Goal: Task Accomplishment & Management: Manage account settings

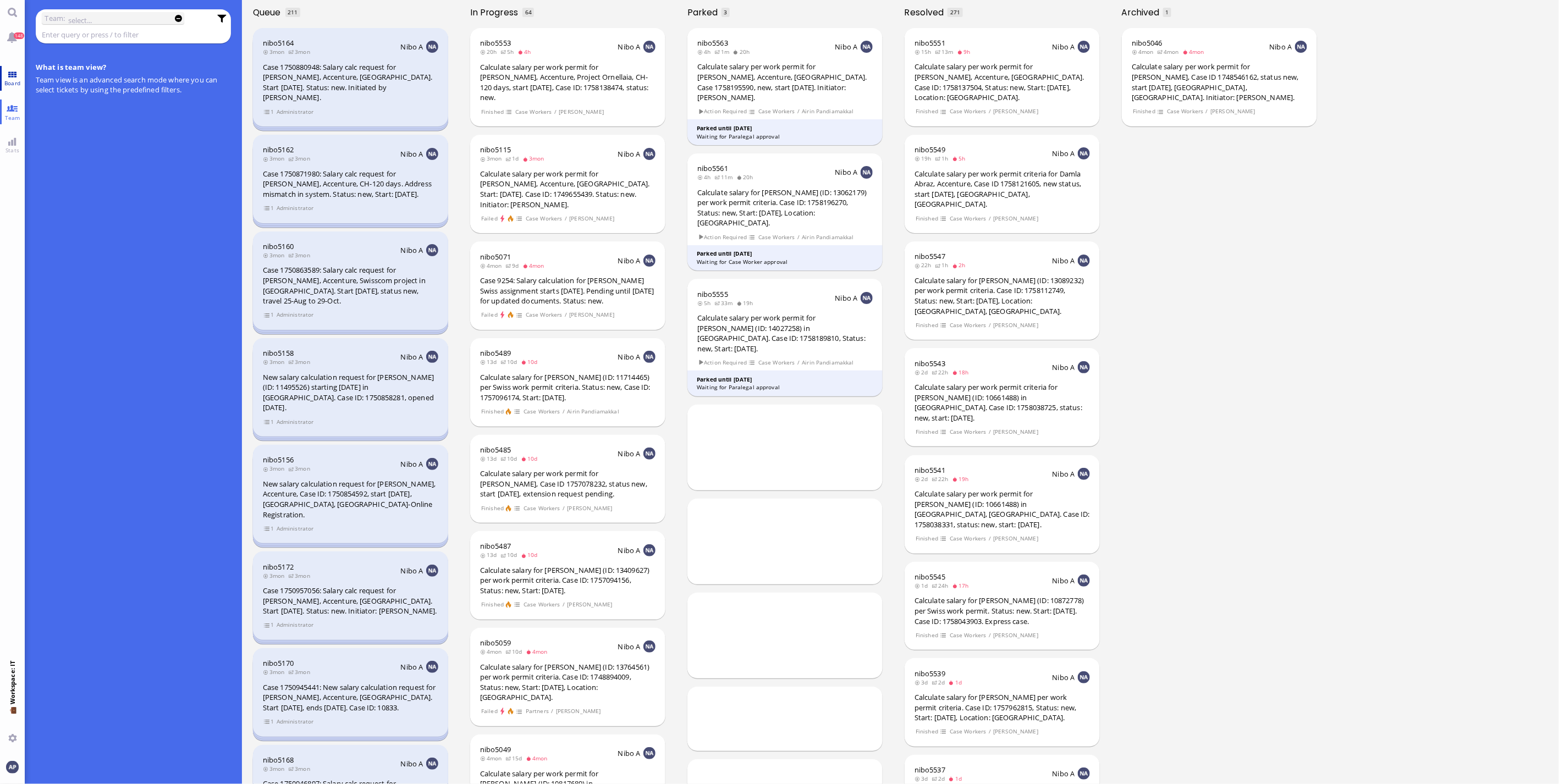
click at [17, 77] on link "Board" at bounding box center [12, 78] width 25 height 25
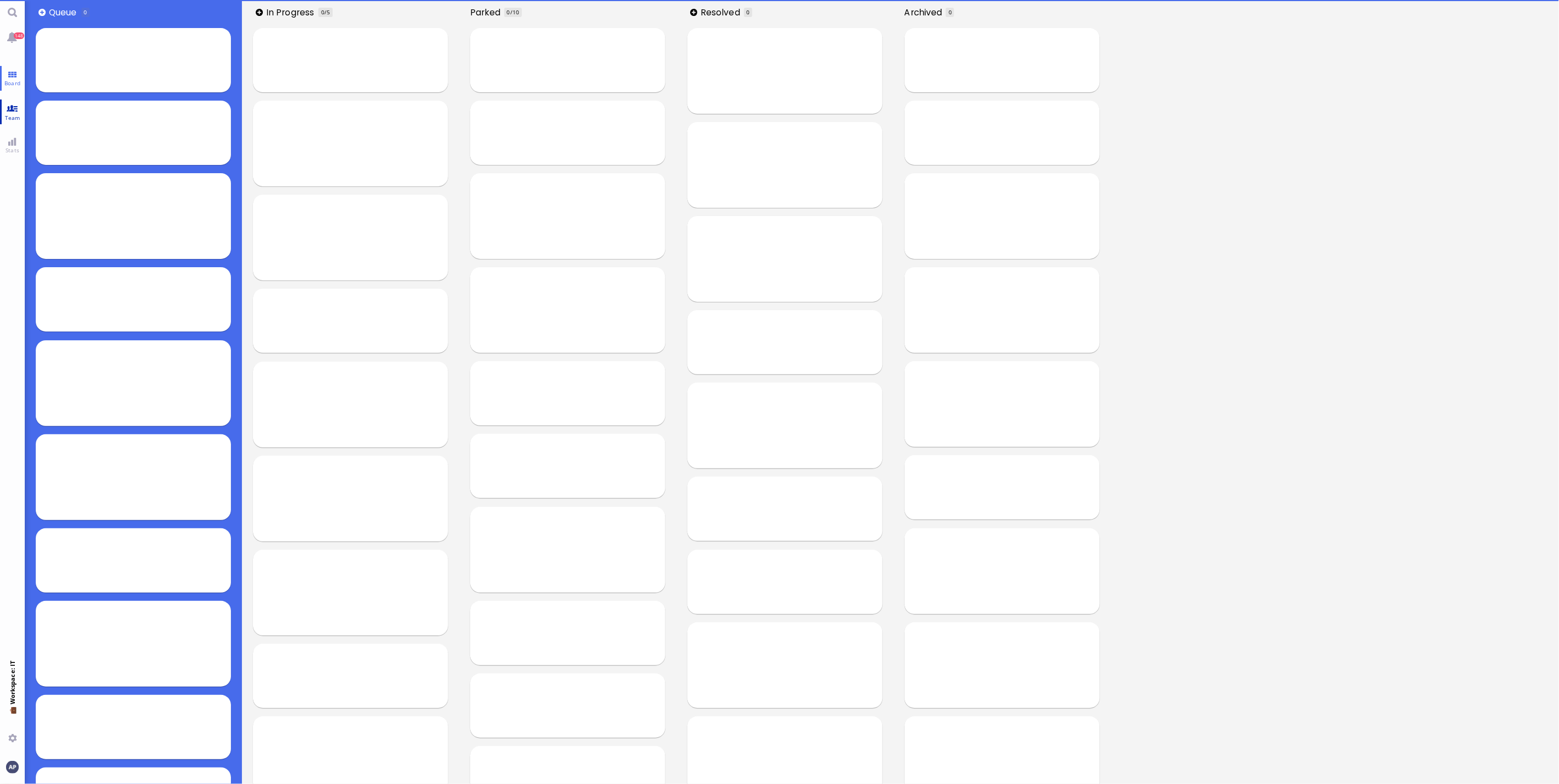
click at [15, 114] on span "Team" at bounding box center [13, 118] width 21 height 7
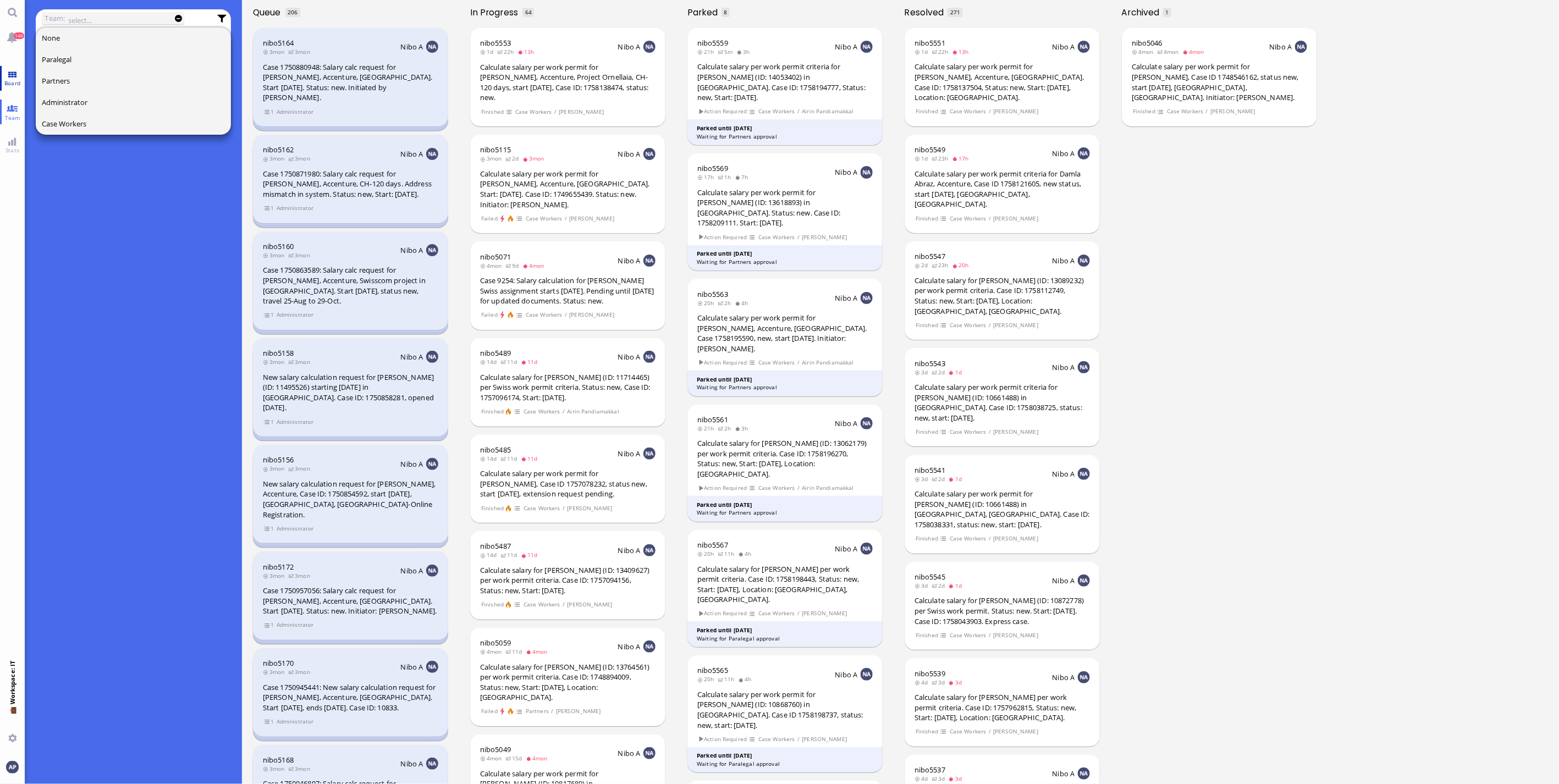
click at [17, 83] on span "Board" at bounding box center [12, 83] width 22 height 7
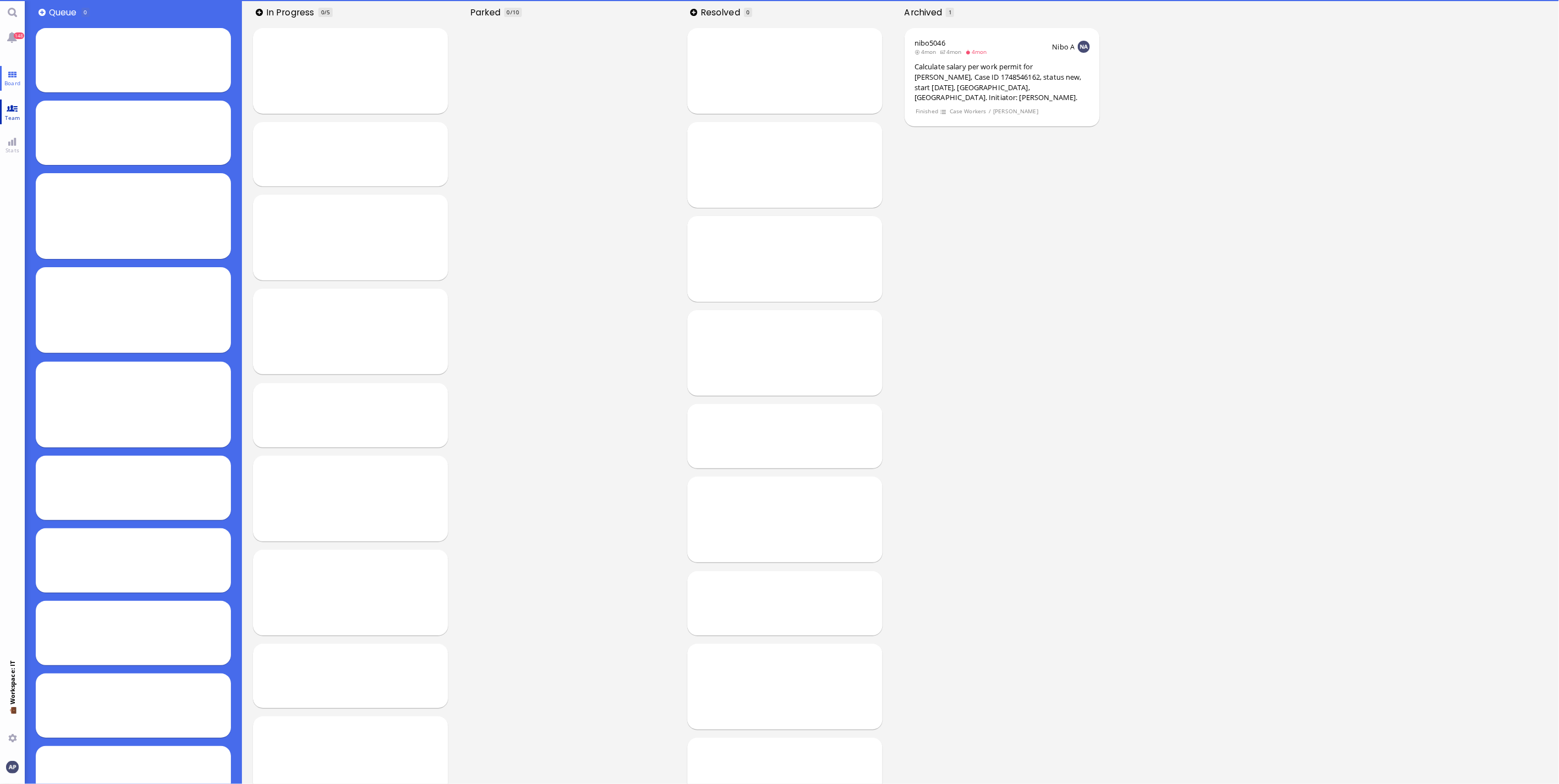
click at [23, 105] on link "Team" at bounding box center [12, 112] width 25 height 25
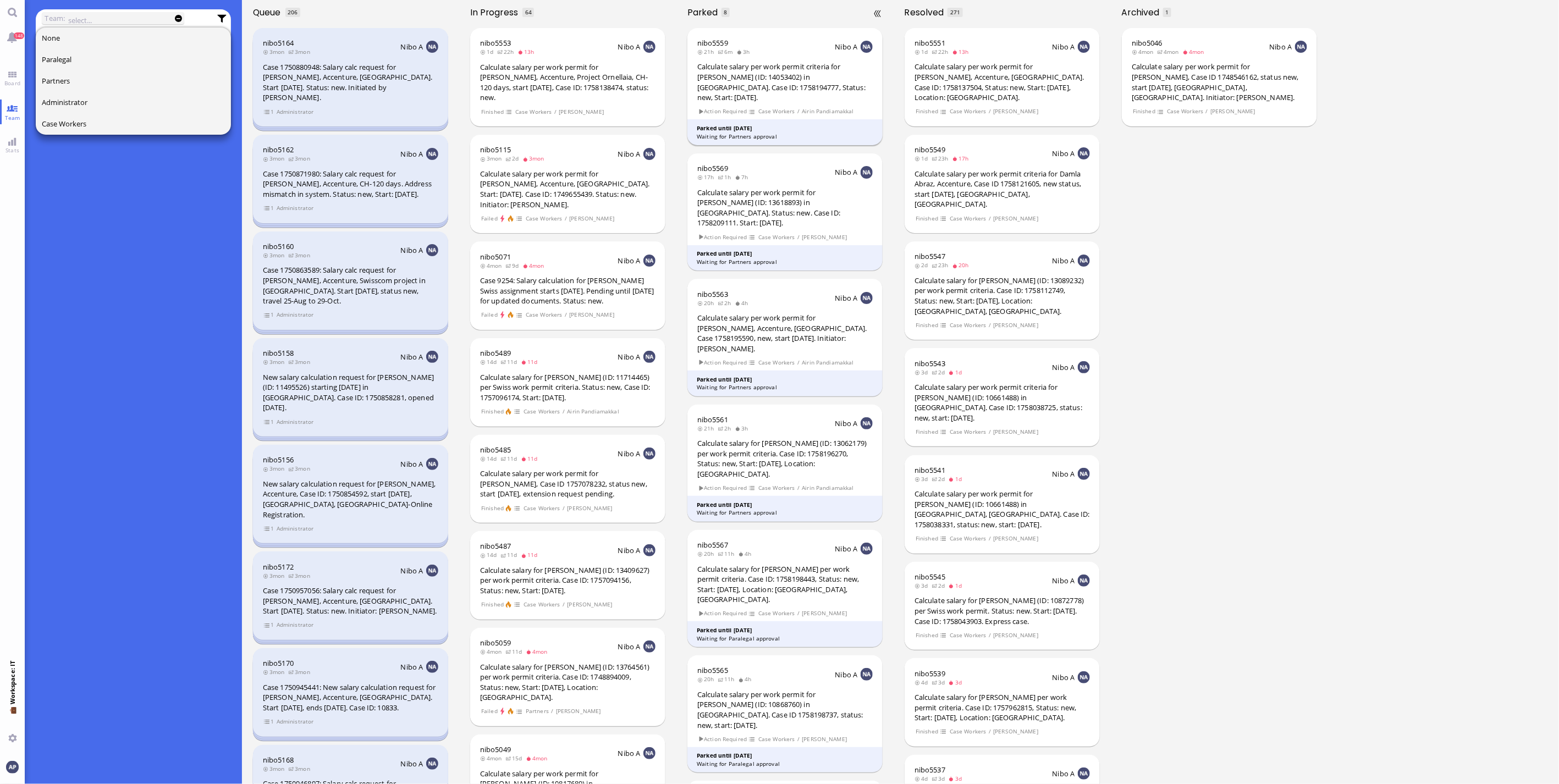
click at [761, 72] on div "Calculate salary per work permit criteria for [PERSON_NAME] (ID: 14053402) in […" at bounding box center [785, 82] width 175 height 41
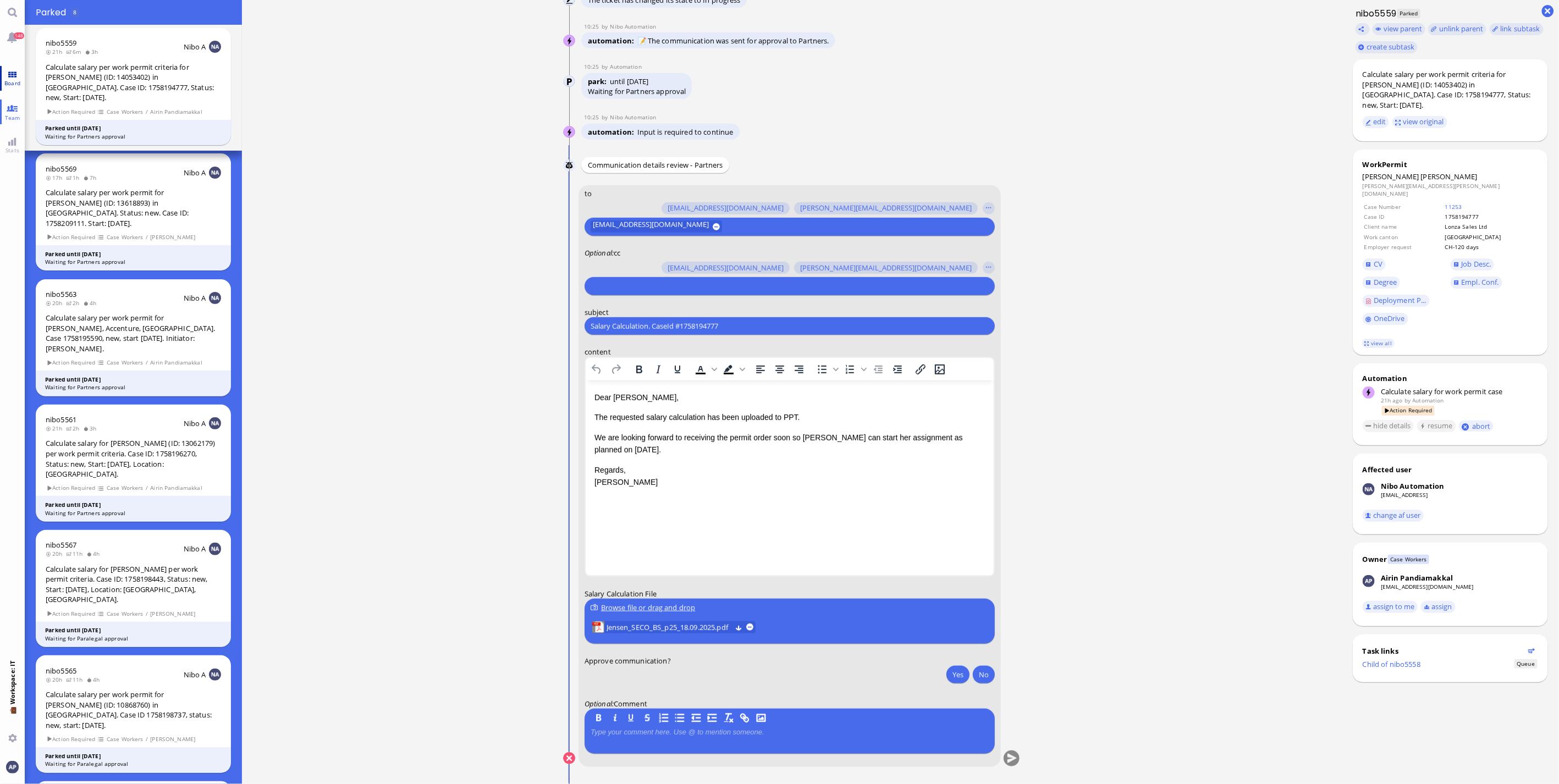
click at [15, 68] on link "Board" at bounding box center [12, 78] width 25 height 25
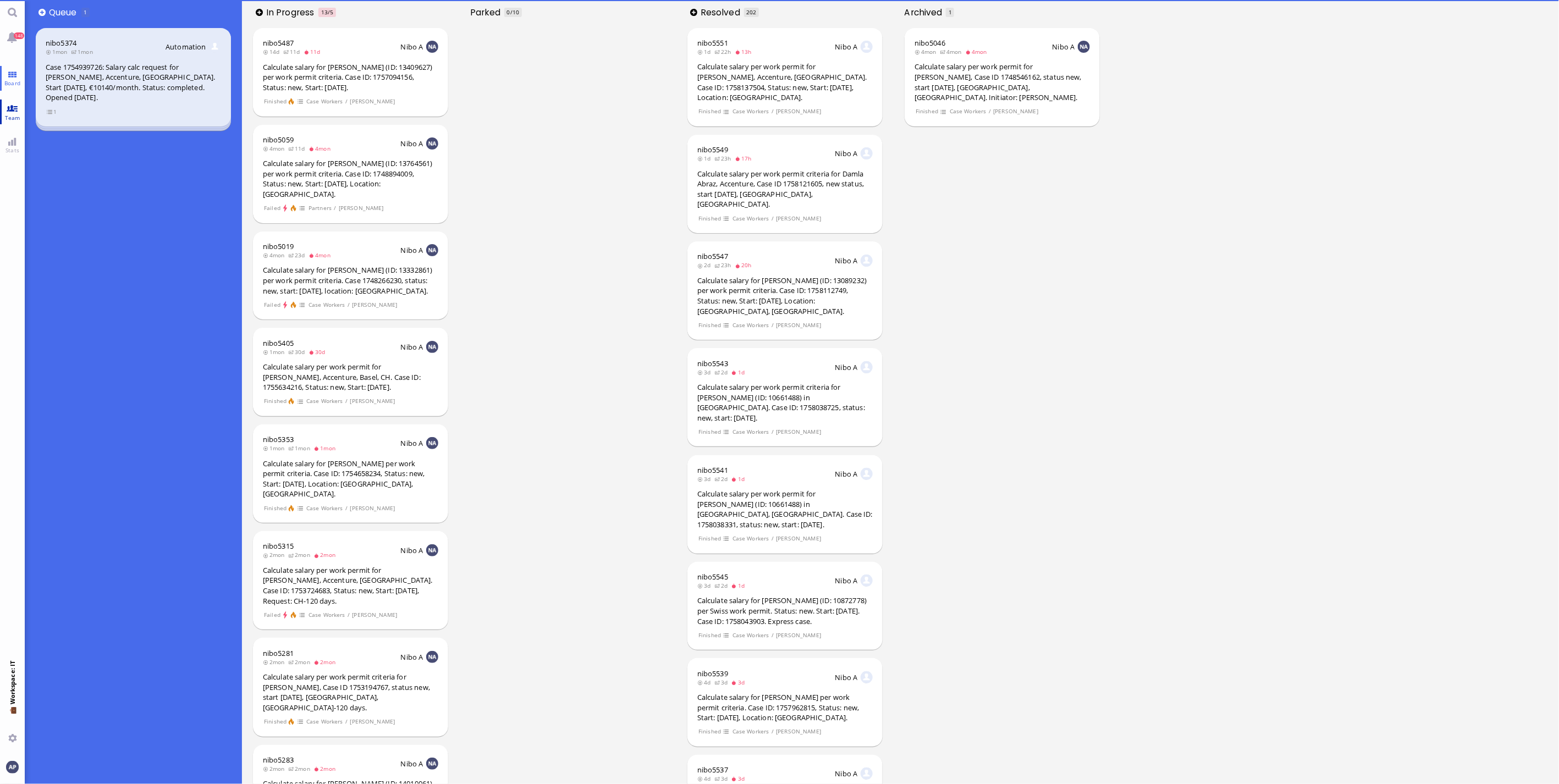
click at [4, 111] on link "Team" at bounding box center [12, 112] width 25 height 25
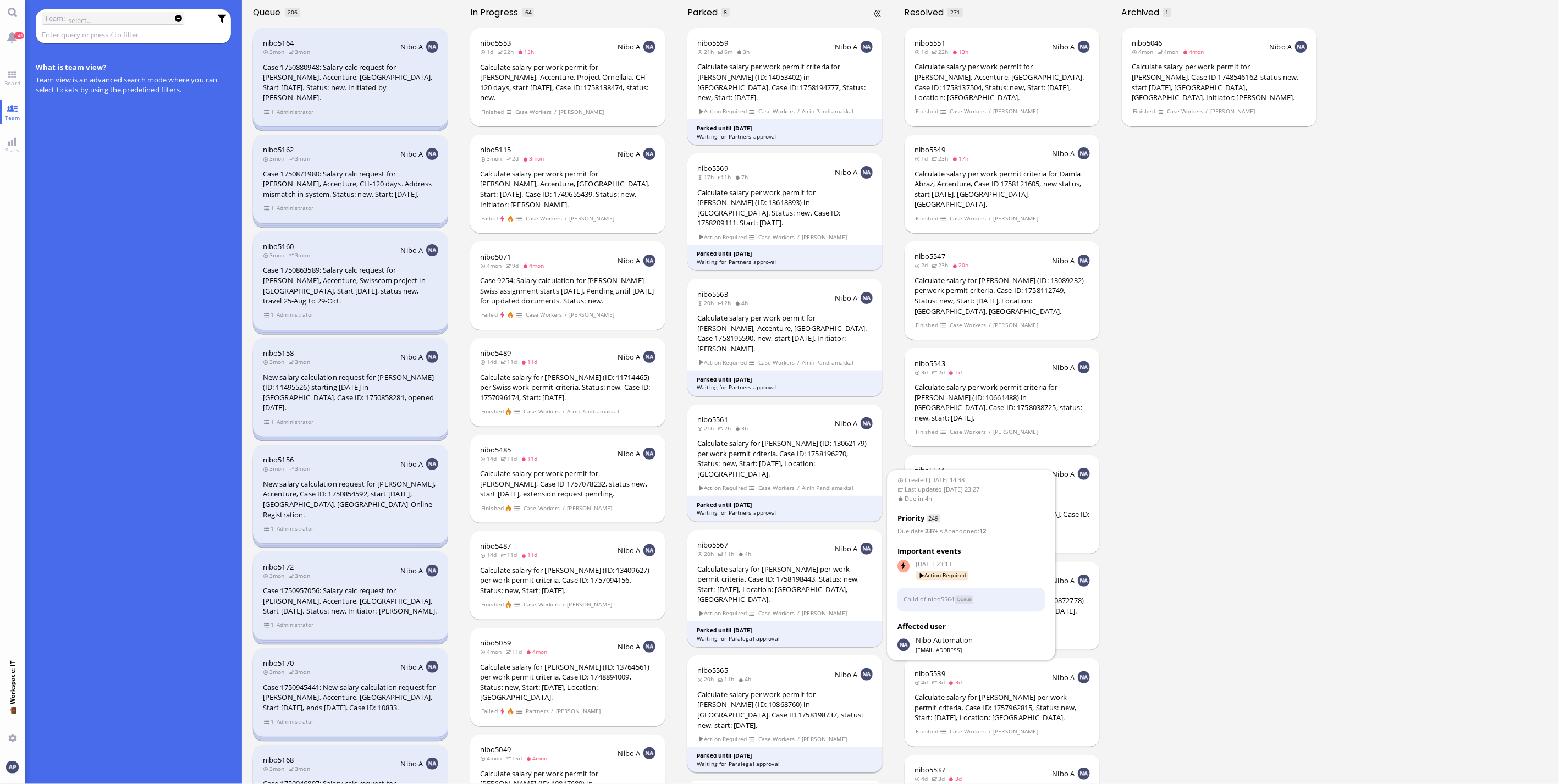
scroll to position [178, 0]
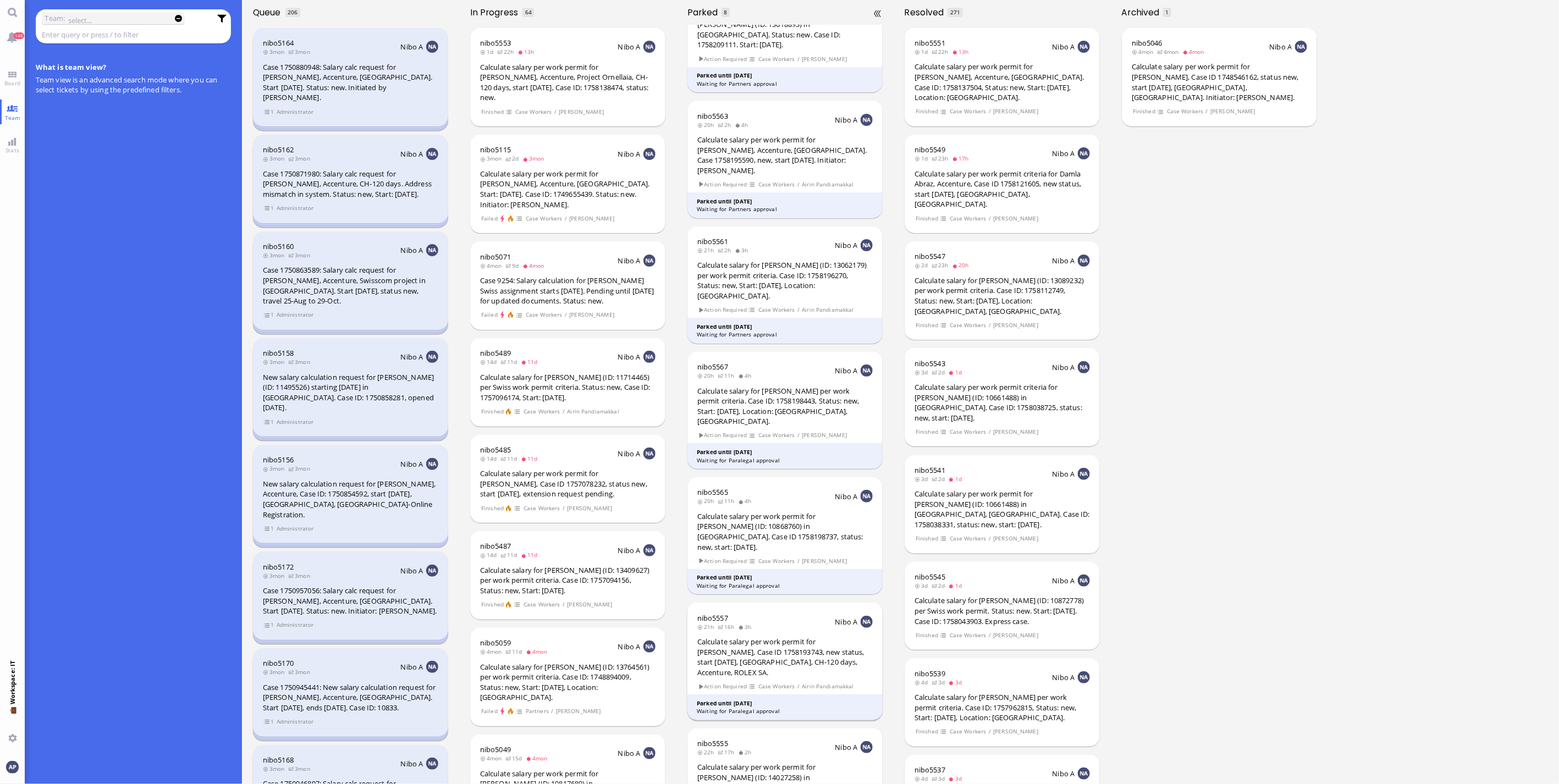
click at [791, 637] on div "Calculate salary per work permit for [PERSON_NAME], Case ID 1758193743, new sta…" at bounding box center [785, 657] width 175 height 41
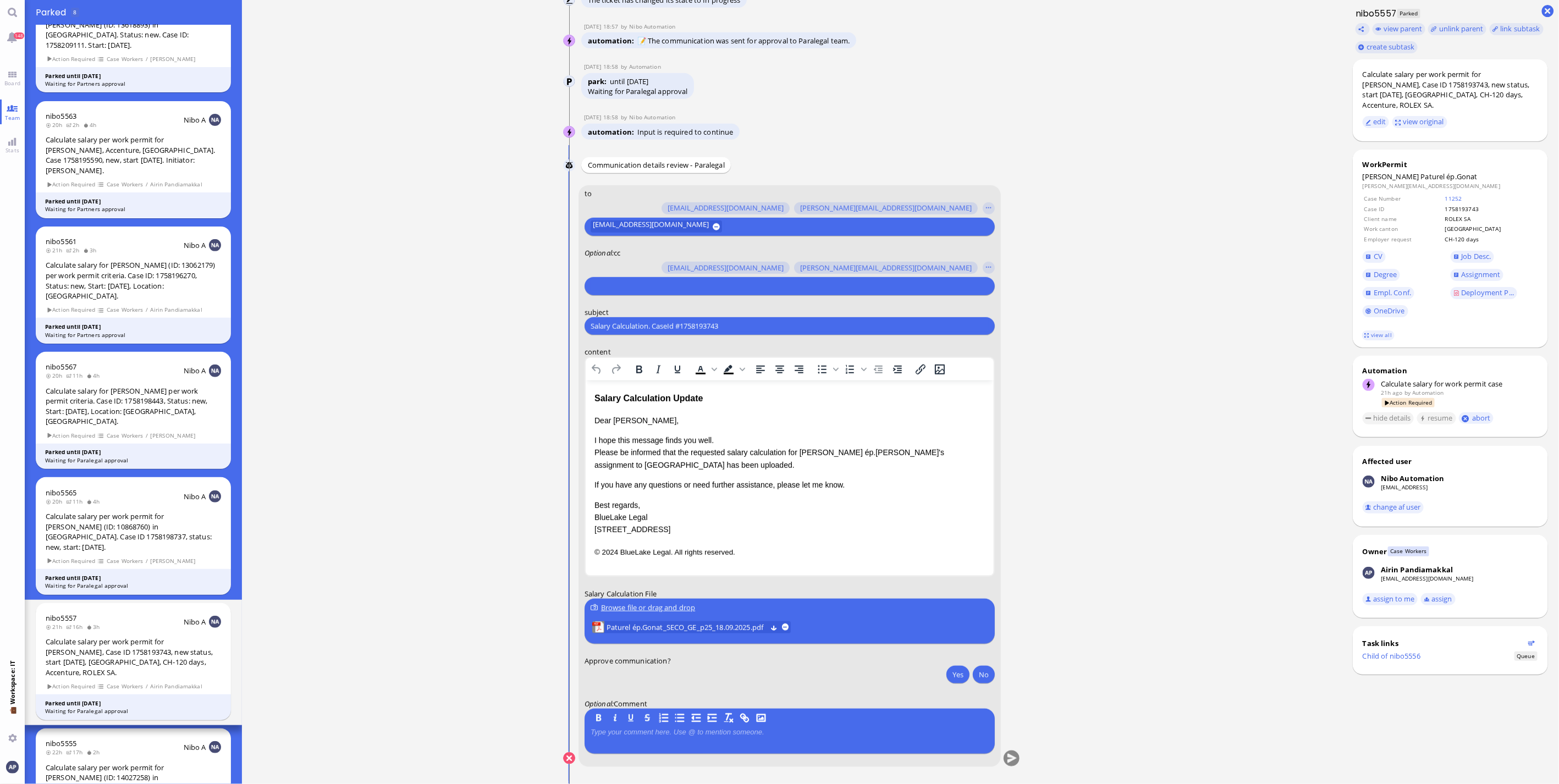
click at [11, 63] on nav "148 Board Team Stats 💼 Workspace: IT You" at bounding box center [12, 392] width 25 height 784
click at [9, 72] on link "Board" at bounding box center [12, 78] width 25 height 25
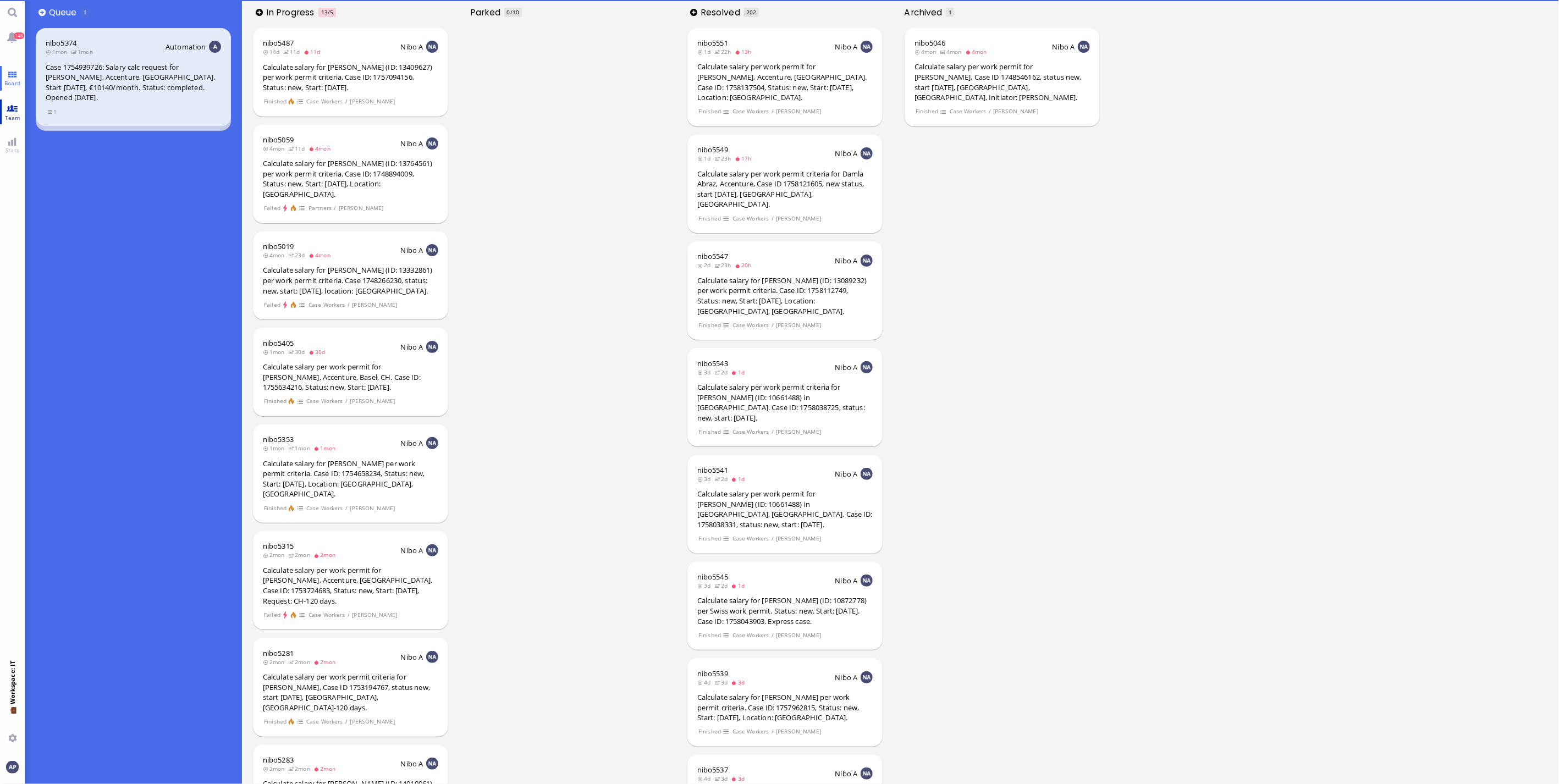
click at [6, 104] on link "Team" at bounding box center [12, 112] width 25 height 25
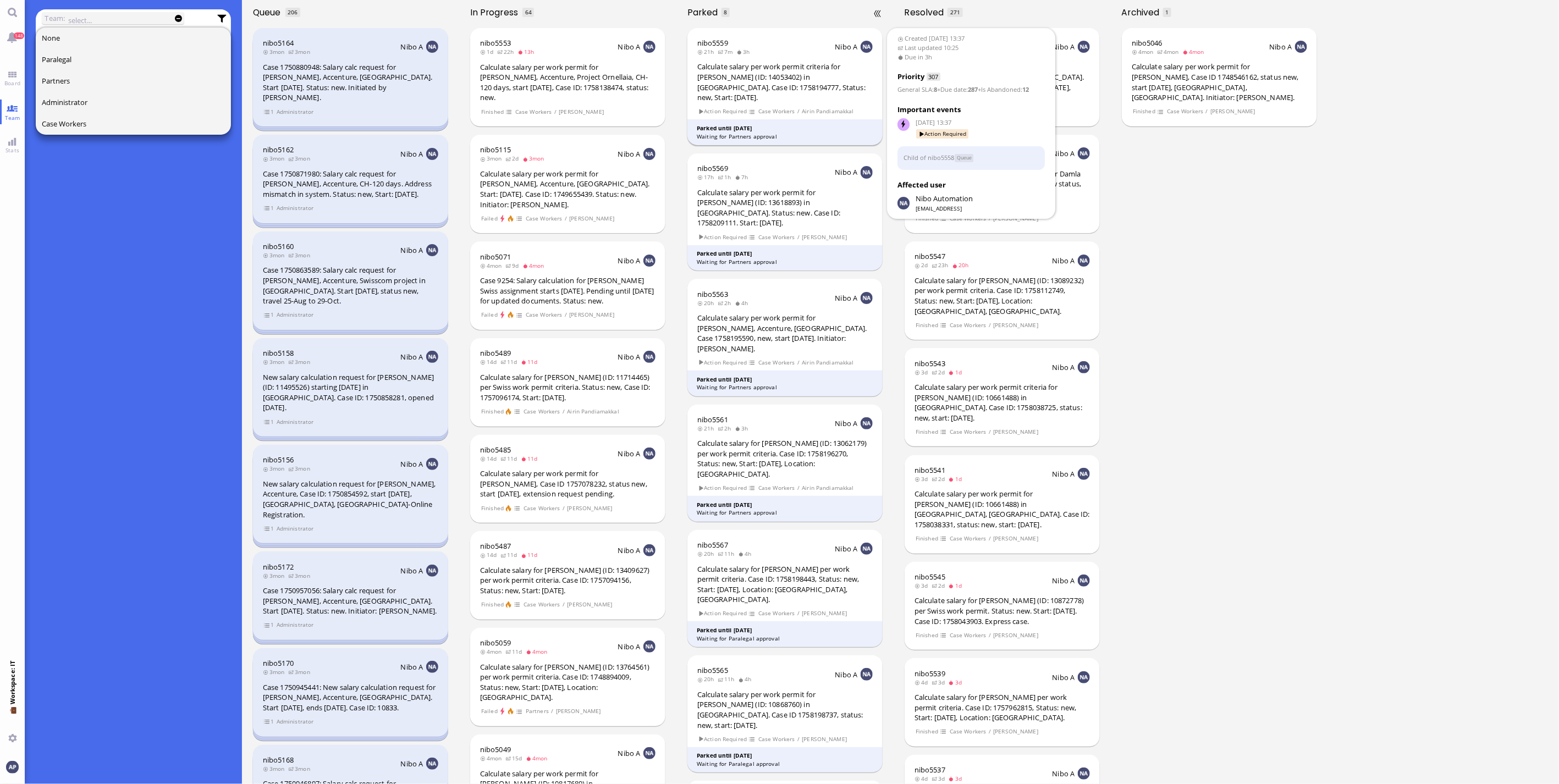
click at [782, 89] on div "Calculate salary per work permit criteria for [PERSON_NAME] (ID: 14053402) in […" at bounding box center [785, 82] width 175 height 41
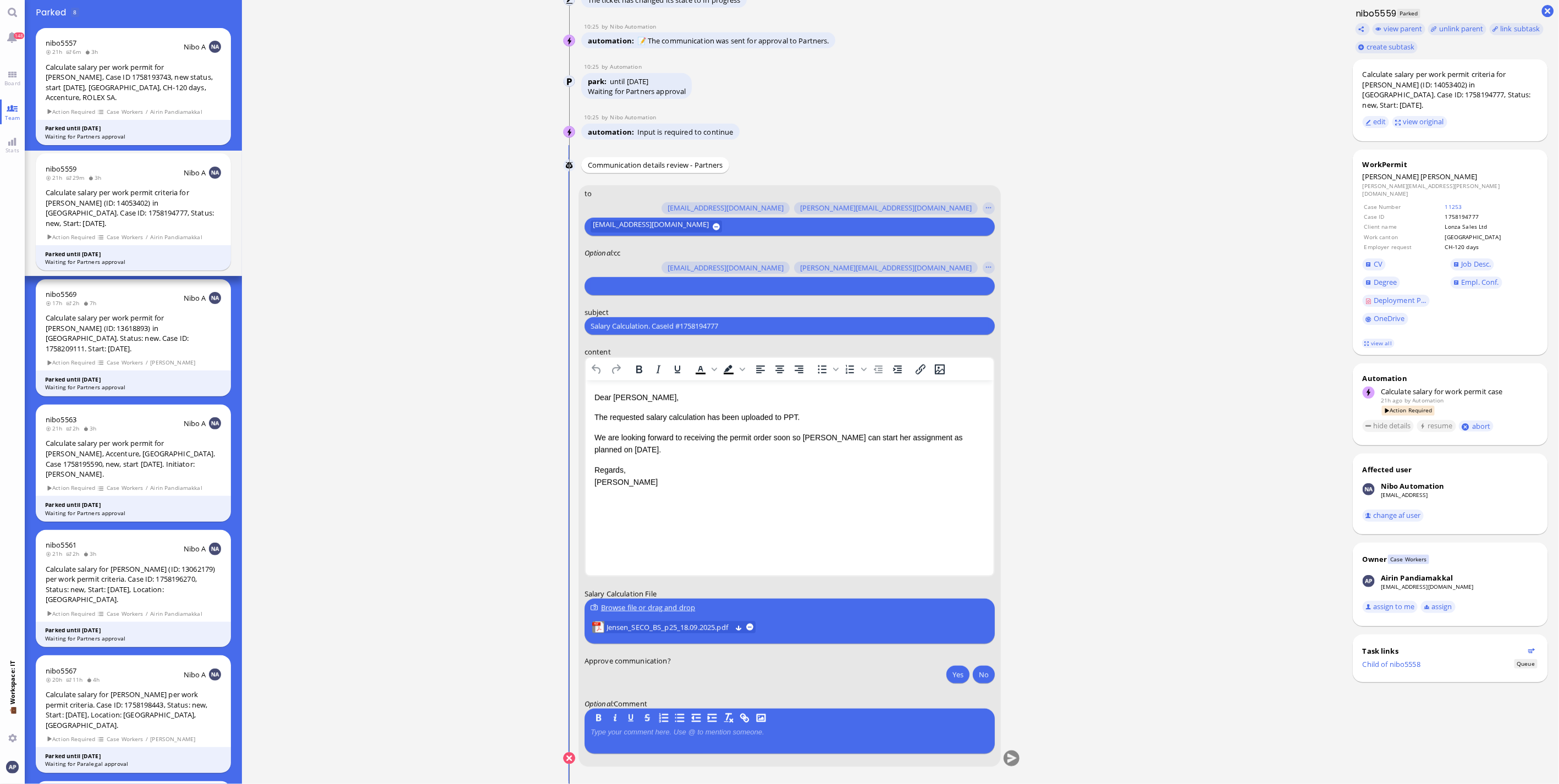
click at [450, 691] on ticket "[DATE] 13:37 by Automation Automation Calculate eligible salary for work permit…" at bounding box center [792, 392] width 1100 height 784
click at [719, 624] on span "Jensen_SECO_BS_p25_18.09.2025.pdf" at bounding box center [669, 627] width 125 height 12
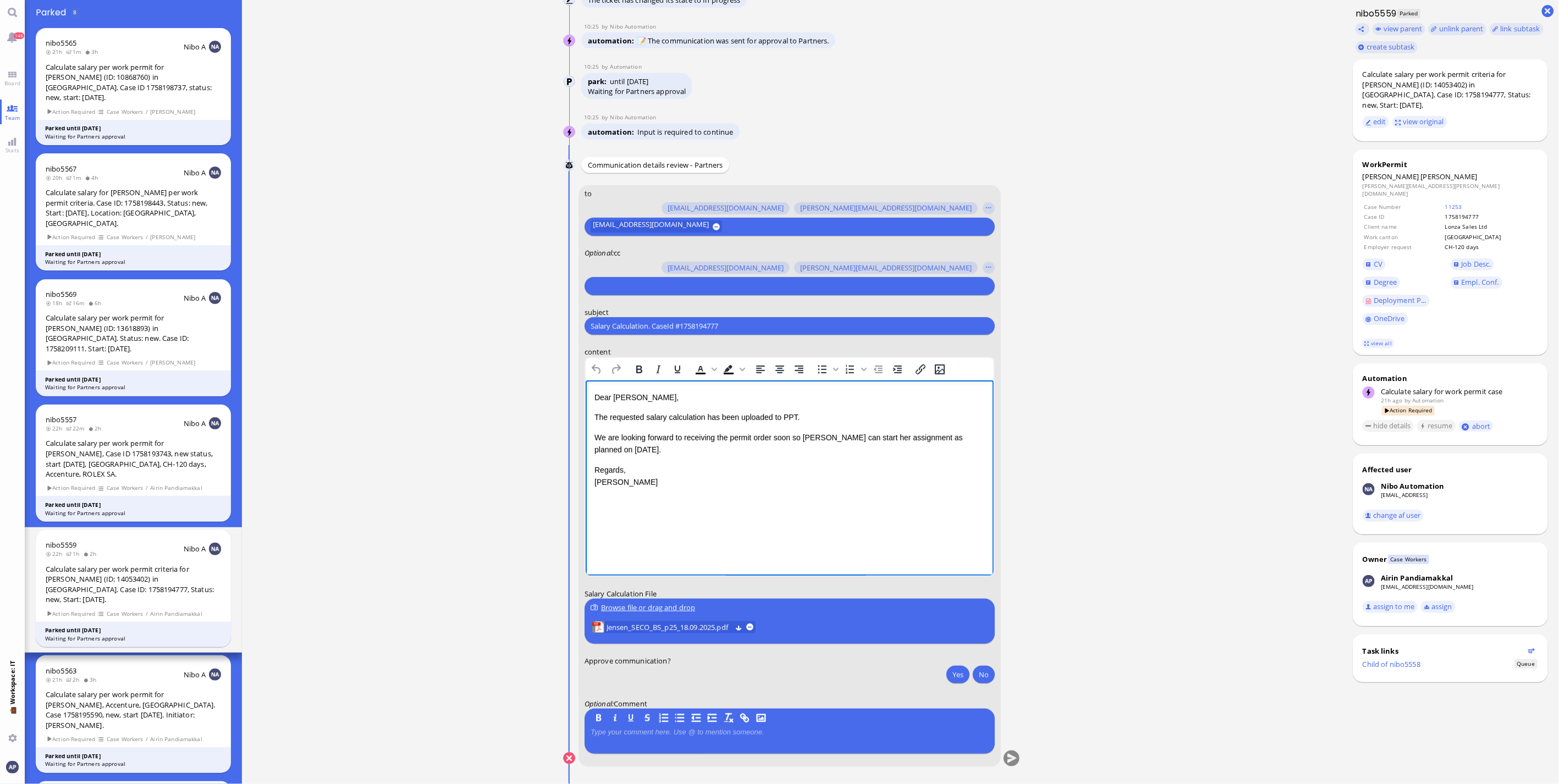
click at [805, 414] on p "The requested salary calculation has been uploaded to PPT." at bounding box center [789, 418] width 391 height 12
click at [734, 449] on p "The Kopenhagen entity has so far only used 4 days this year. There is a high ri…" at bounding box center [789, 450] width 391 height 37
click at [872, 466] on p "The Kopenhagen entity has so far only used 4 days this year. There is a high ri…" at bounding box center [789, 450] width 391 height 37
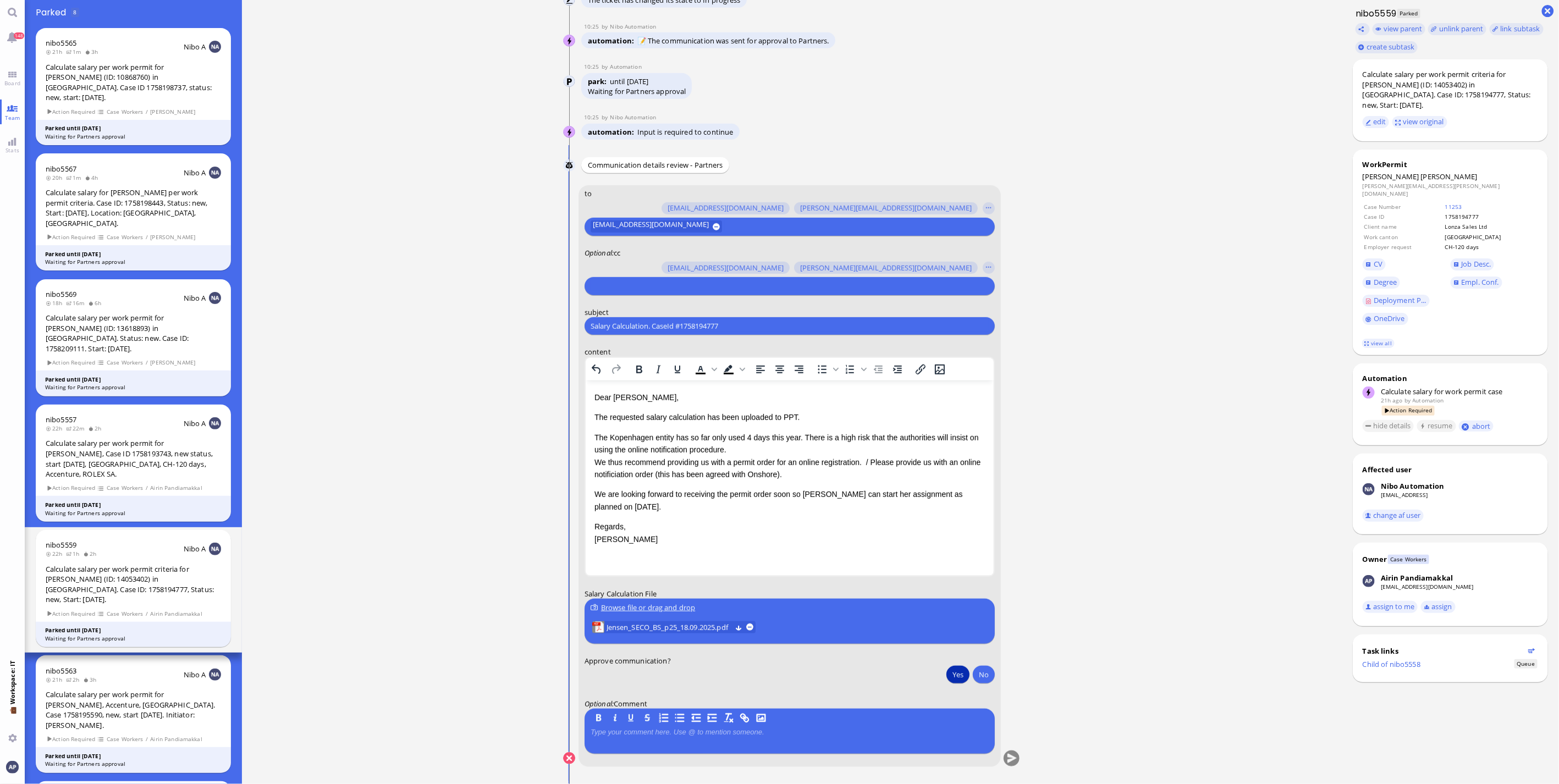
click at [950, 671] on button "Yes" at bounding box center [957, 674] width 23 height 18
click at [1007, 761] on button "submit" at bounding box center [1012, 759] width 17 height 17
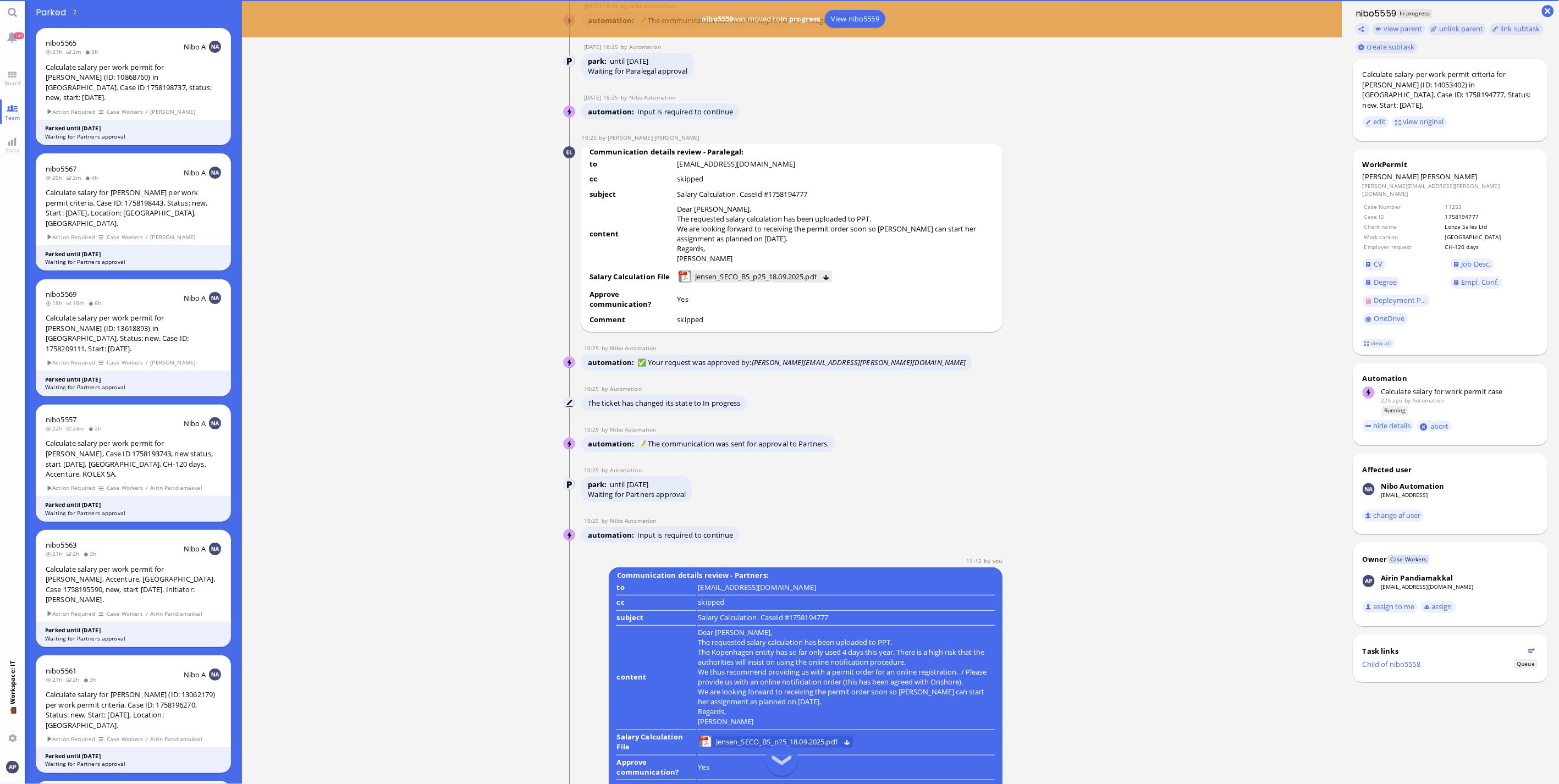
scroll to position [1, 0]
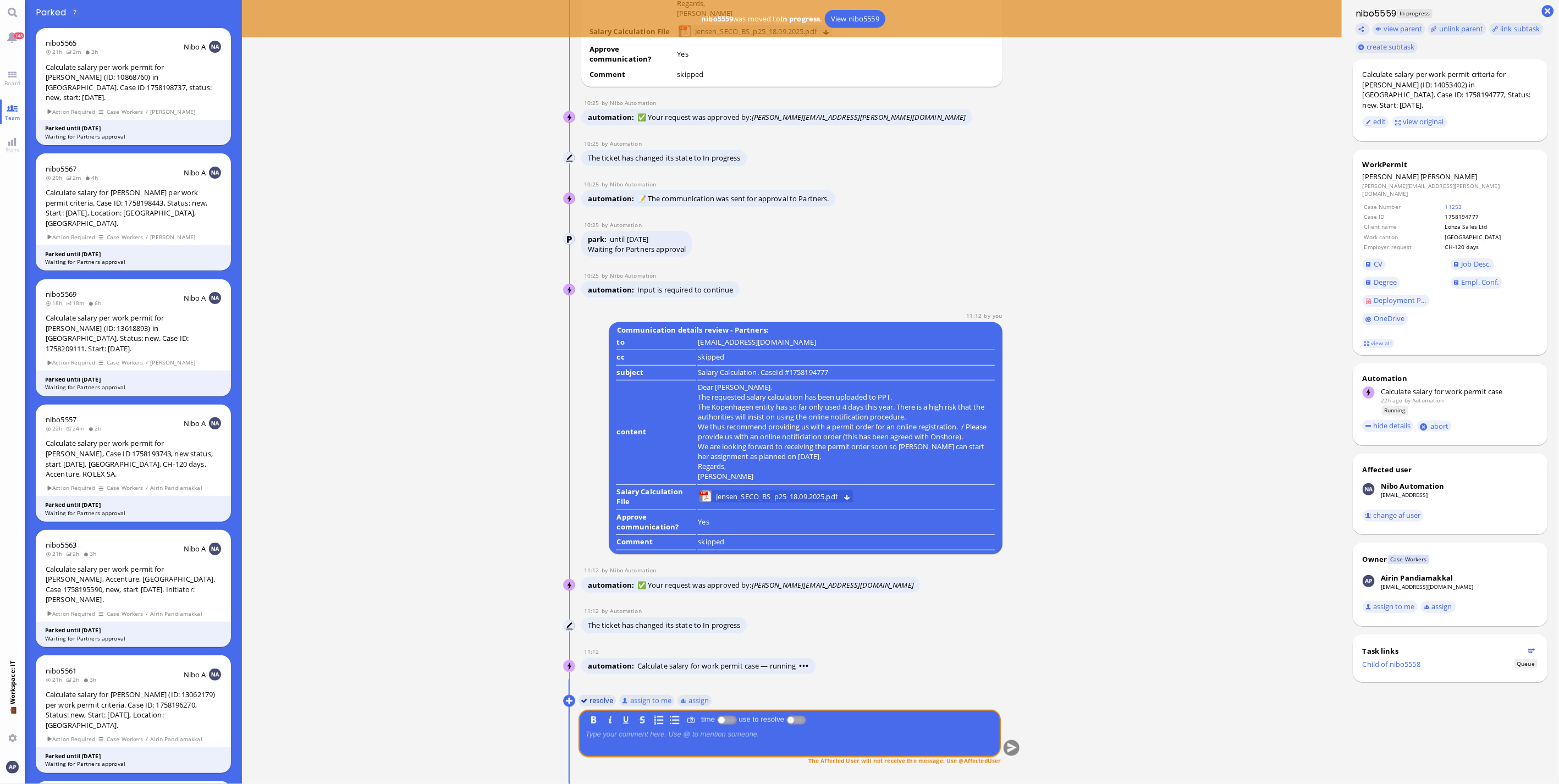
click at [593, 704] on button "resolve" at bounding box center [598, 701] width 38 height 12
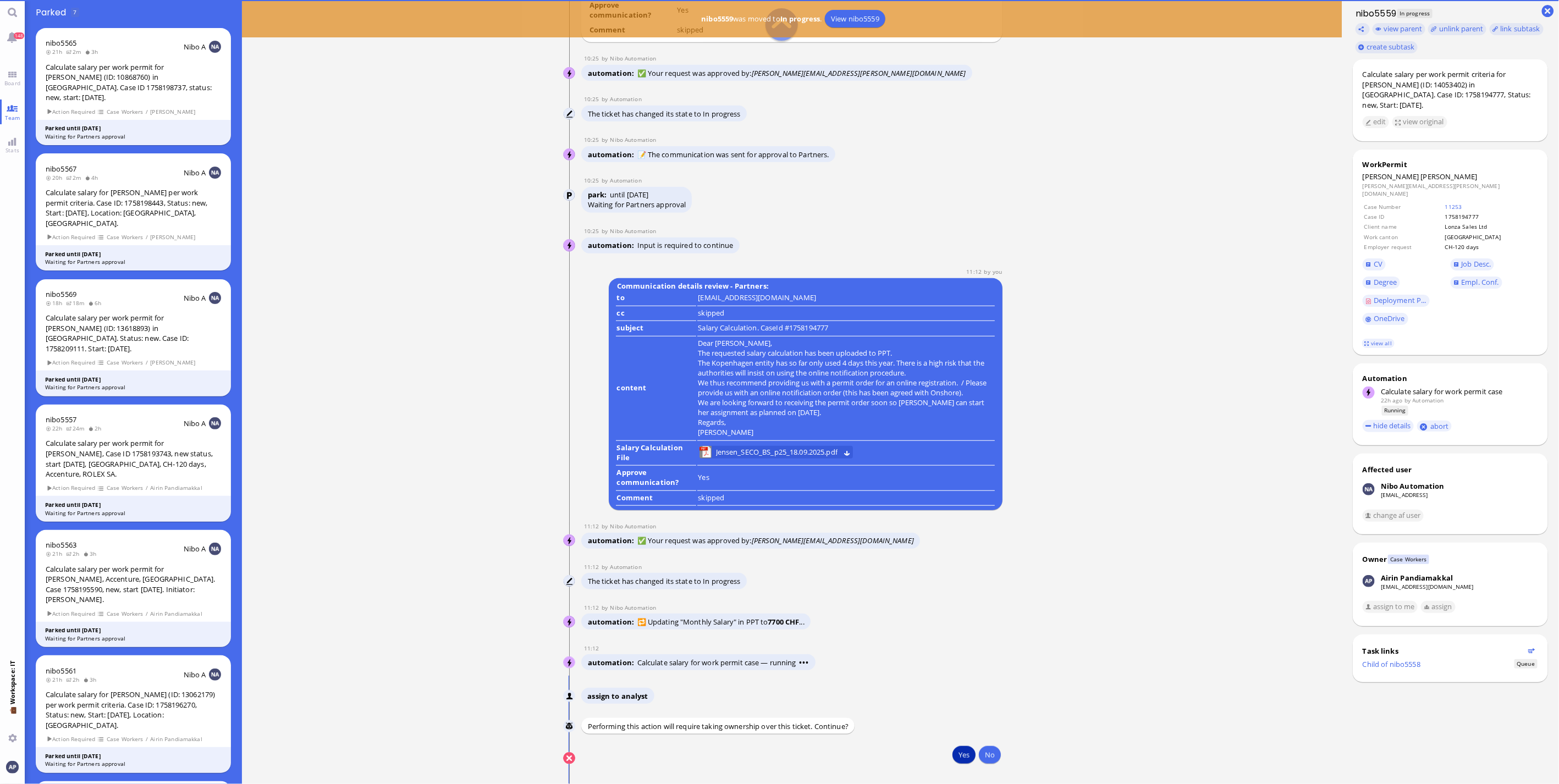
click at [956, 752] on button "Yes" at bounding box center [964, 755] width 23 height 18
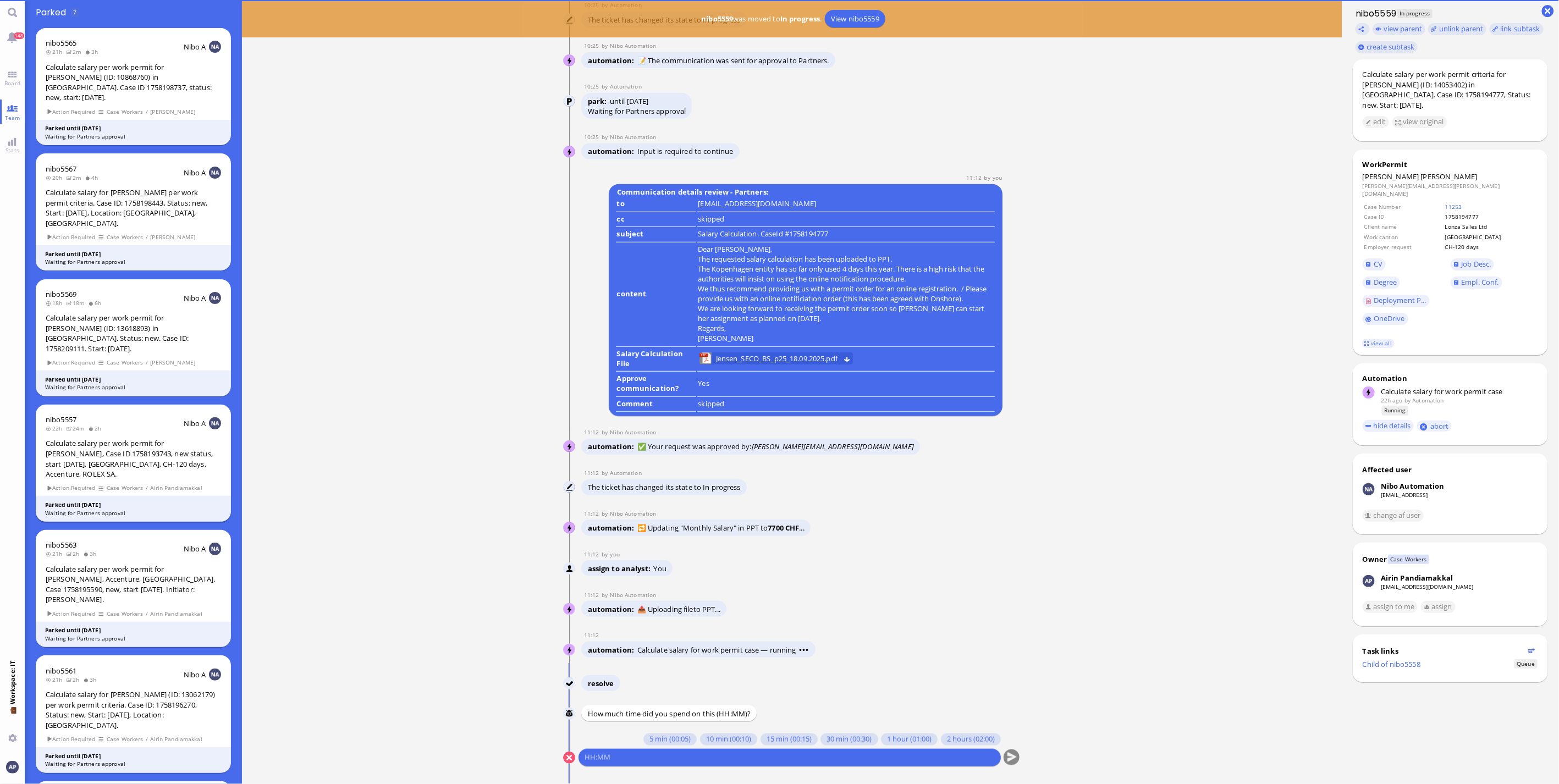
scroll to position [0, 0]
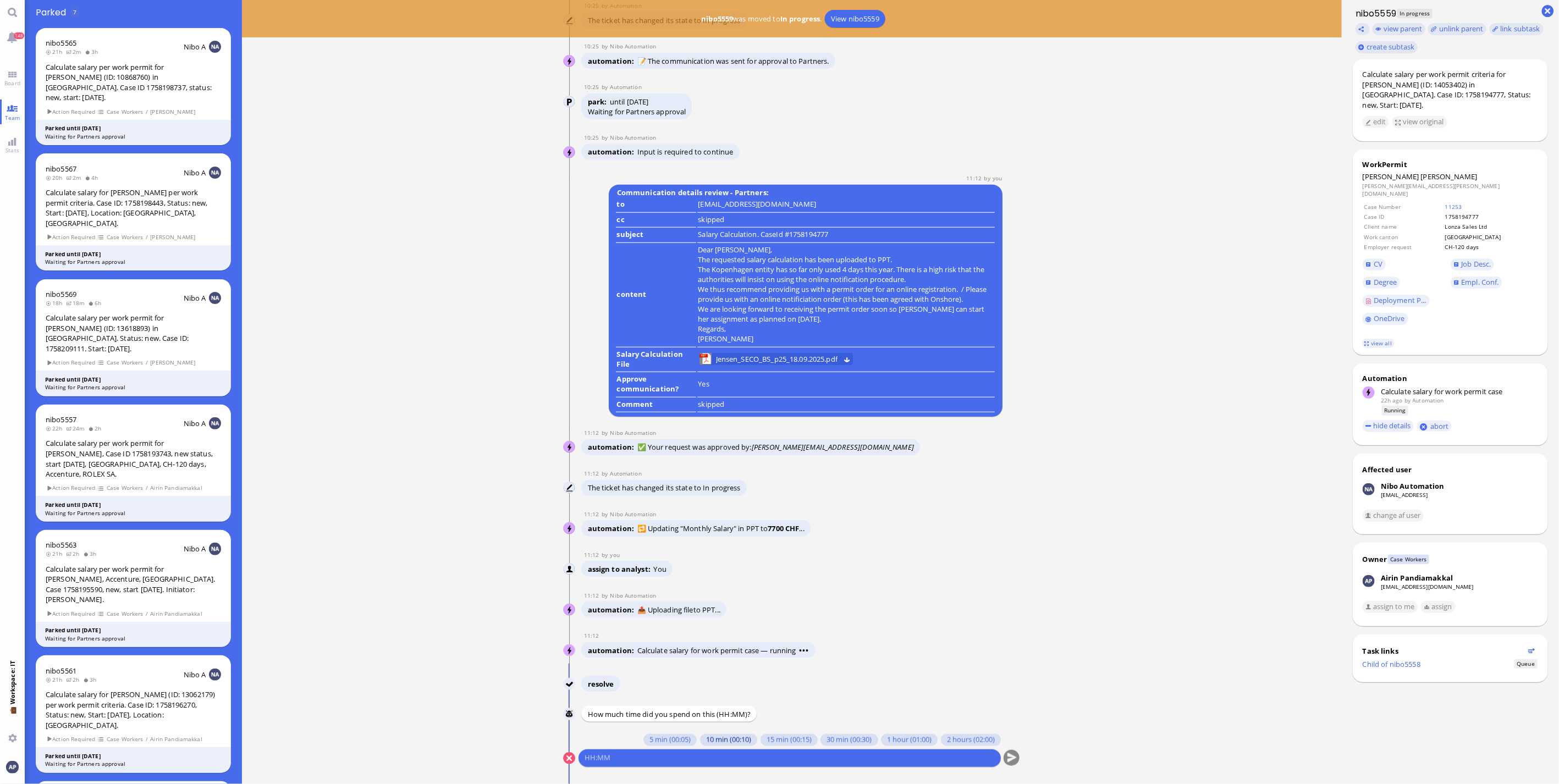
click at [700, 738] on button "10 min (00:10)" at bounding box center [729, 740] width 57 height 12
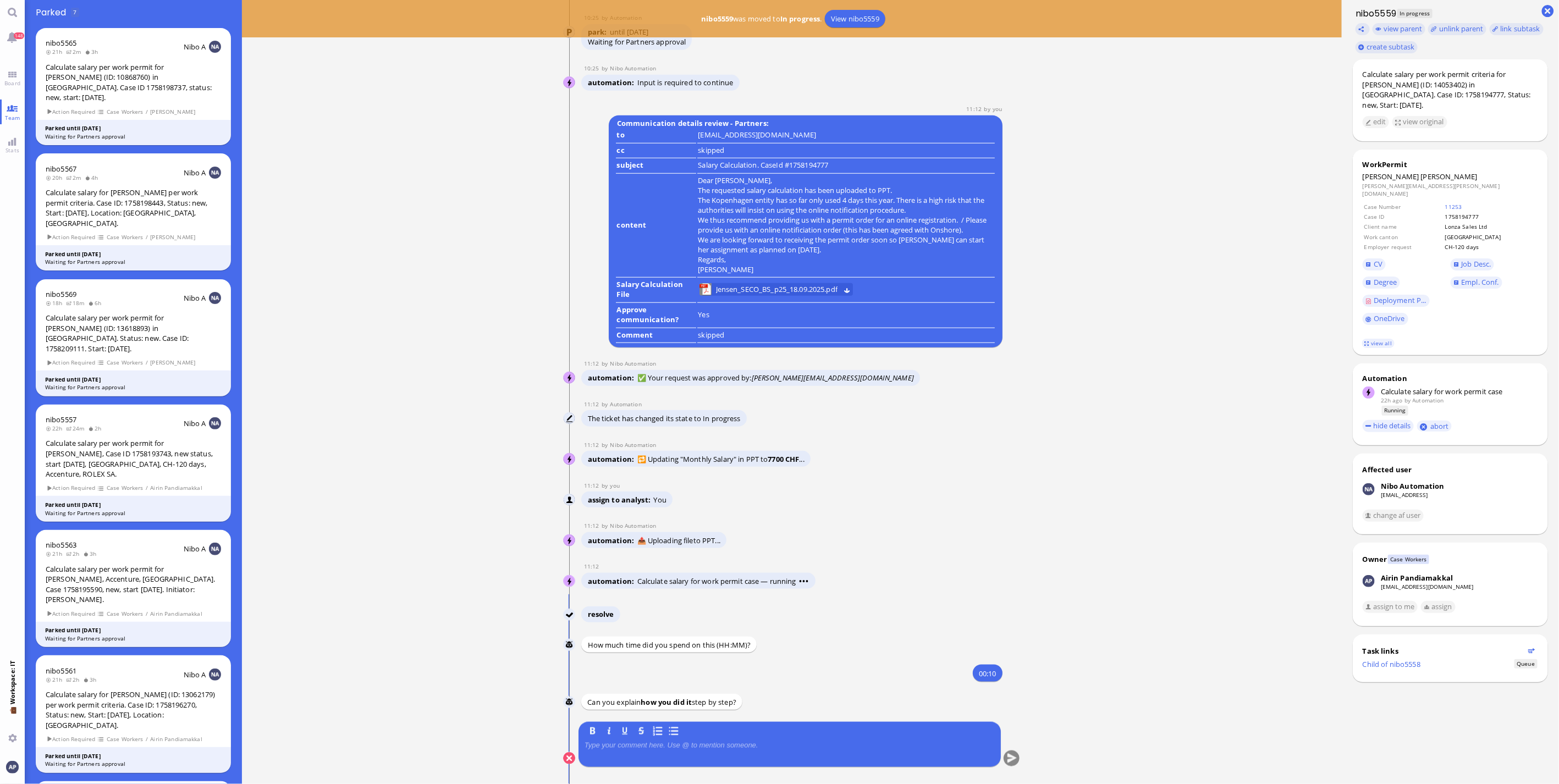
click at [623, 749] on div at bounding box center [790, 753] width 410 height 23
click at [1009, 756] on button "submit" at bounding box center [1012, 759] width 17 height 17
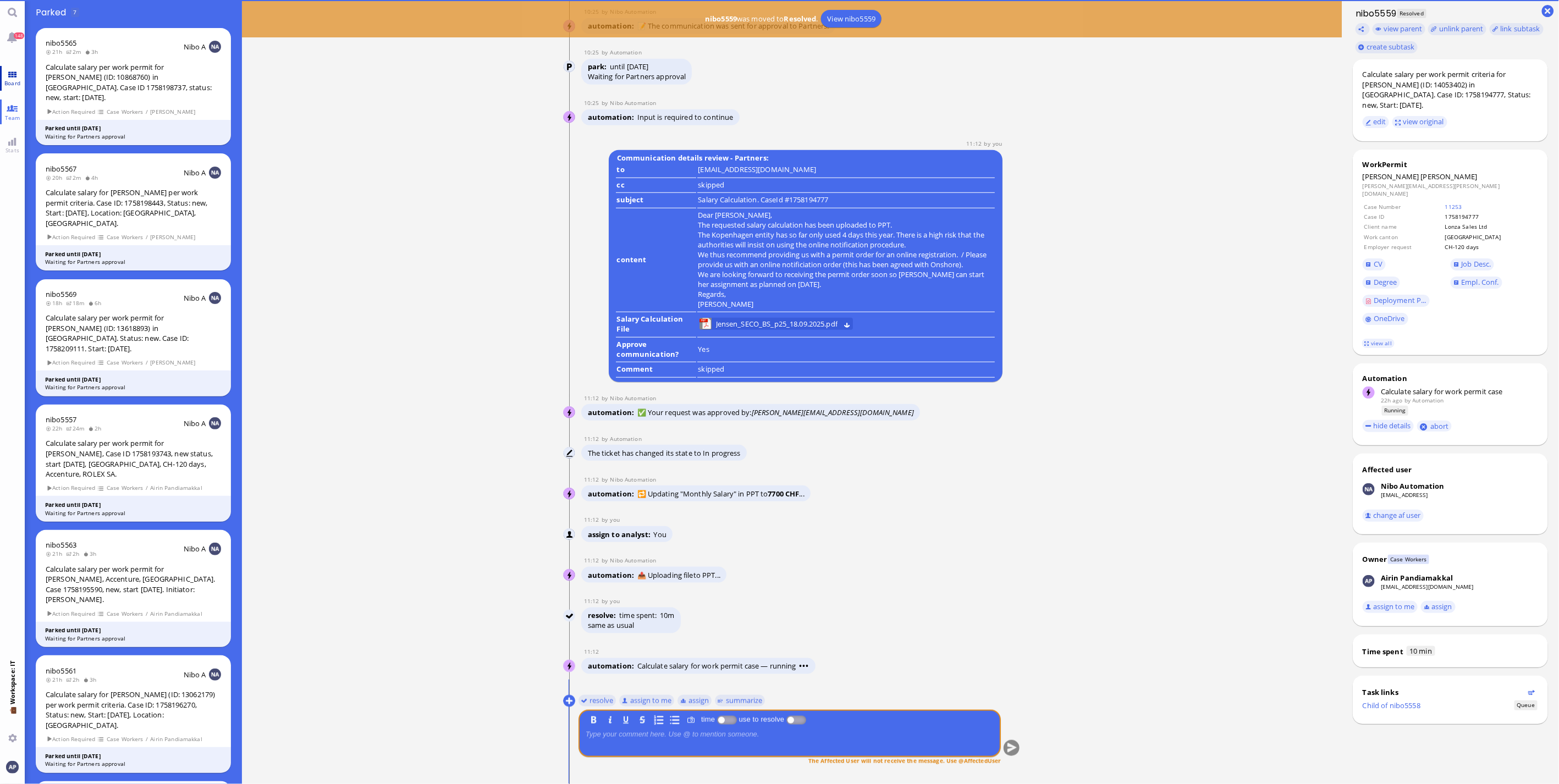
click at [12, 83] on span "Board" at bounding box center [12, 83] width 22 height 7
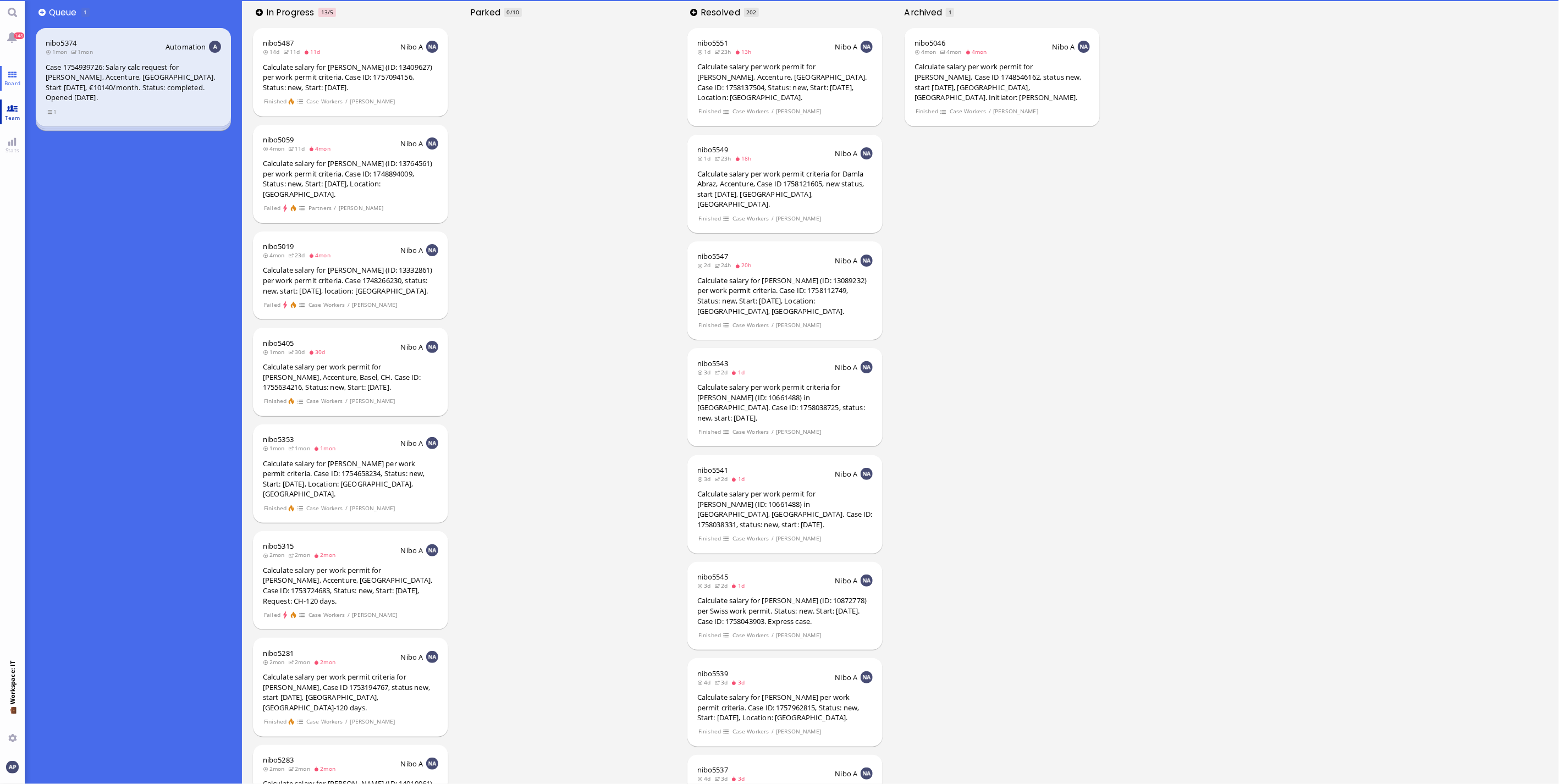
click at [11, 108] on link "Team" at bounding box center [12, 112] width 25 height 25
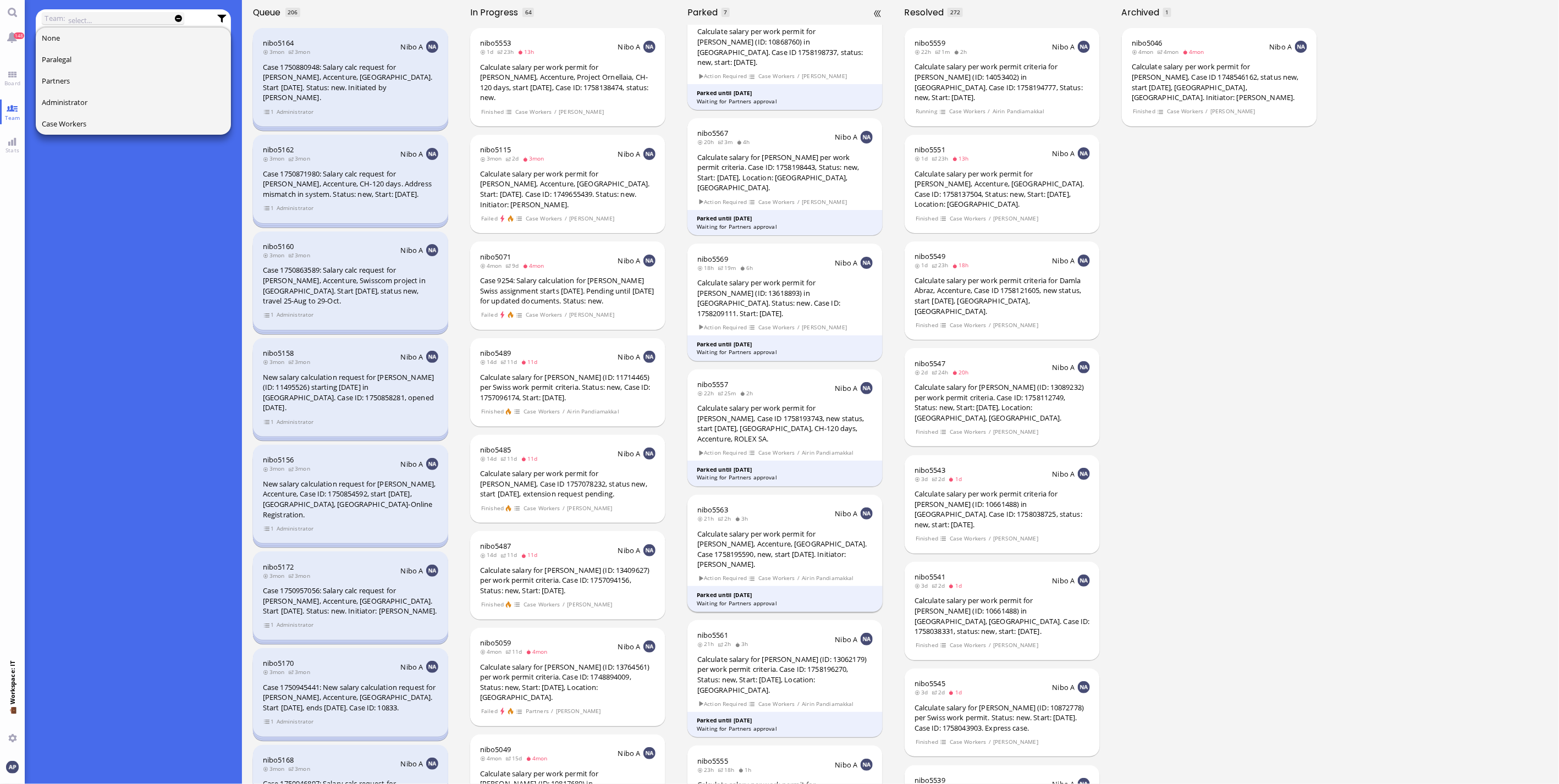
scroll to position [63, 0]
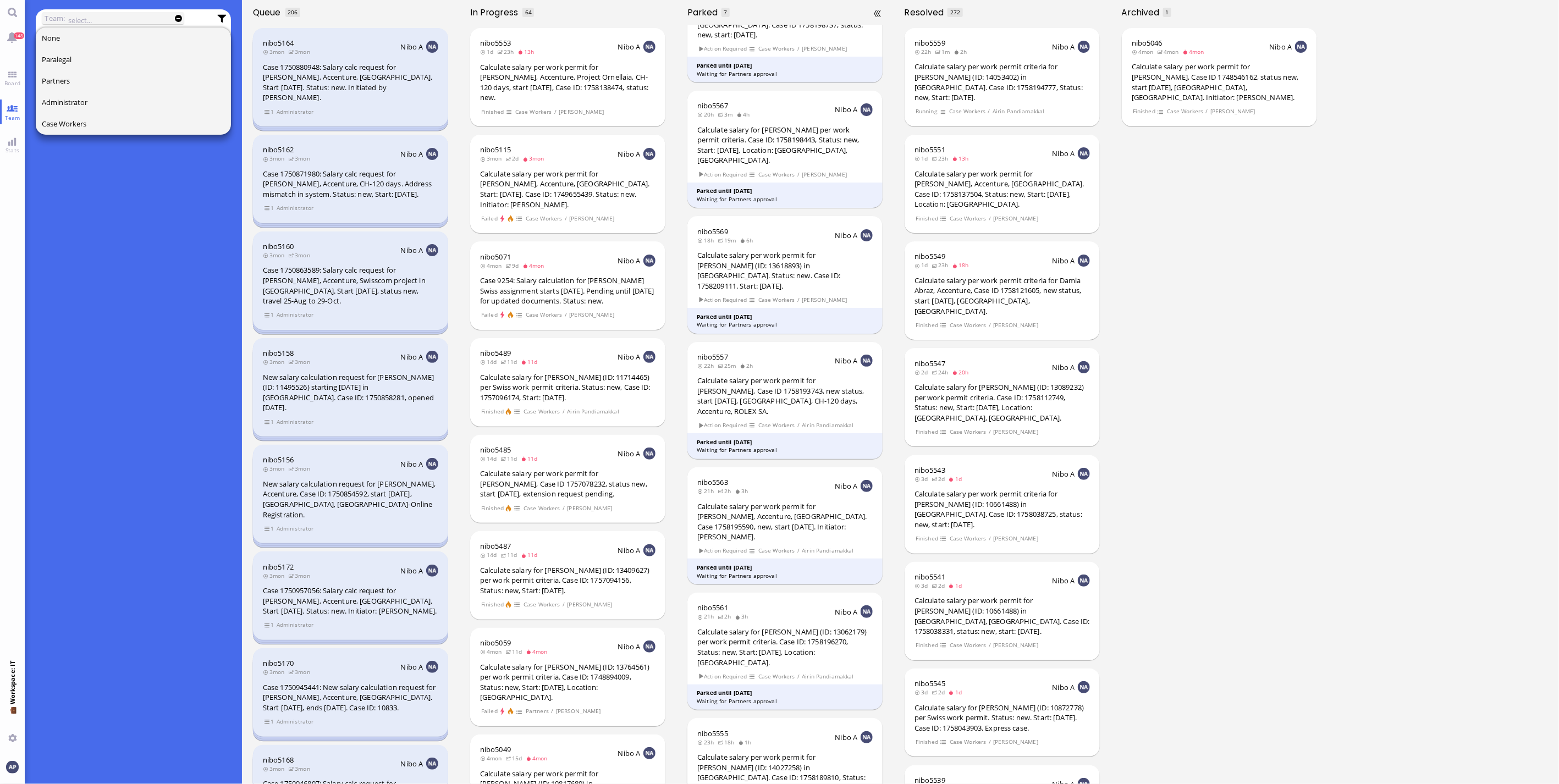
click at [763, 752] on div "Calculate salary per work permit for [PERSON_NAME] (ID: 14027258) in [GEOGRAPHI…" at bounding box center [785, 772] width 175 height 41
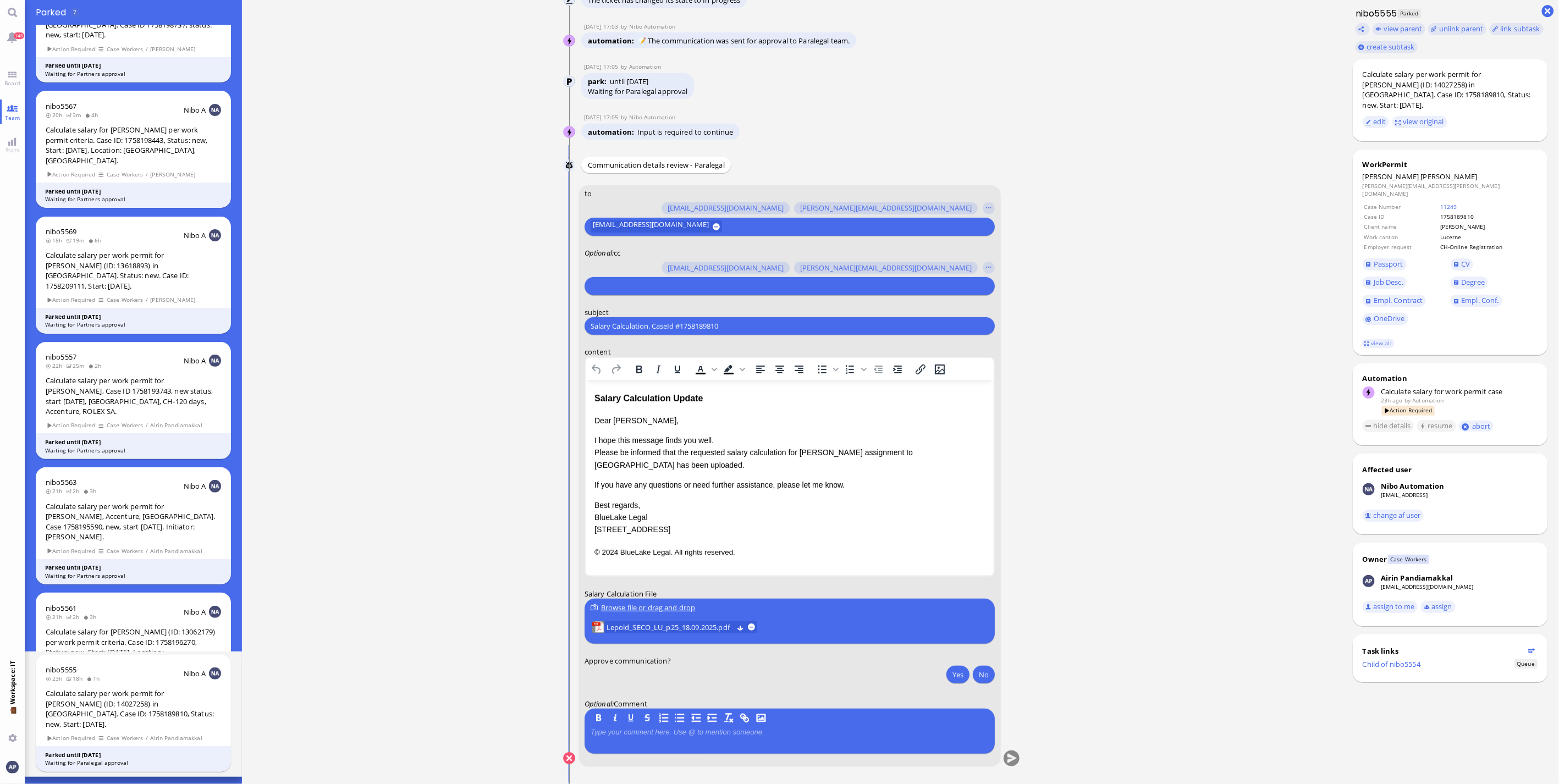
scroll to position [-61, 0]
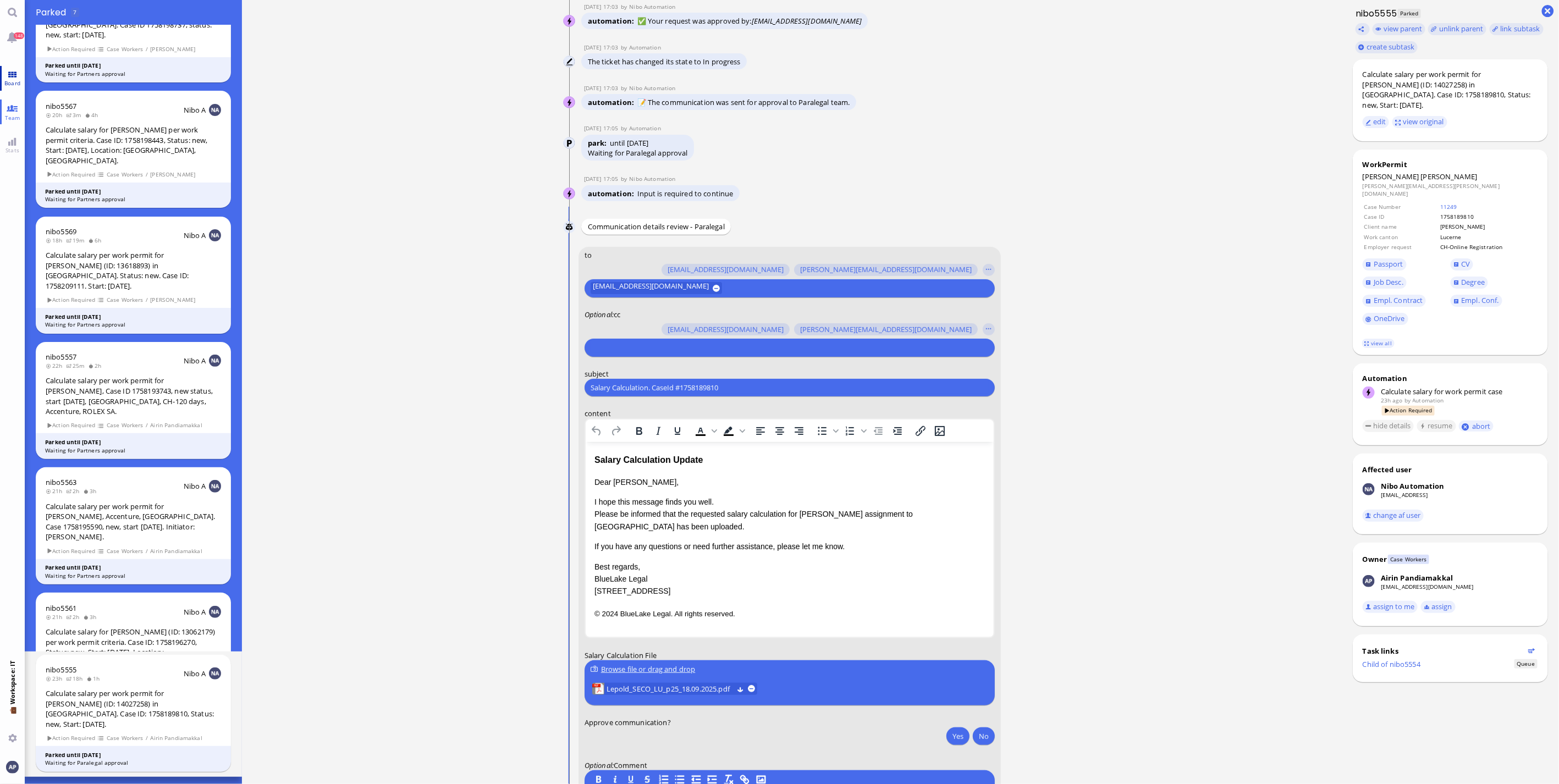
click at [15, 75] on link "Board" at bounding box center [12, 78] width 25 height 25
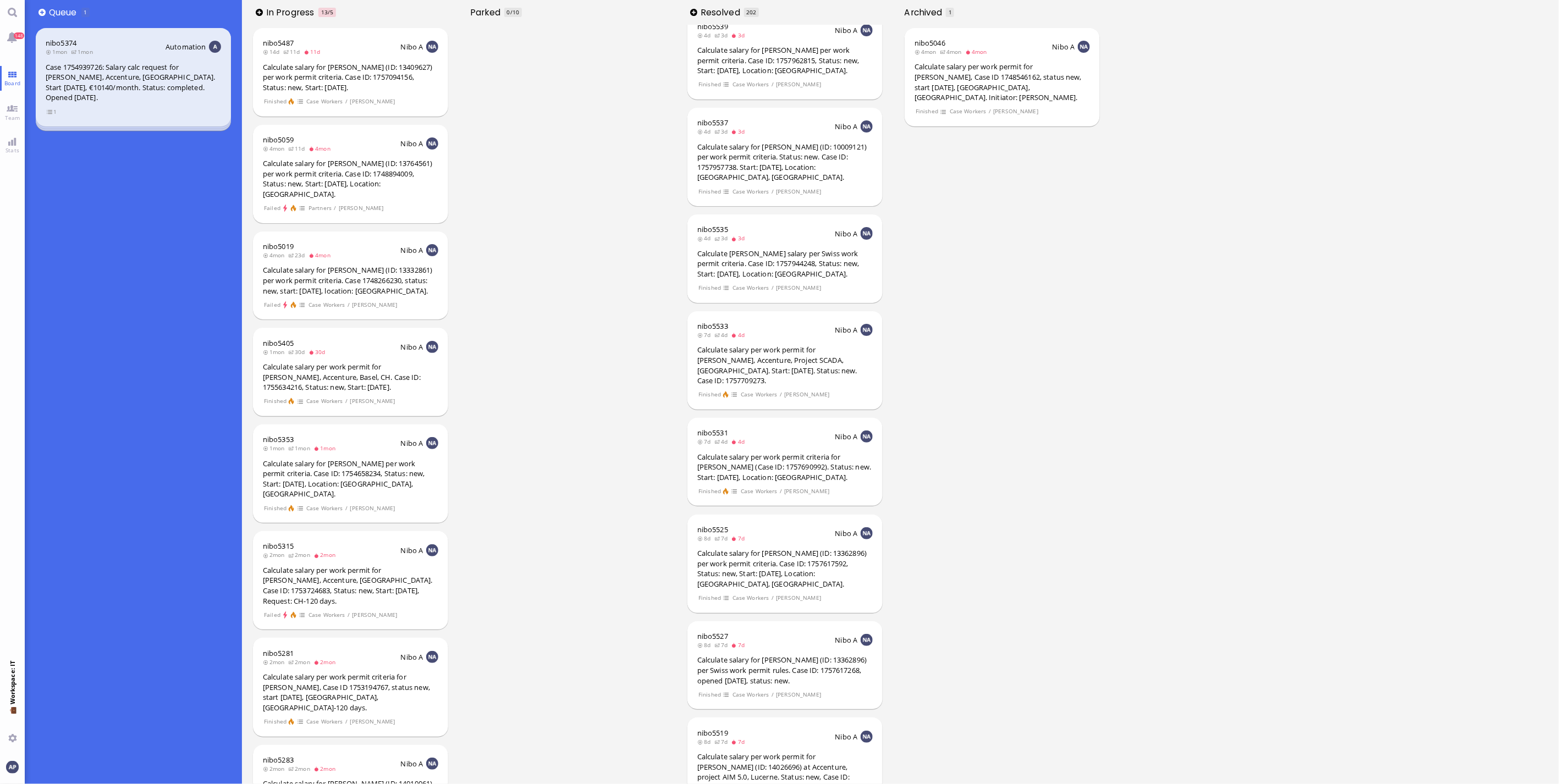
scroll to position [550, 0]
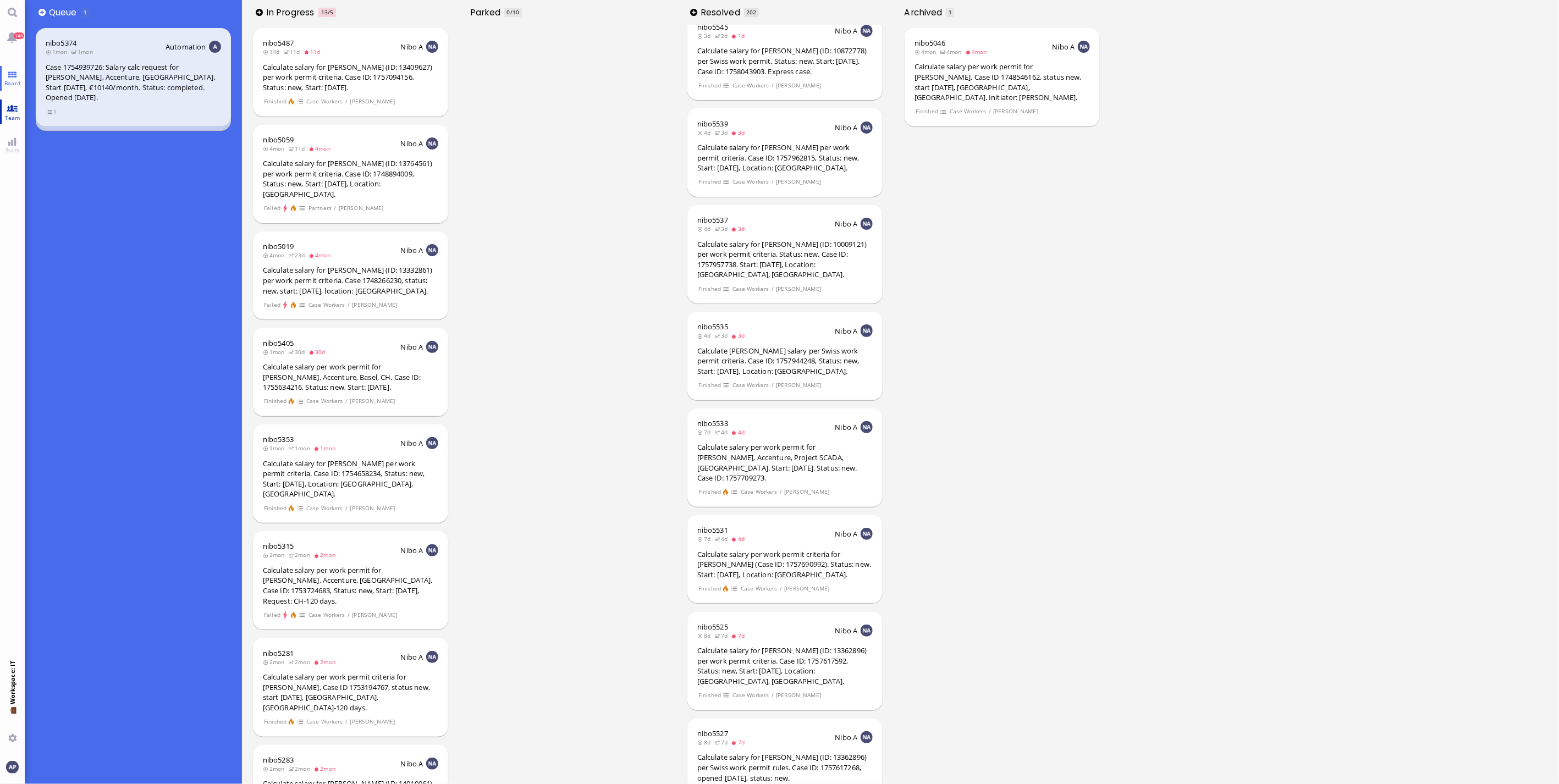
click at [2, 112] on link "Team" at bounding box center [12, 112] width 25 height 25
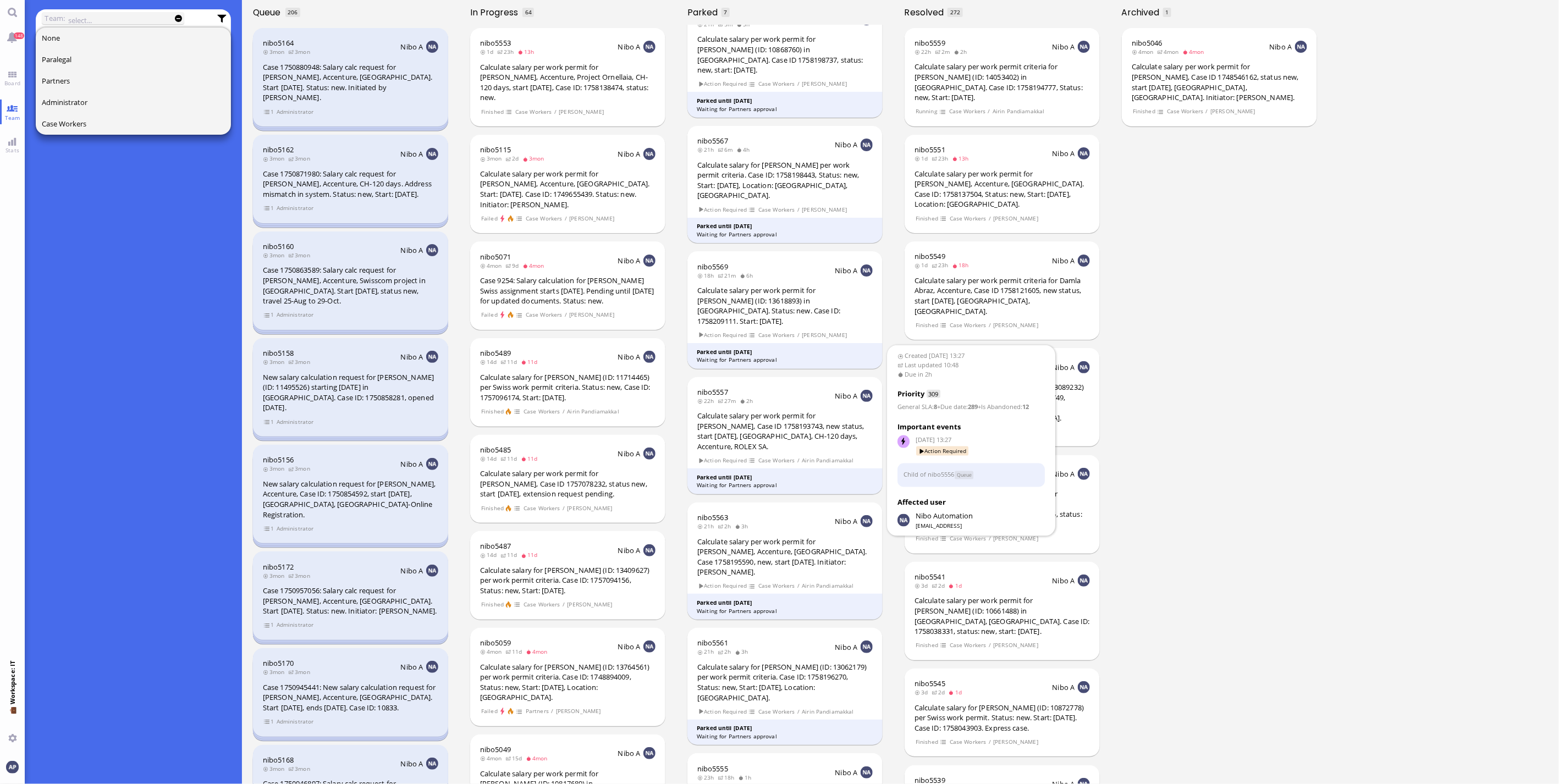
scroll to position [63, 0]
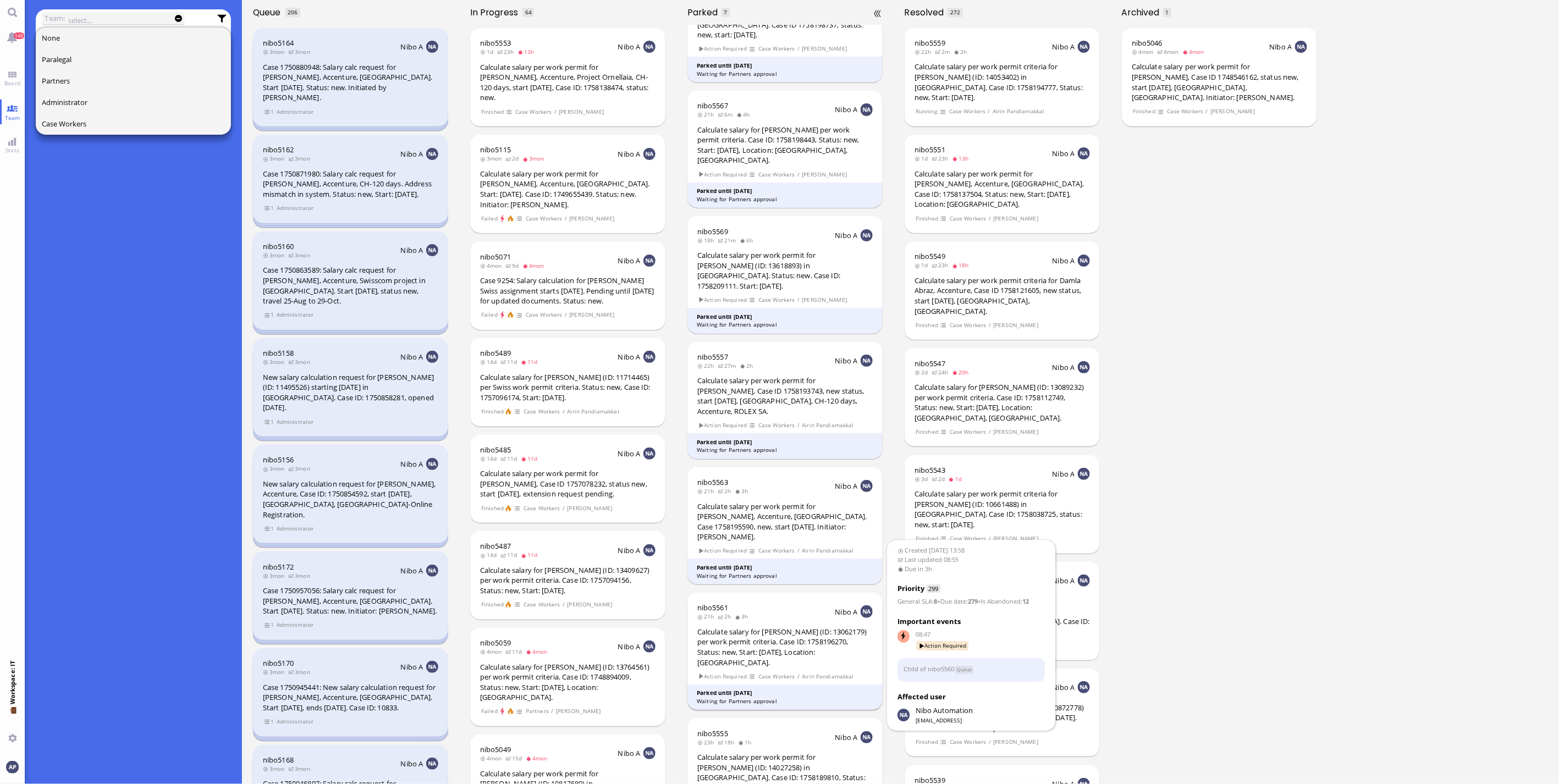
click at [785, 627] on div "Calculate salary for [PERSON_NAME] (ID: 13062179) per work permit criteria. Cas…" at bounding box center [785, 647] width 175 height 41
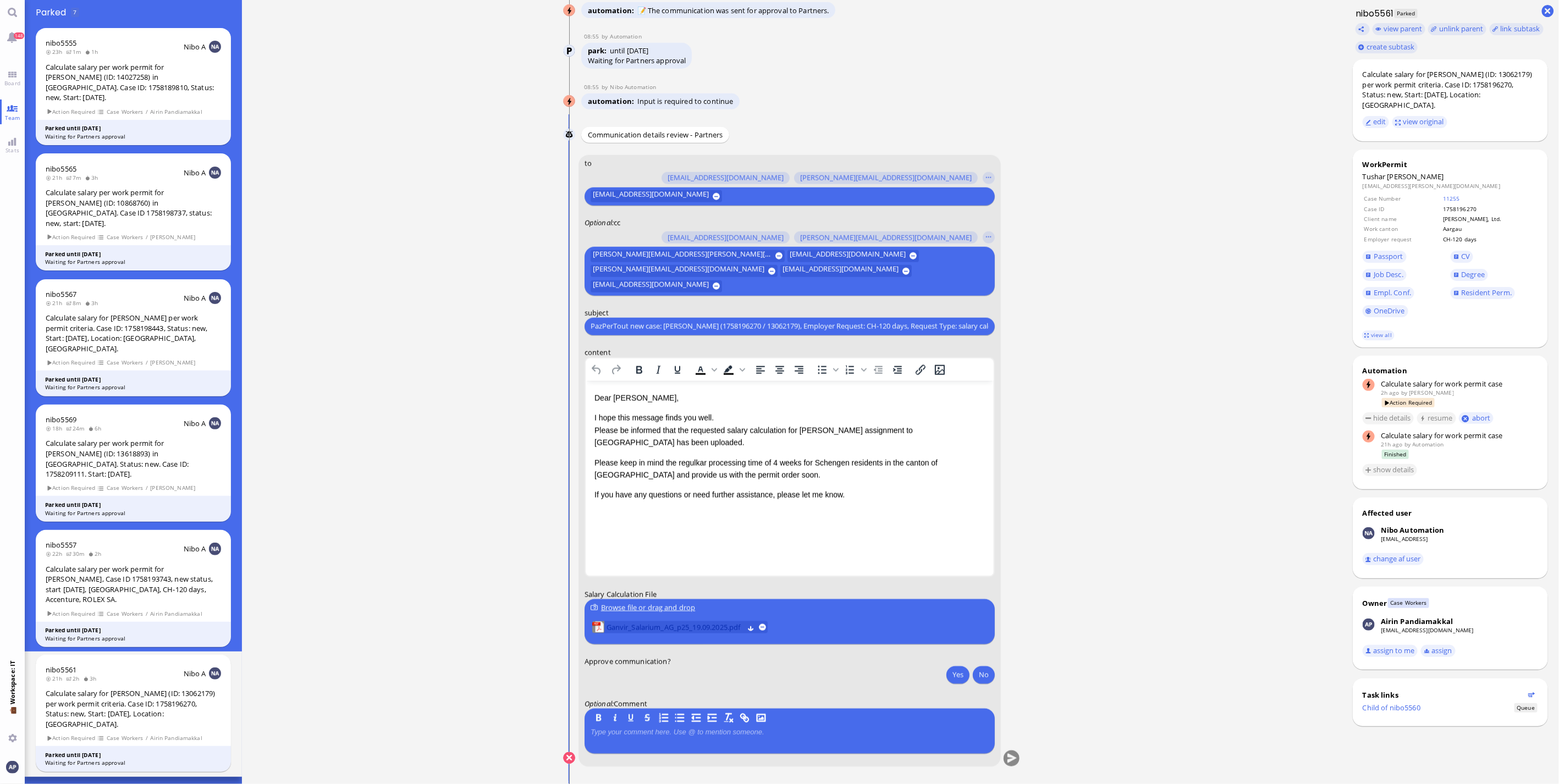
click at [655, 625] on span "Ganvir_Salarium_AG_p25_19.09.2025.pdf" at bounding box center [675, 627] width 137 height 12
click at [614, 456] on p "Please keep in mind the regulkar processing time of 4 weeks for Schengen reside…" at bounding box center [789, 469] width 391 height 25
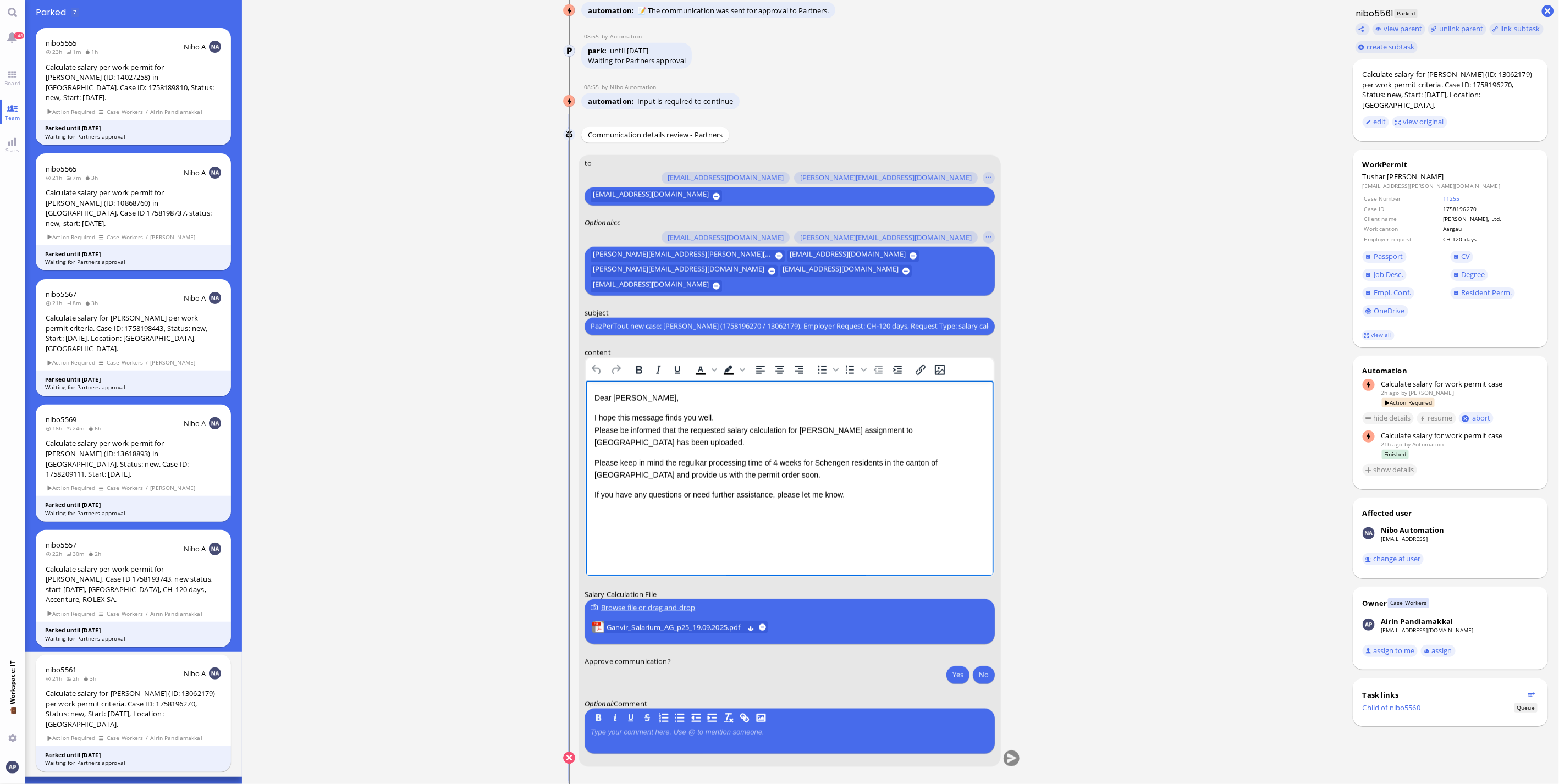
click at [726, 461] on p "Please keep in mind the regulkar processing time of 4 weeks for Schengen reside…" at bounding box center [789, 469] width 391 height 25
drag, startPoint x: 643, startPoint y: 481, endPoint x: 673, endPoint y: 477, distance: 30.3
click at [673, 489] on p "FYI: Last year he earned CHF 9'300.--. We can try with the new calculation whic…" at bounding box center [789, 495] width 391 height 12
click at [817, 490] on span "Last year the calculated minimum salary in [GEOGRAPHIC_DATA] was CHF 9'300.--. …" at bounding box center [780, 500] width 371 height 20
click at [811, 490] on span "Last year the calculated minimum salary in [GEOGRAPHIC_DATA] was CHF 9'300.--. …" at bounding box center [780, 500] width 371 height 20
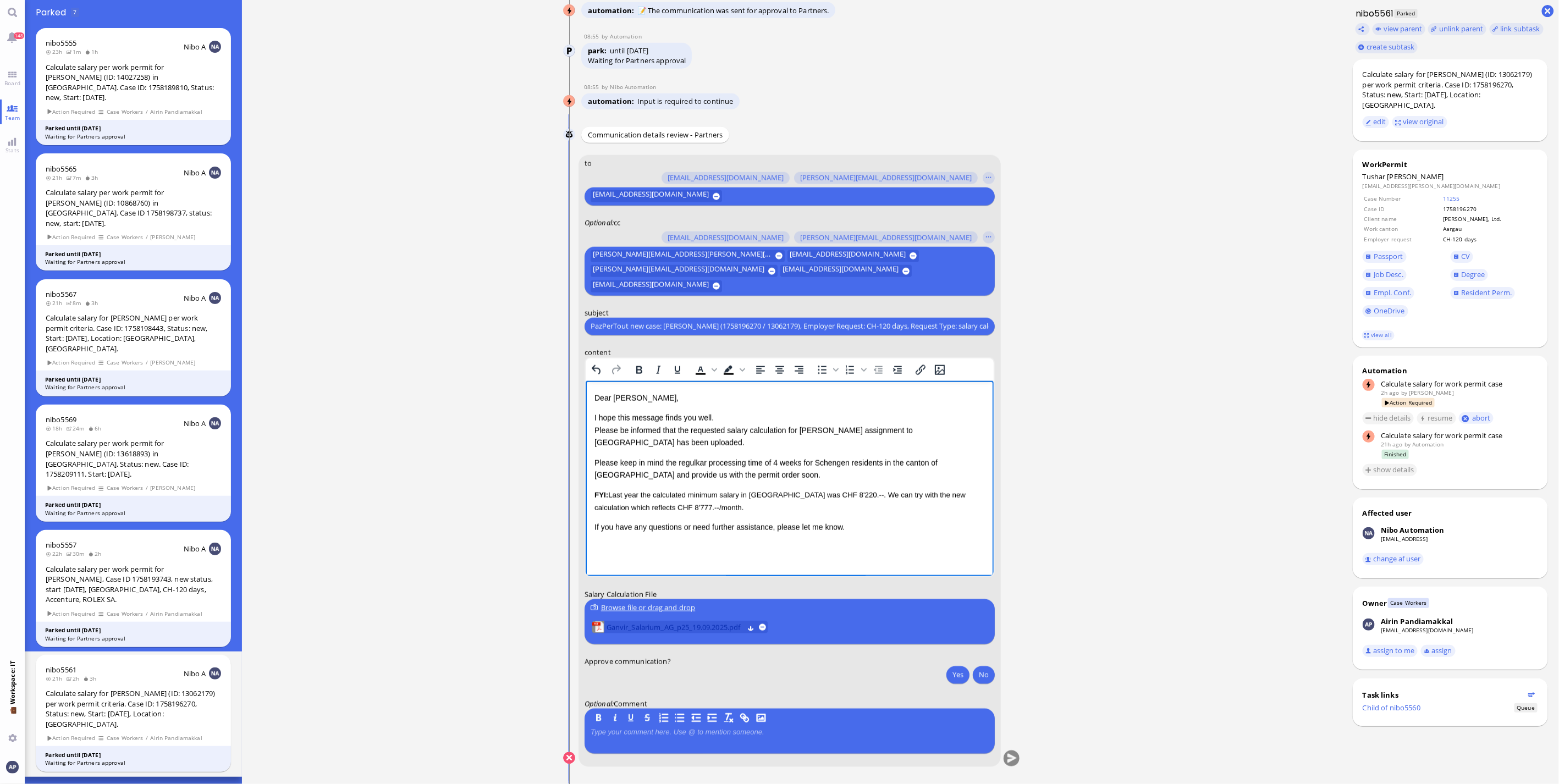
click at [661, 628] on span "Ganvir_Salarium_AG_p25_19.09.2025.pdf" at bounding box center [675, 627] width 137 height 12
click at [645, 496] on span "Last year the calculated minimum salary in [GEOGRAPHIC_DATA] was CHF 8'220.--. …" at bounding box center [780, 500] width 371 height 20
click at [955, 672] on button "Yes" at bounding box center [957, 674] width 23 height 18
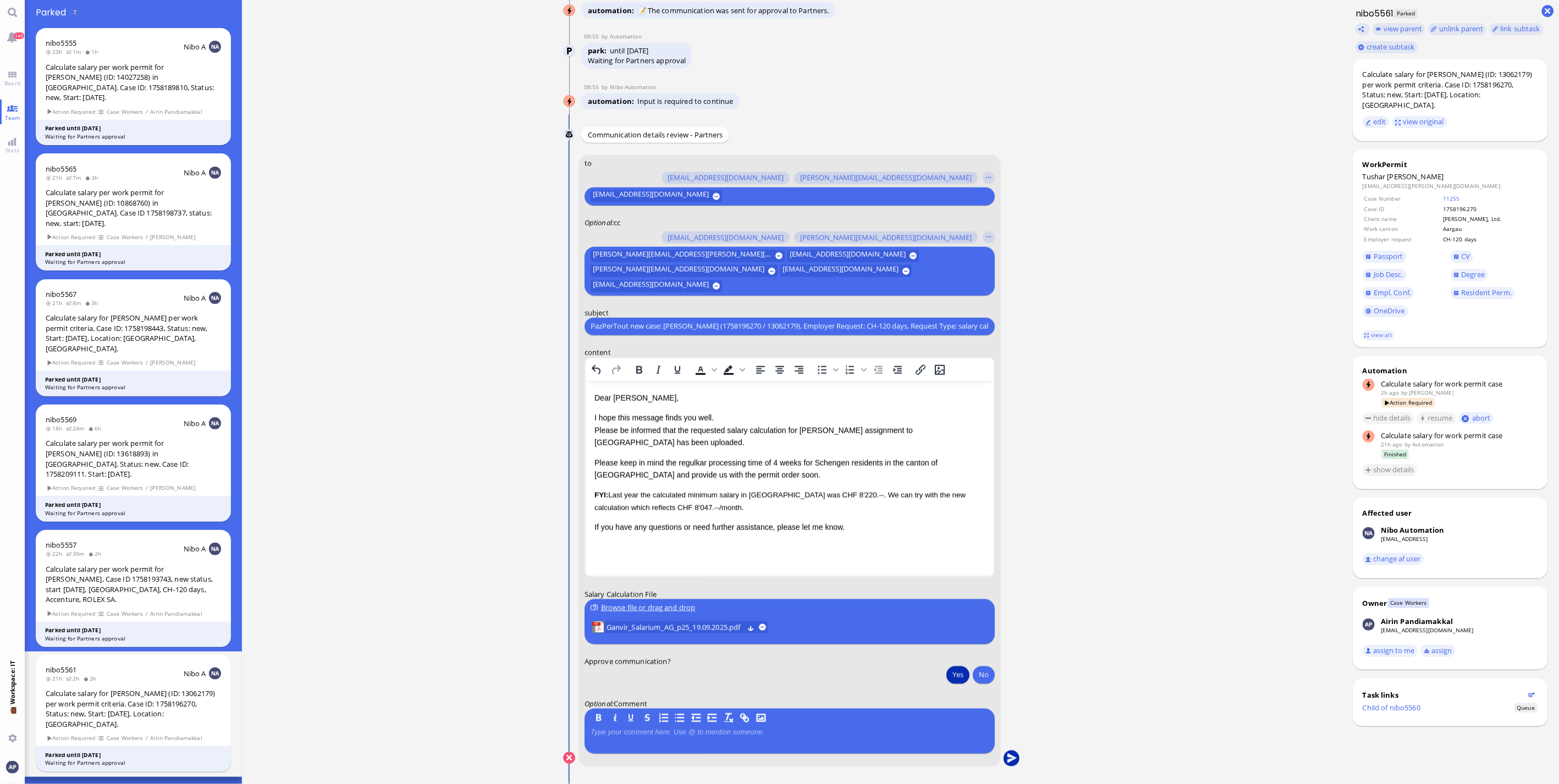
click at [1013, 762] on button "submit" at bounding box center [1012, 759] width 17 height 17
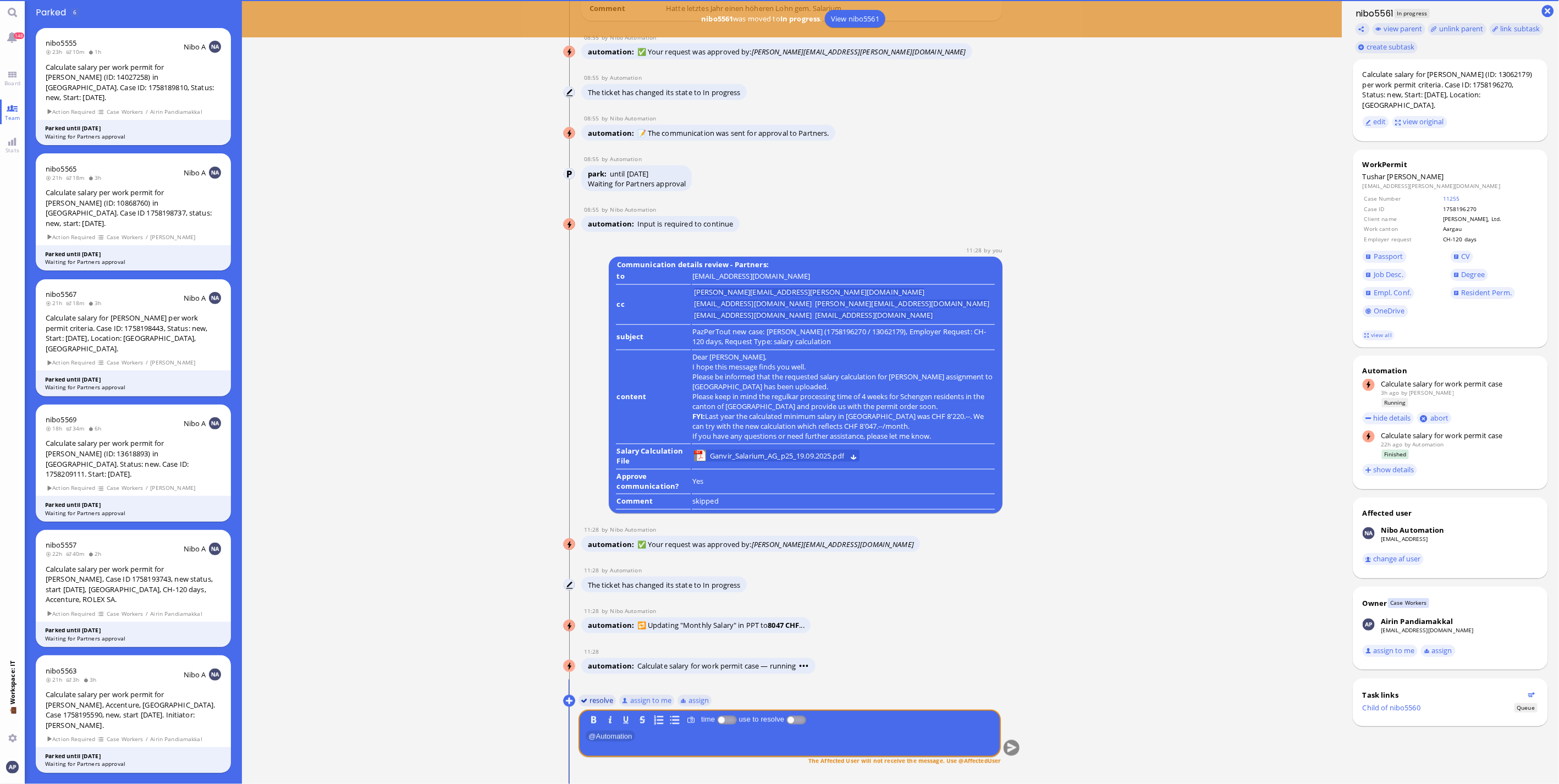
click at [595, 702] on button "resolve" at bounding box center [598, 701] width 38 height 12
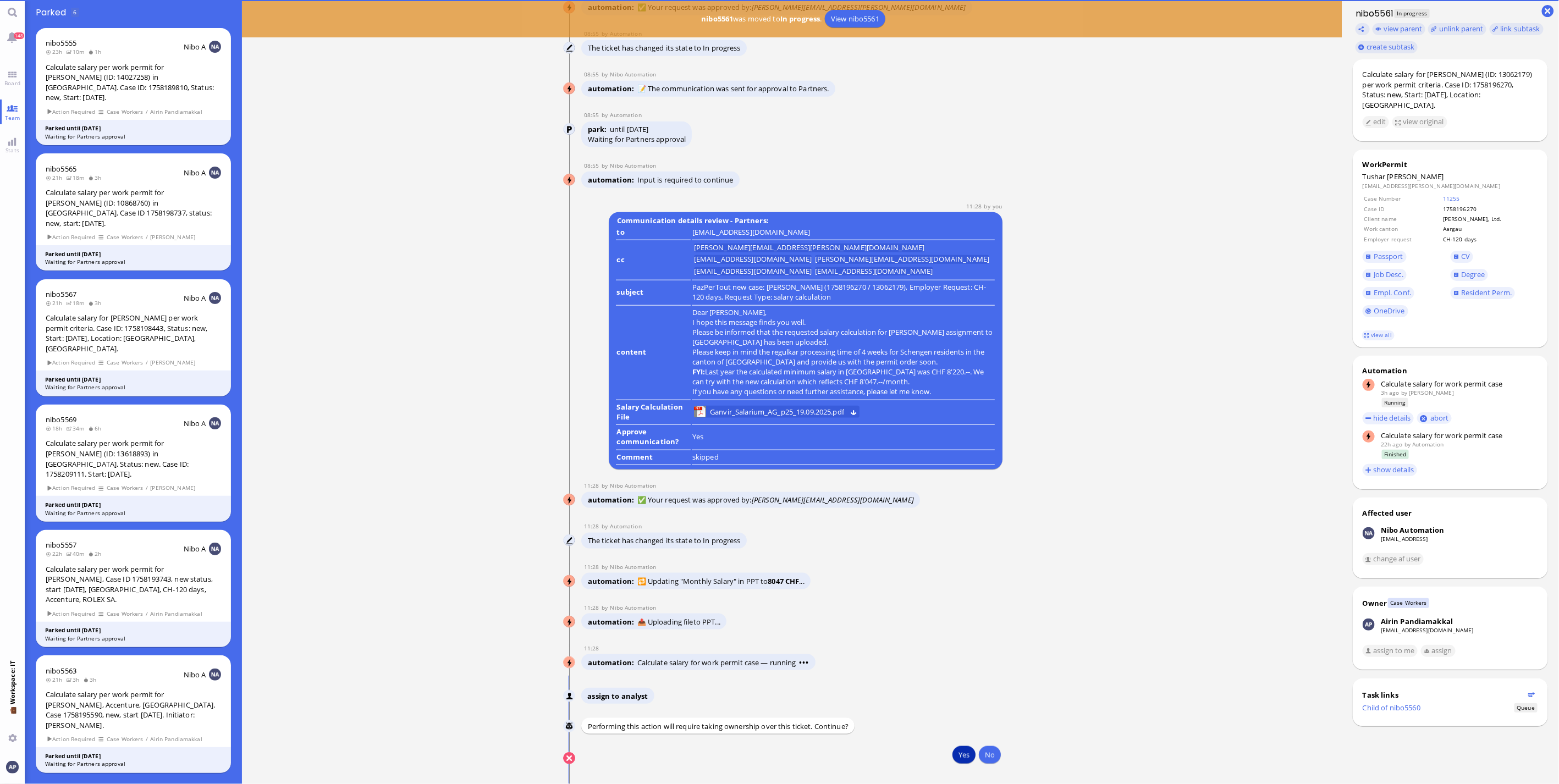
click at [962, 763] on button "Yes" at bounding box center [964, 755] width 23 height 18
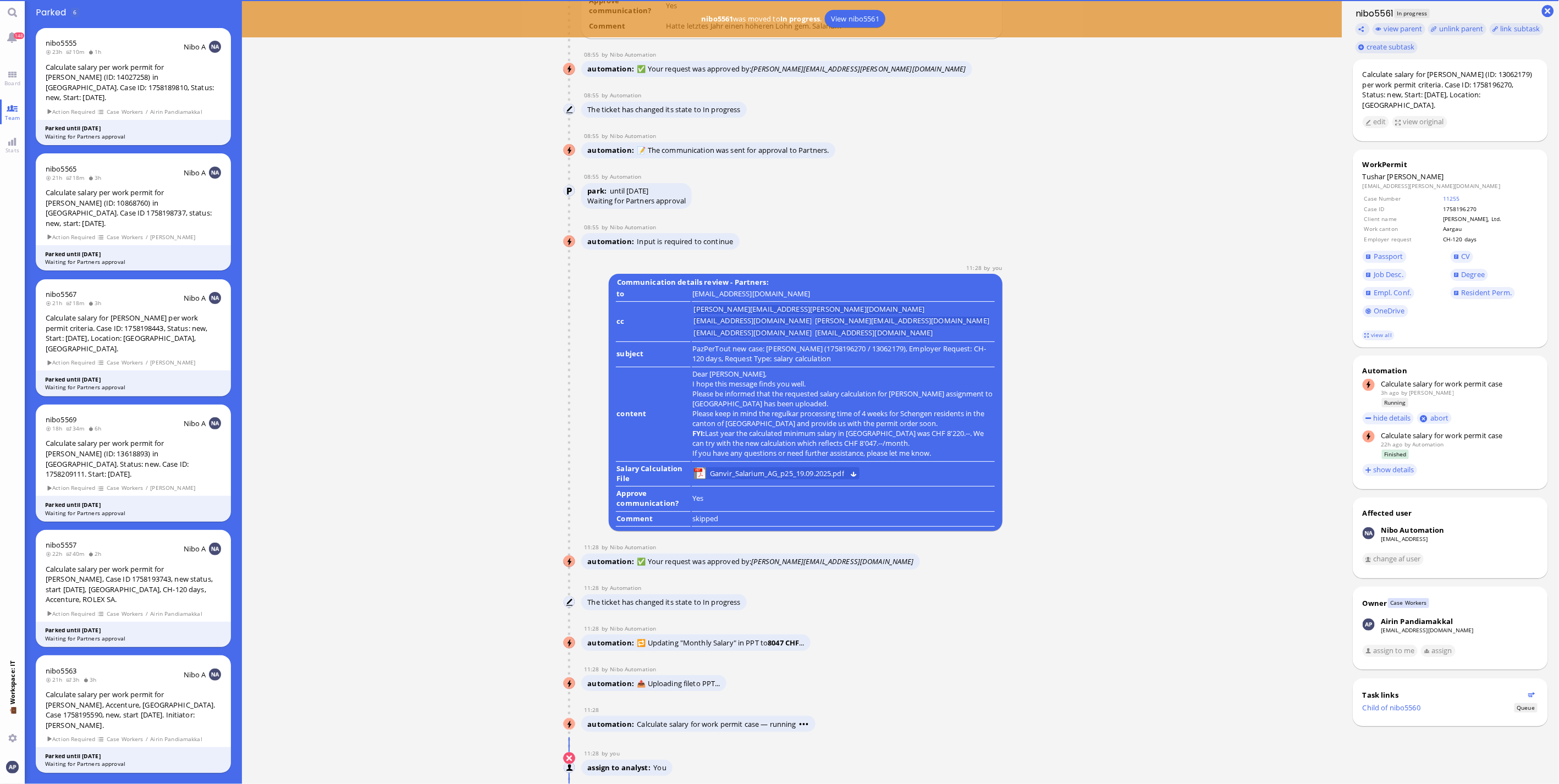
scroll to position [1, 0]
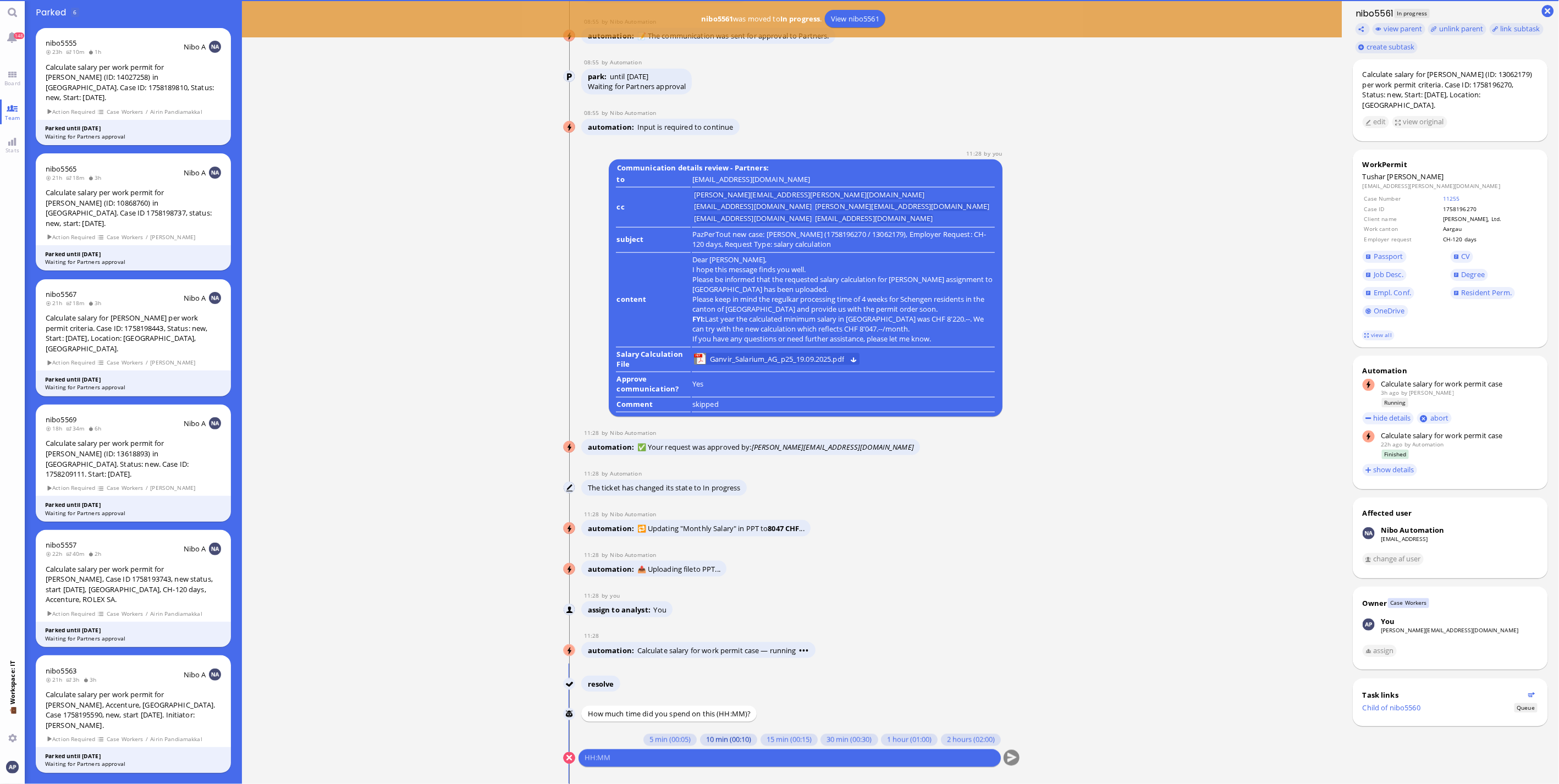
click at [700, 738] on button "10 min (00:10)" at bounding box center [729, 740] width 57 height 12
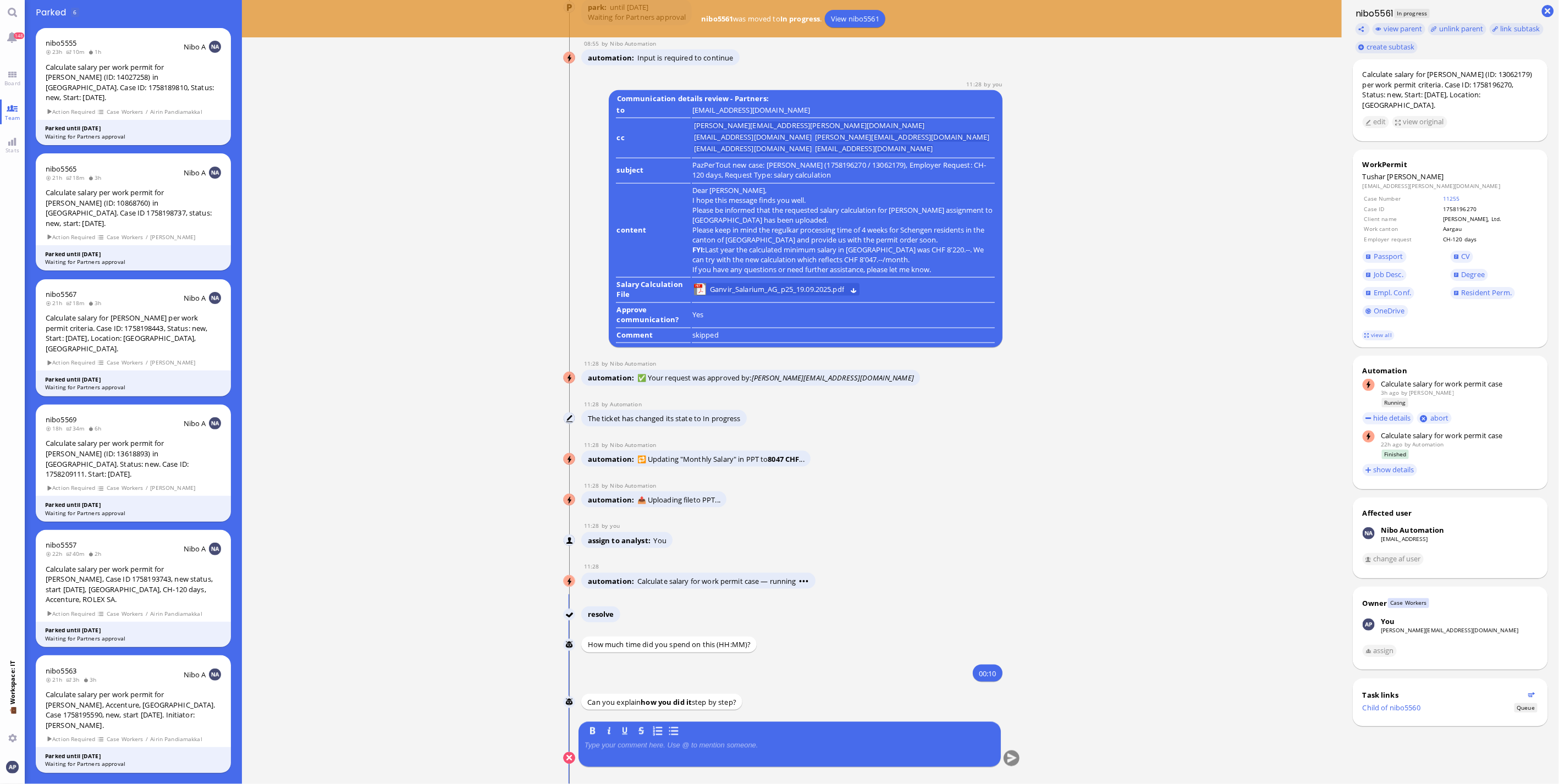
click at [652, 748] on p at bounding box center [790, 746] width 410 height 9
click at [1005, 756] on button "submit" at bounding box center [1012, 759] width 17 height 17
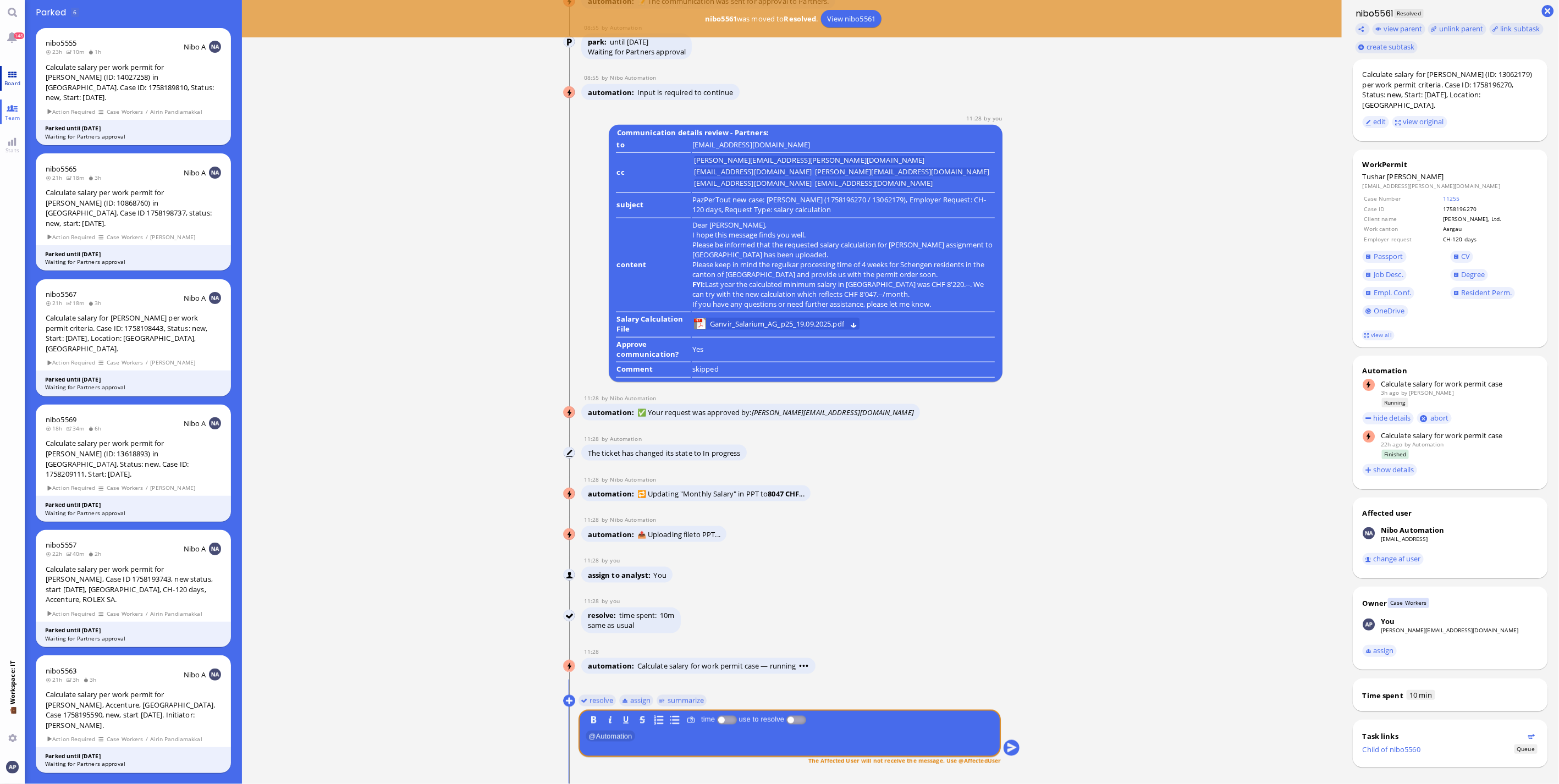
click at [12, 86] on span "Board" at bounding box center [12, 83] width 22 height 7
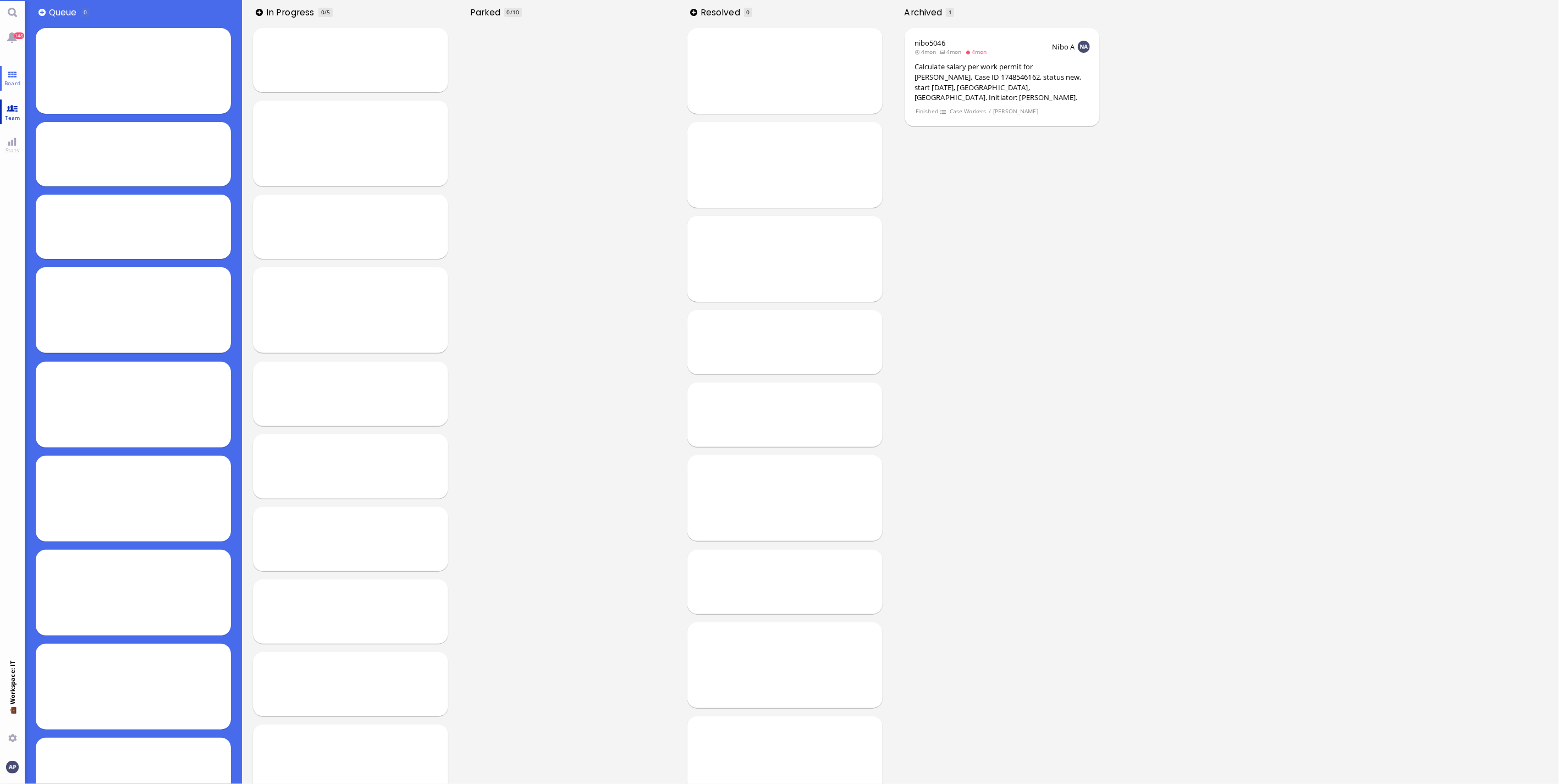
click at [9, 109] on link "Team" at bounding box center [12, 112] width 25 height 25
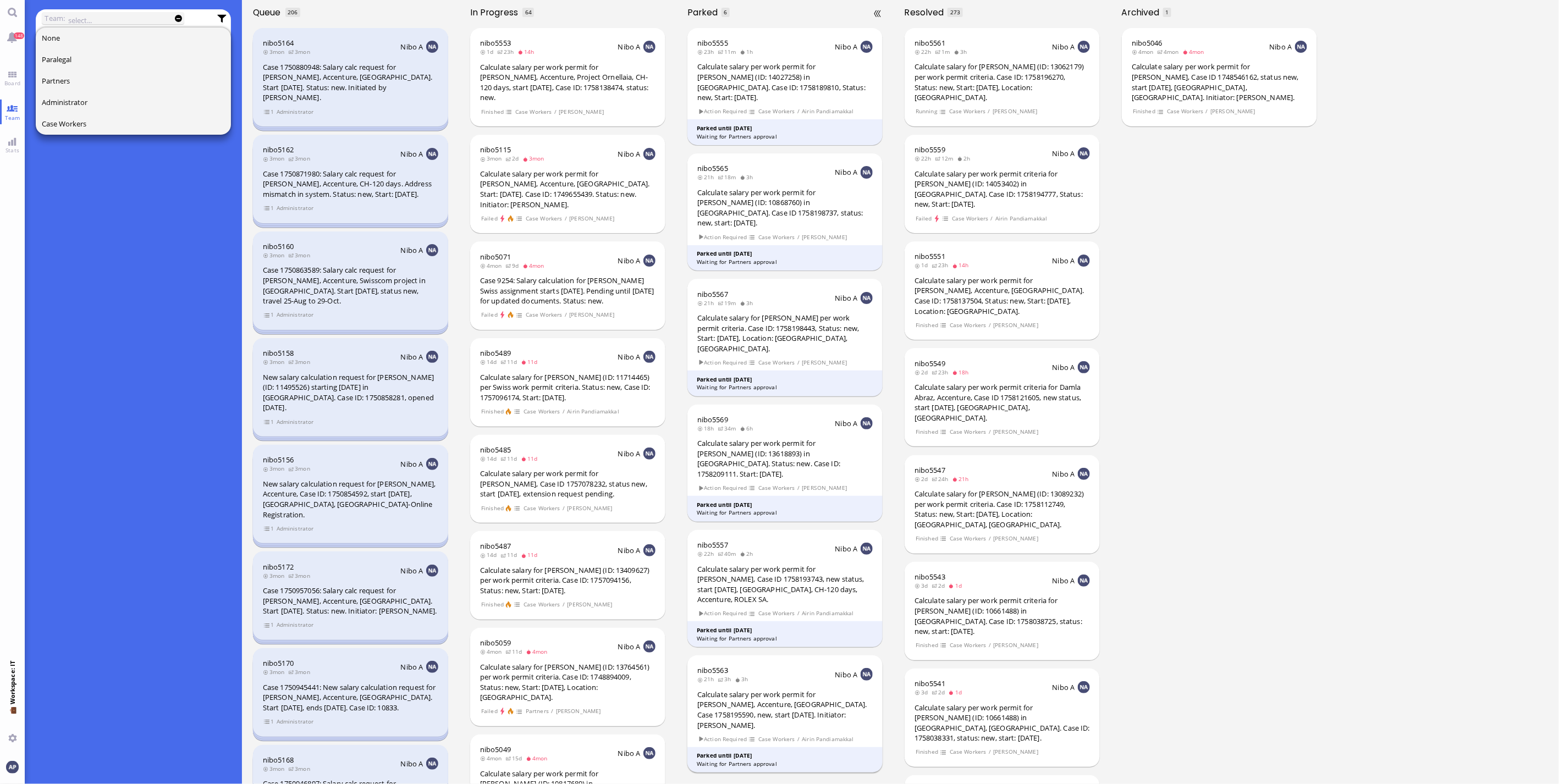
click at [732, 666] on div "nibo5563" at bounding box center [726, 671] width 57 height 10
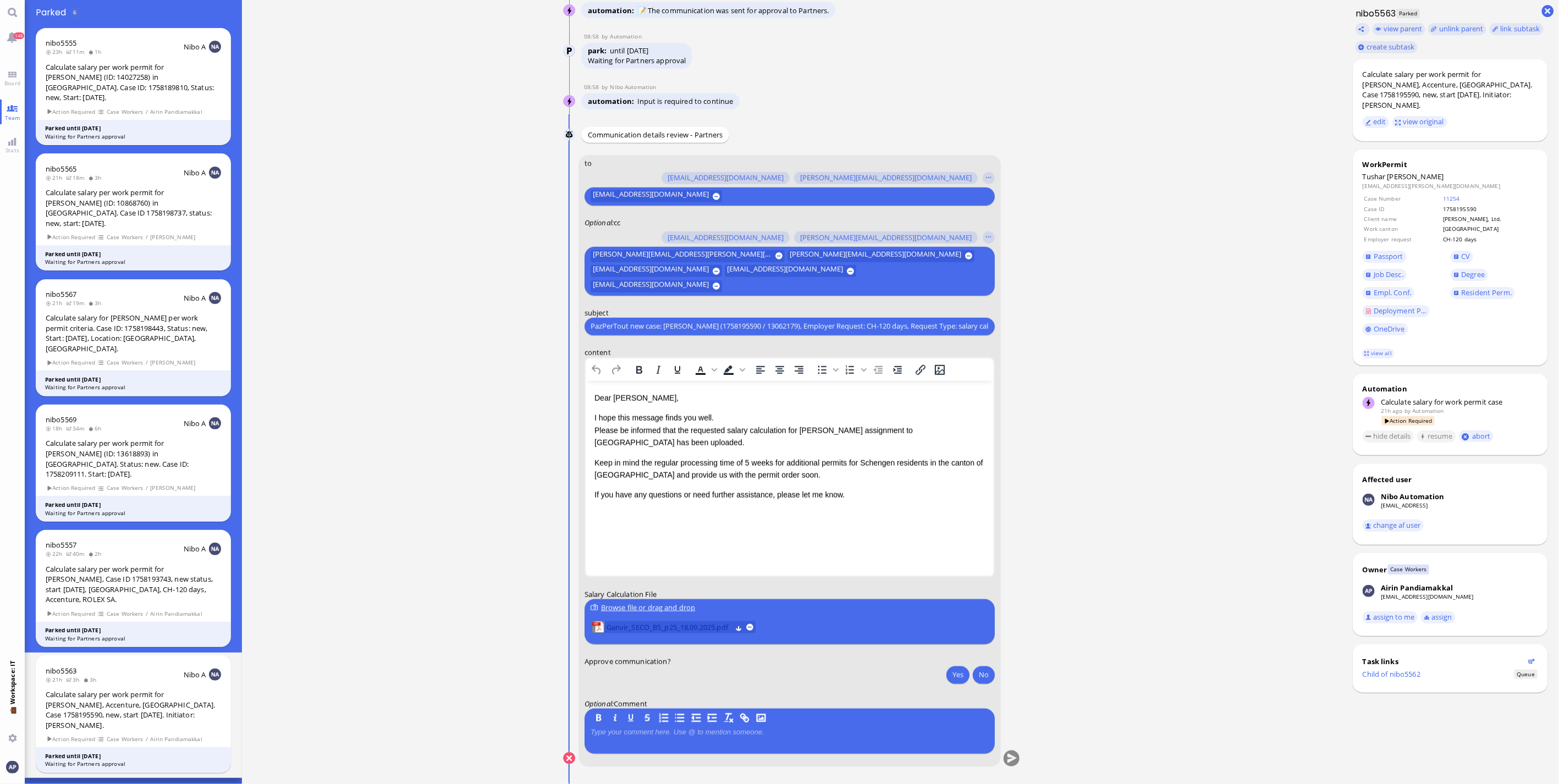
click at [635, 629] on span "Ganvir_SECO_BS_p25_18.09.2025.pdf" at bounding box center [669, 627] width 125 height 12
click at [953, 675] on button "Yes" at bounding box center [957, 674] width 23 height 18
click at [1009, 760] on button "submit" at bounding box center [1012, 759] width 17 height 17
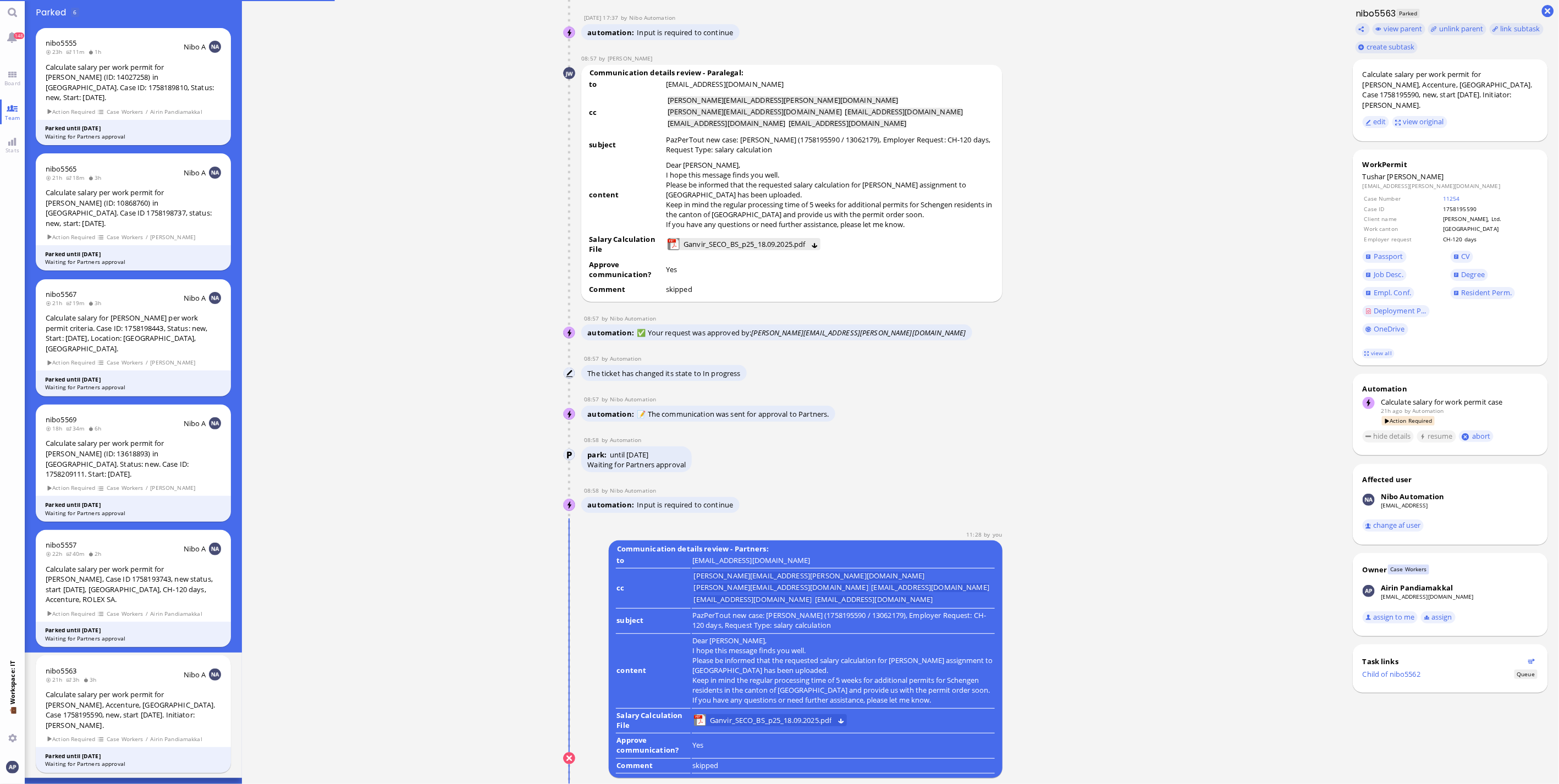
scroll to position [1, 0]
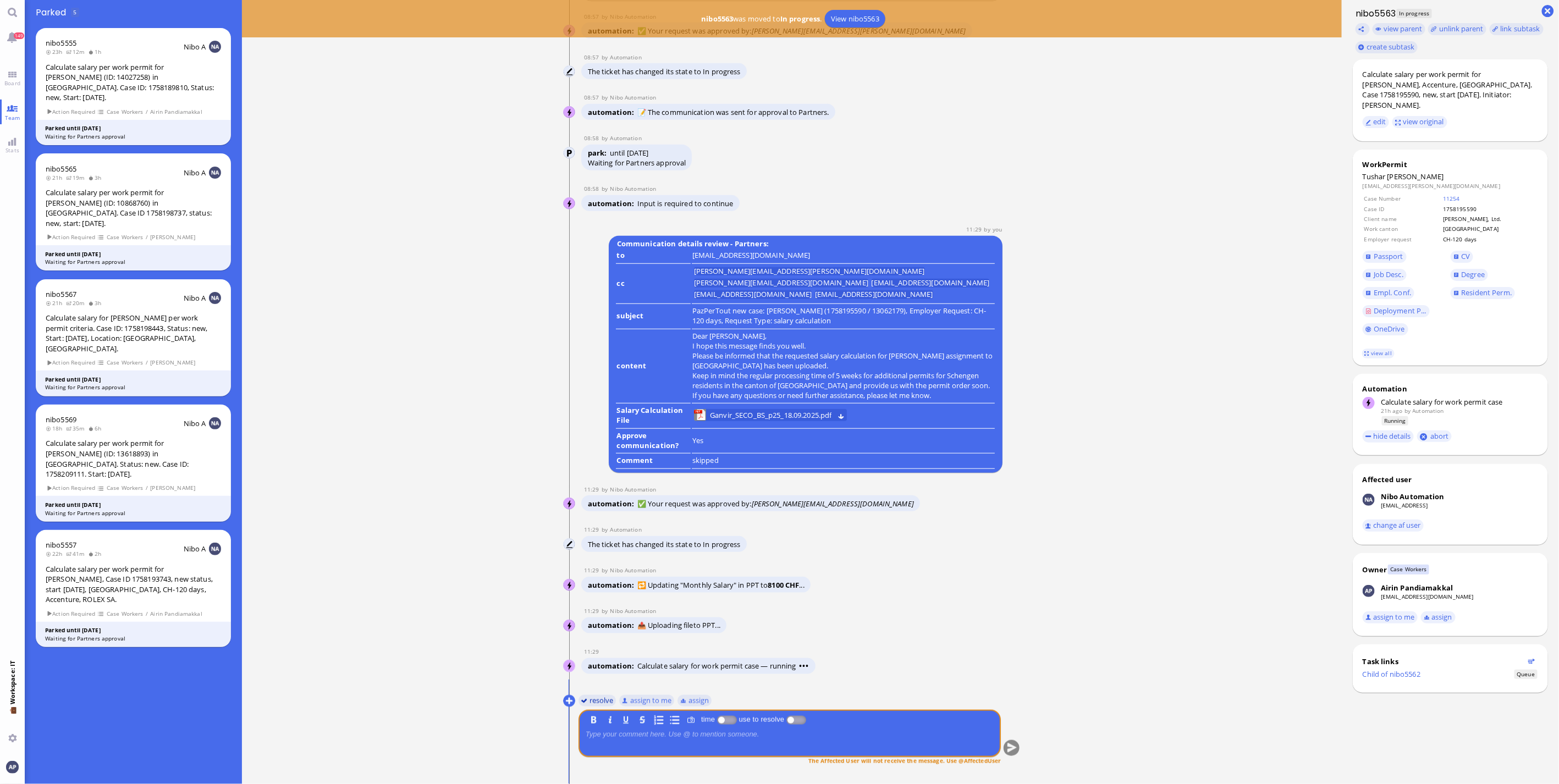
click at [595, 699] on button "resolve" at bounding box center [598, 701] width 38 height 12
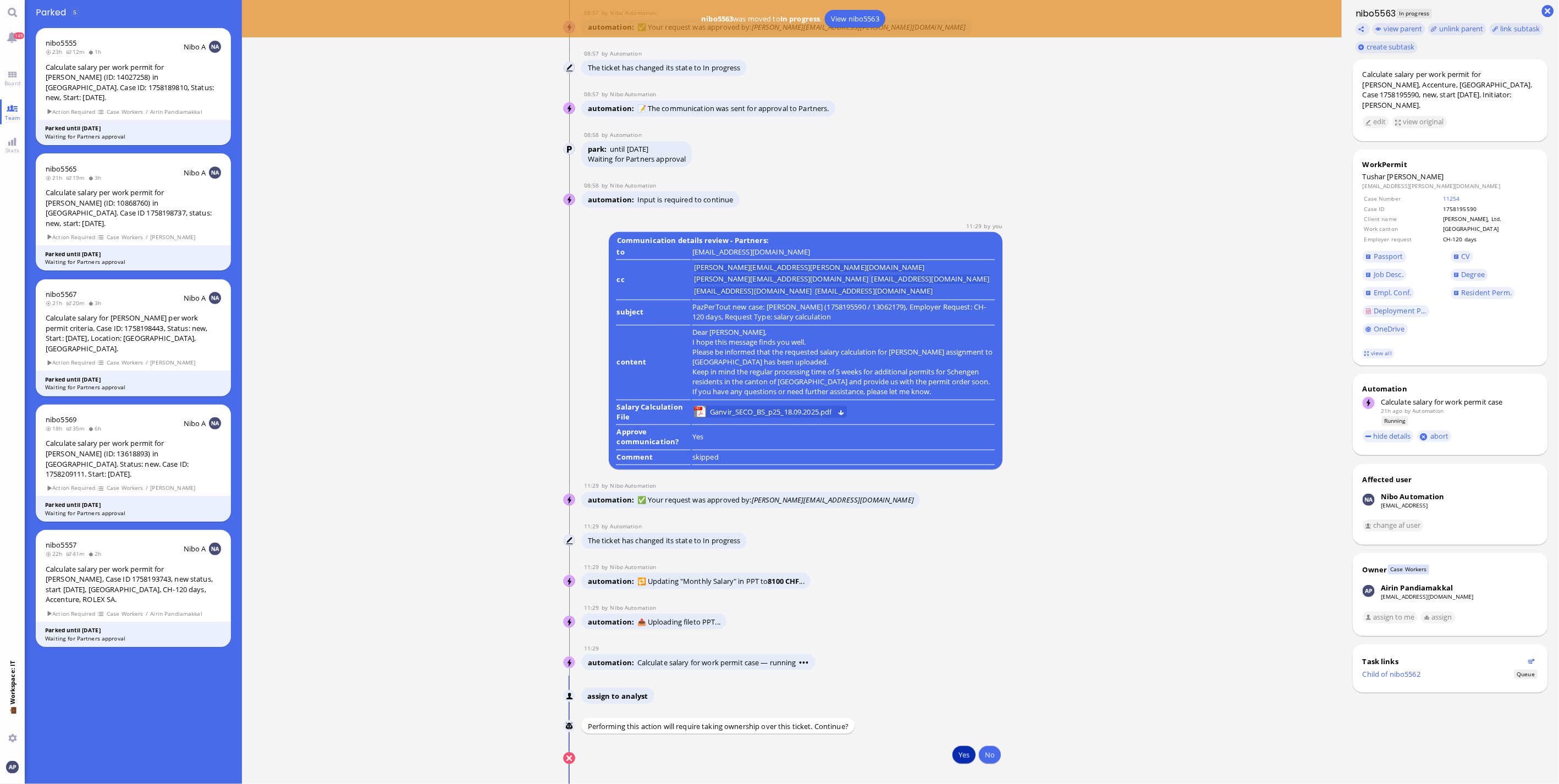
click at [958, 756] on button "Yes" at bounding box center [964, 755] width 23 height 18
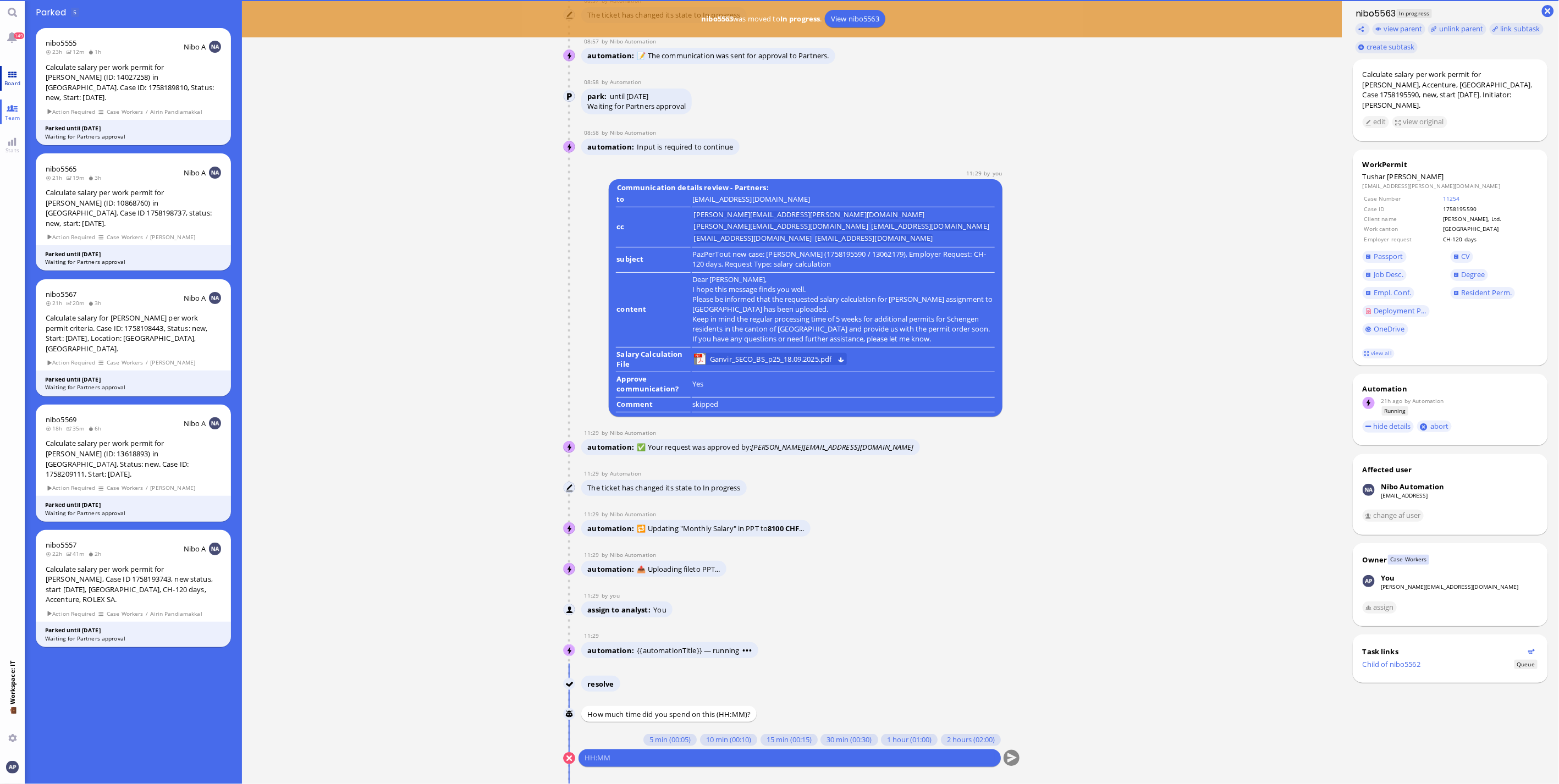
click at [9, 76] on link "Board" at bounding box center [12, 78] width 25 height 25
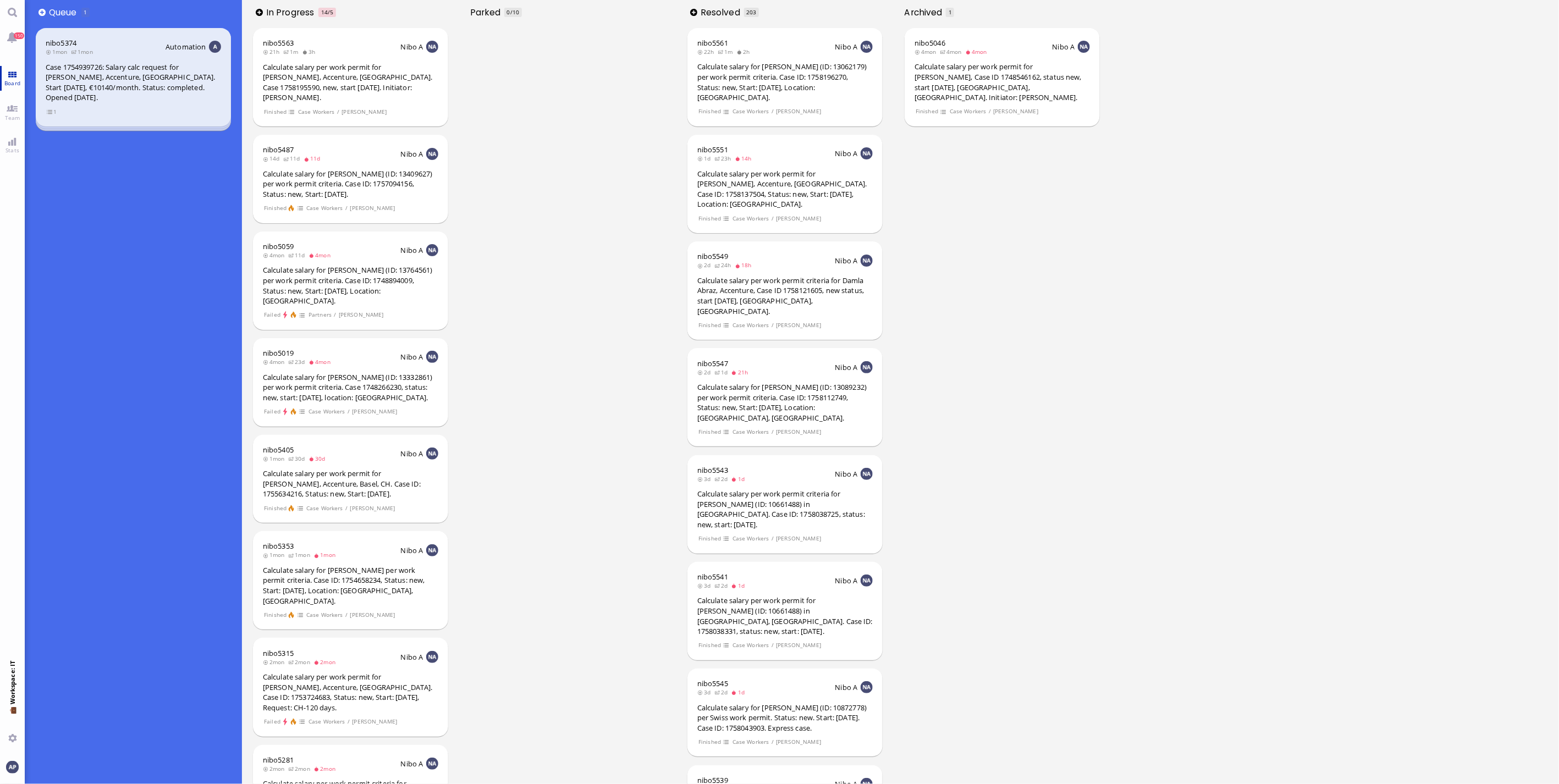
click at [13, 80] on span "Board" at bounding box center [12, 83] width 22 height 7
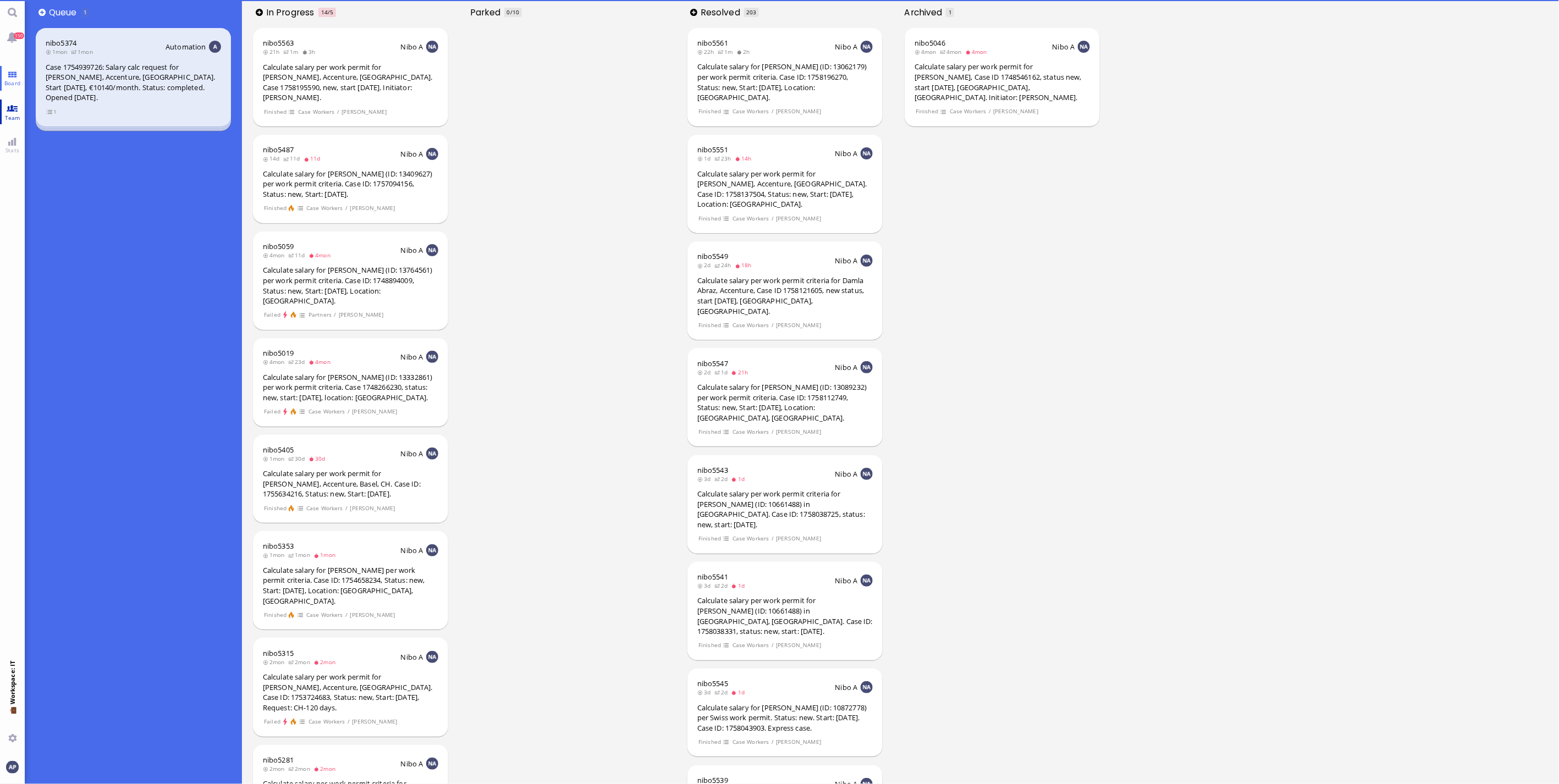
click at [15, 115] on span "Team" at bounding box center [13, 118] width 21 height 7
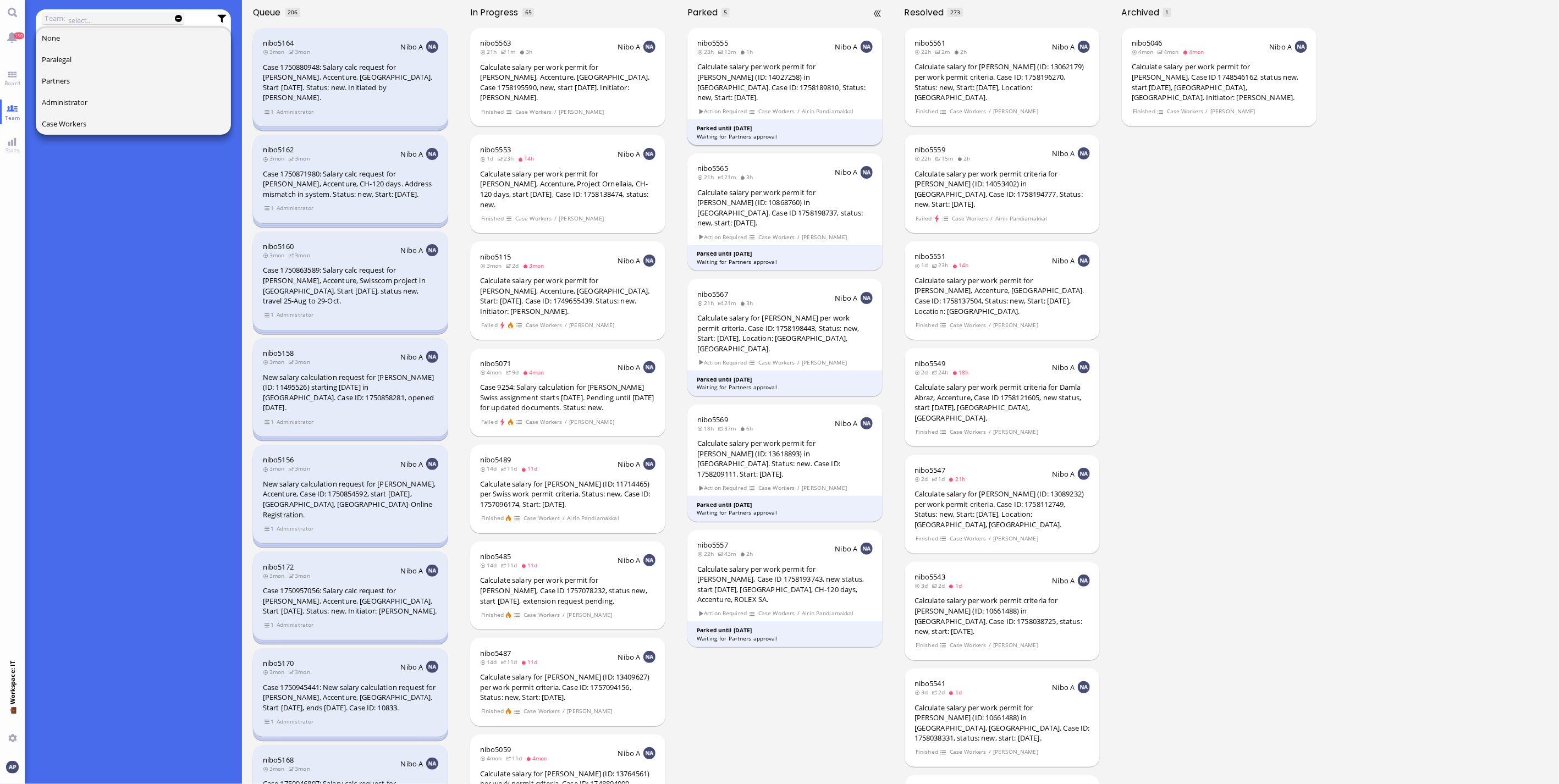
click at [782, 86] on div "Calculate salary per work permit for [PERSON_NAME] (ID: 14027258) in [GEOGRAPHI…" at bounding box center [785, 82] width 175 height 41
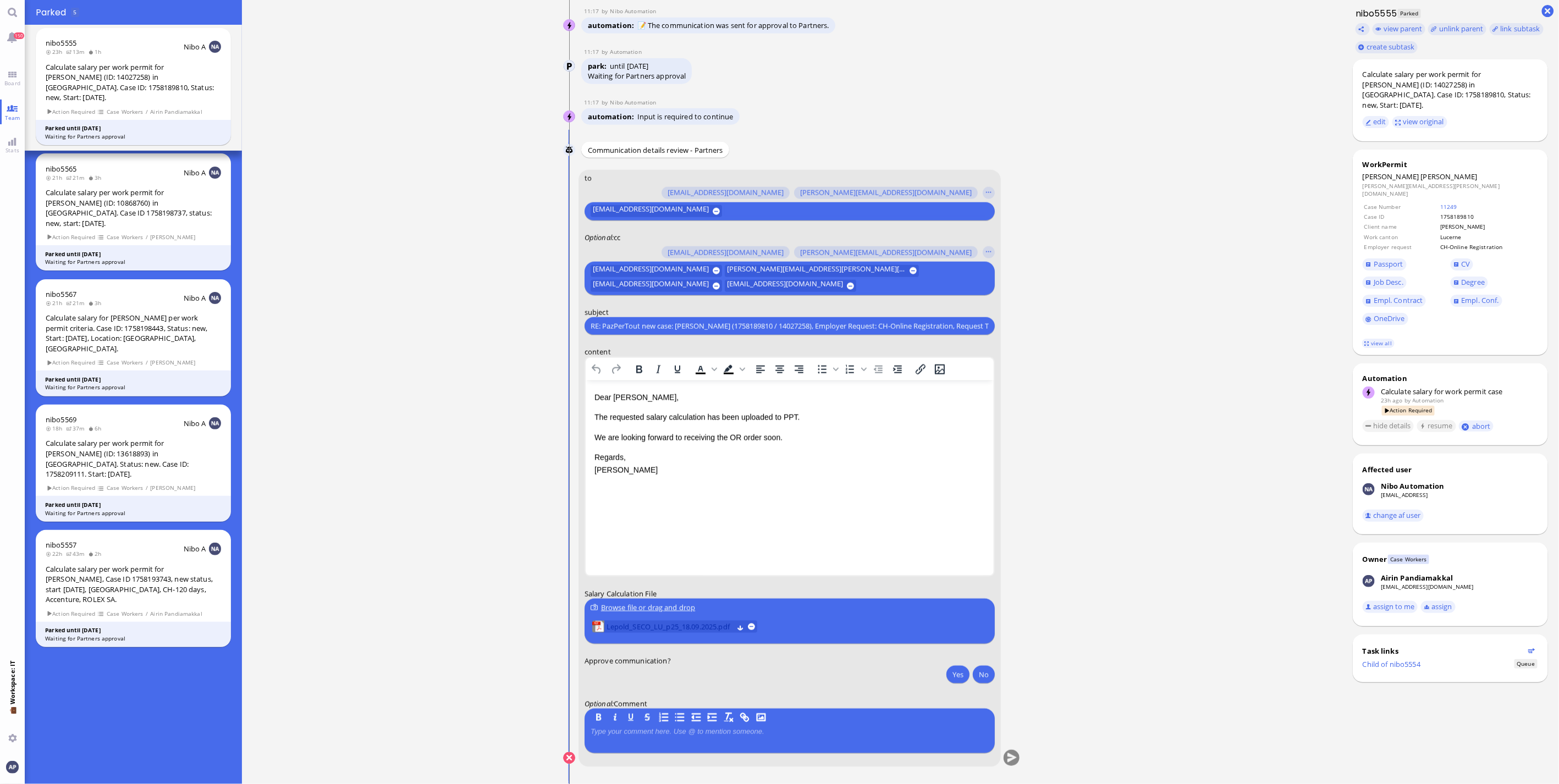
click at [636, 622] on span "Lepold_SECO_LU_p25_18.09.2025.pdf" at bounding box center [669, 627] width 126 height 12
click at [803, 434] on p "We are looking forward to receiving the OR order soon." at bounding box center [789, 438] width 391 height 12
click at [949, 678] on button "Yes" at bounding box center [957, 674] width 23 height 18
click at [823, 437] on p "We are looking forward to receiving the OR order soon." at bounding box center [789, 438] width 391 height 12
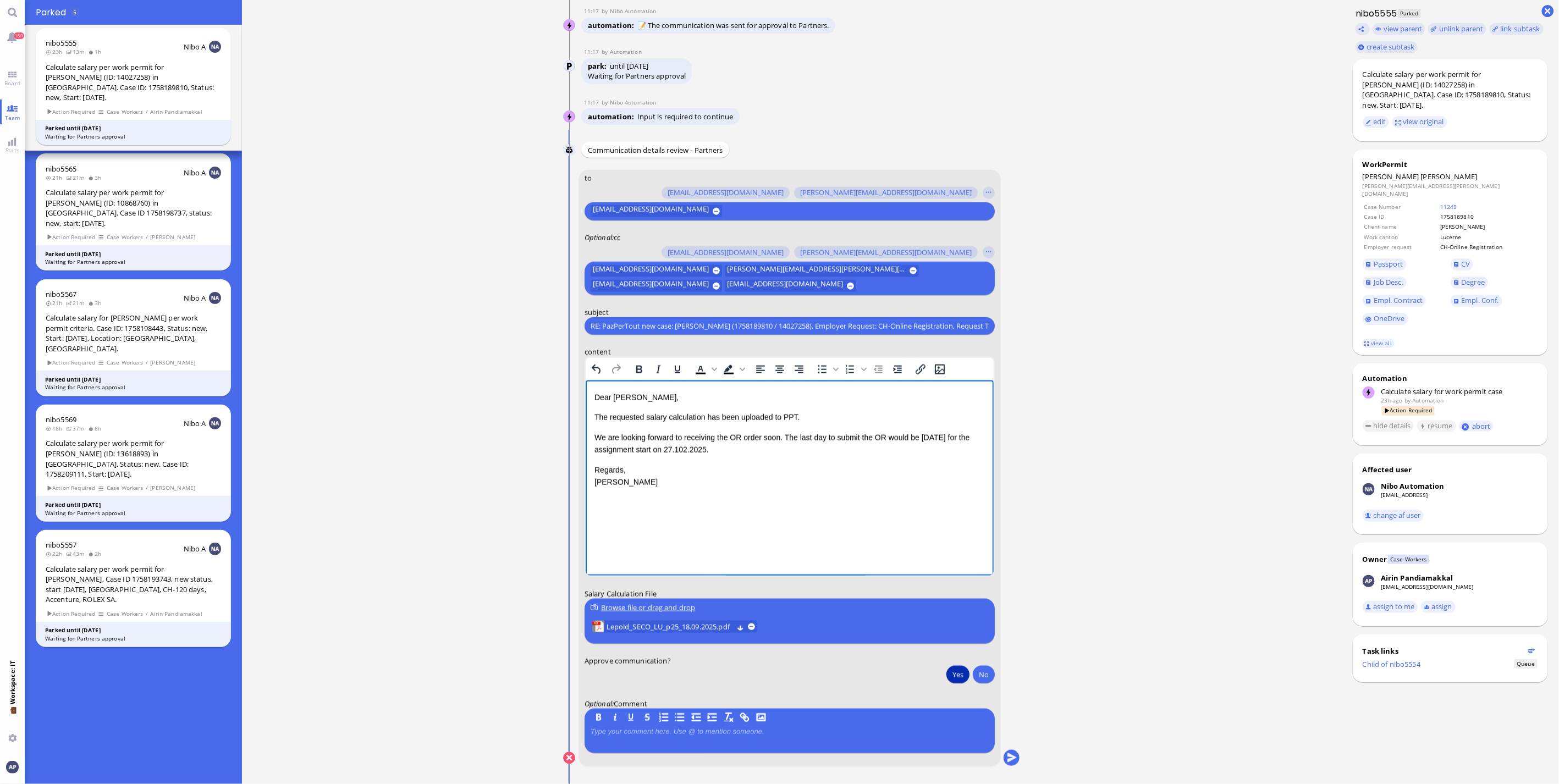
click at [683, 455] on p "We are looking forward to receiving the OR order soon. The last day to submit t…" at bounding box center [789, 444] width 391 height 25
click at [1004, 761] on button "submit" at bounding box center [1012, 759] width 17 height 17
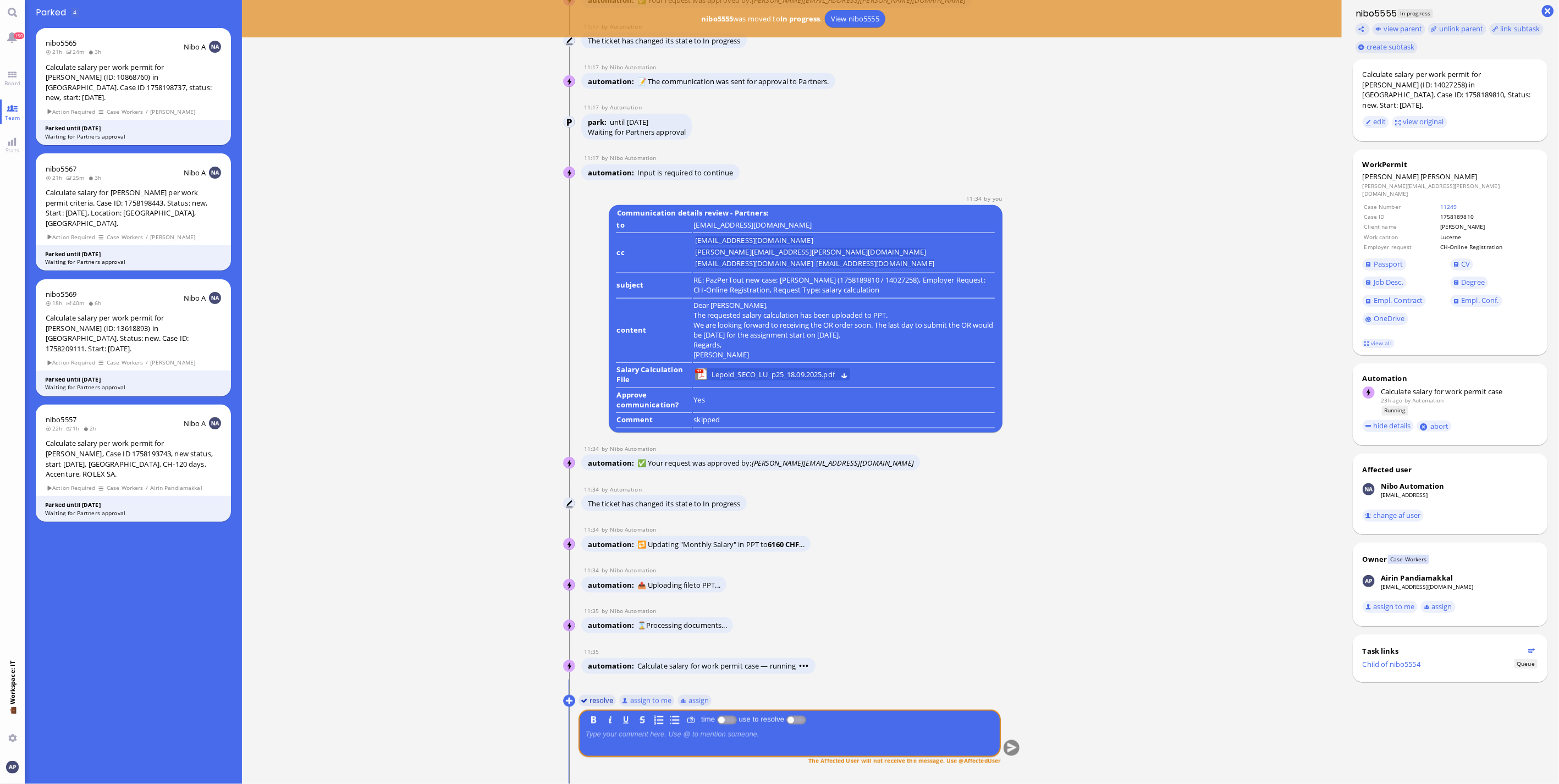
click at [600, 701] on button "resolve" at bounding box center [598, 701] width 38 height 12
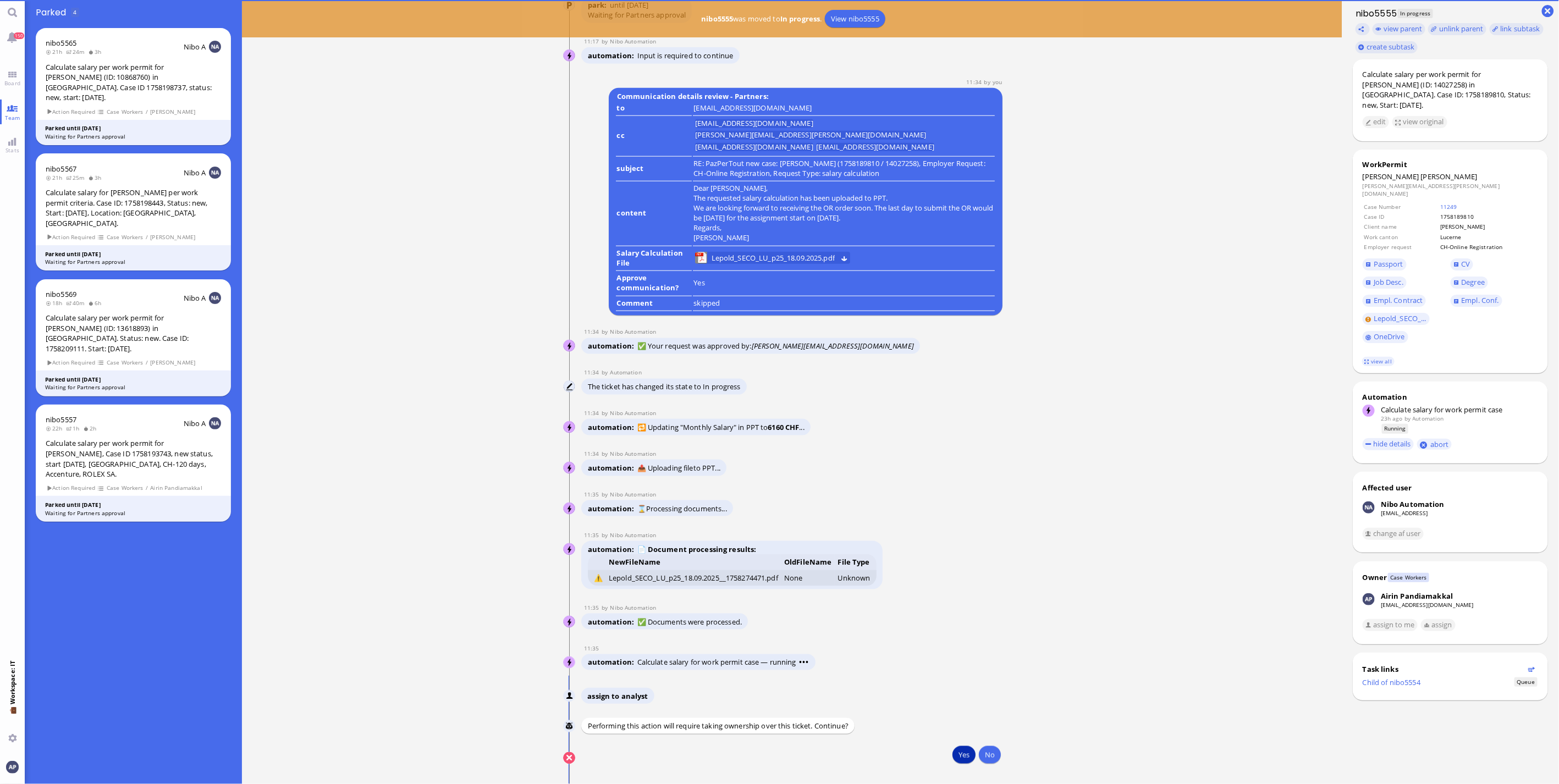
click at [953, 754] on button "Yes" at bounding box center [964, 755] width 23 height 18
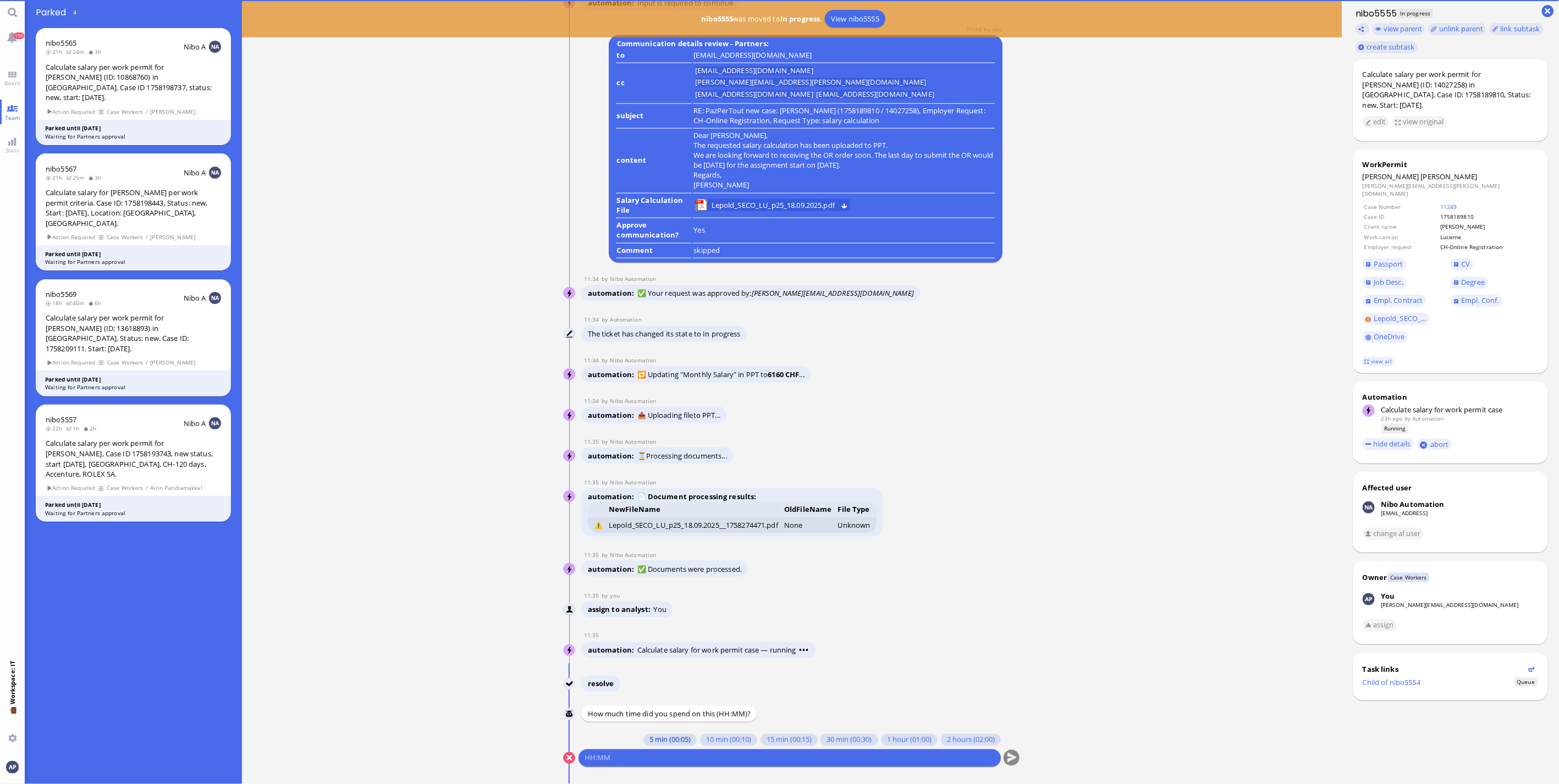
click at [663, 737] on button "5 min (00:05)" at bounding box center [670, 740] width 53 height 12
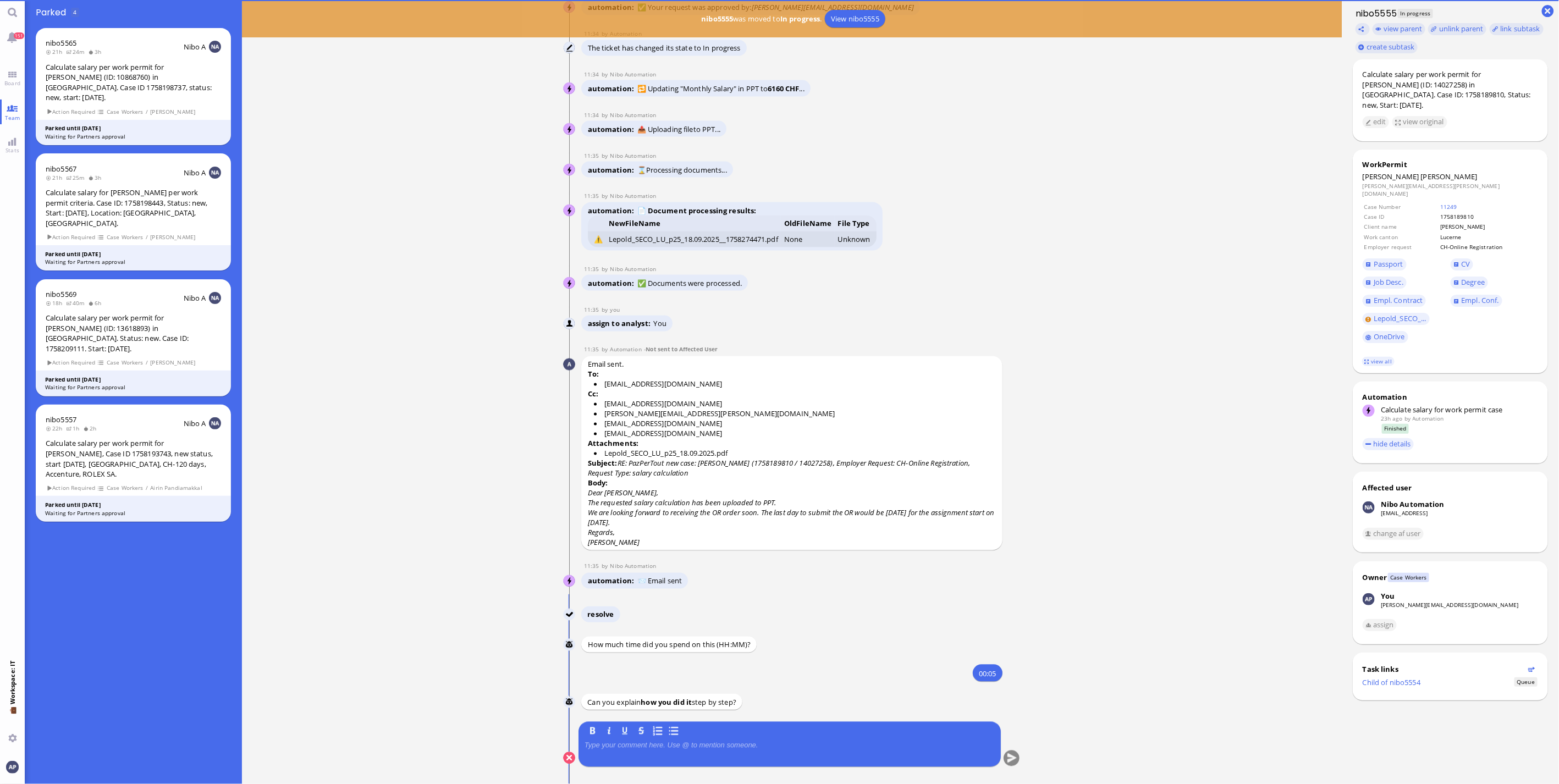
click at [667, 746] on p at bounding box center [790, 746] width 410 height 9
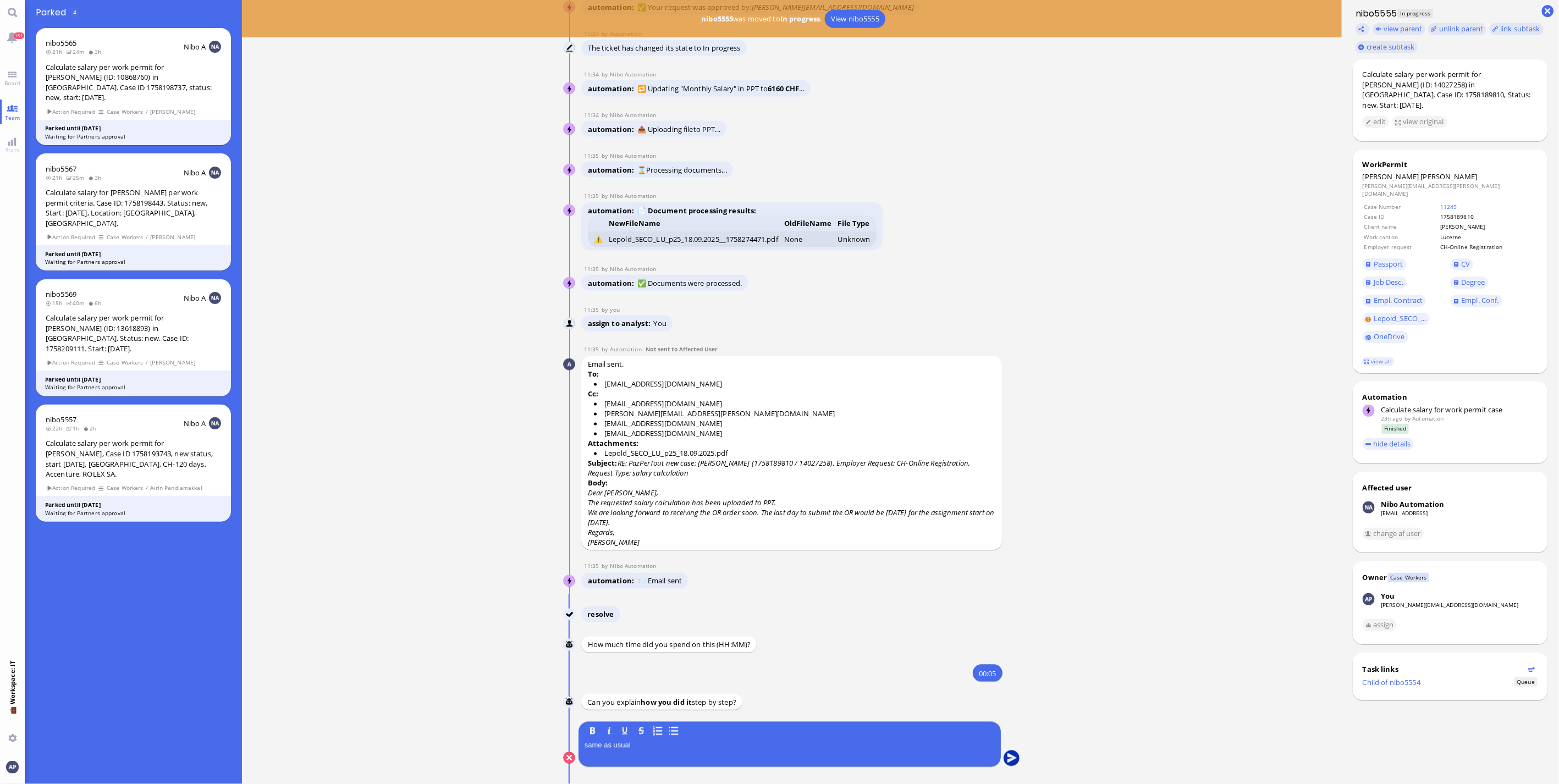
click at [1005, 757] on button "submit" at bounding box center [1012, 759] width 17 height 17
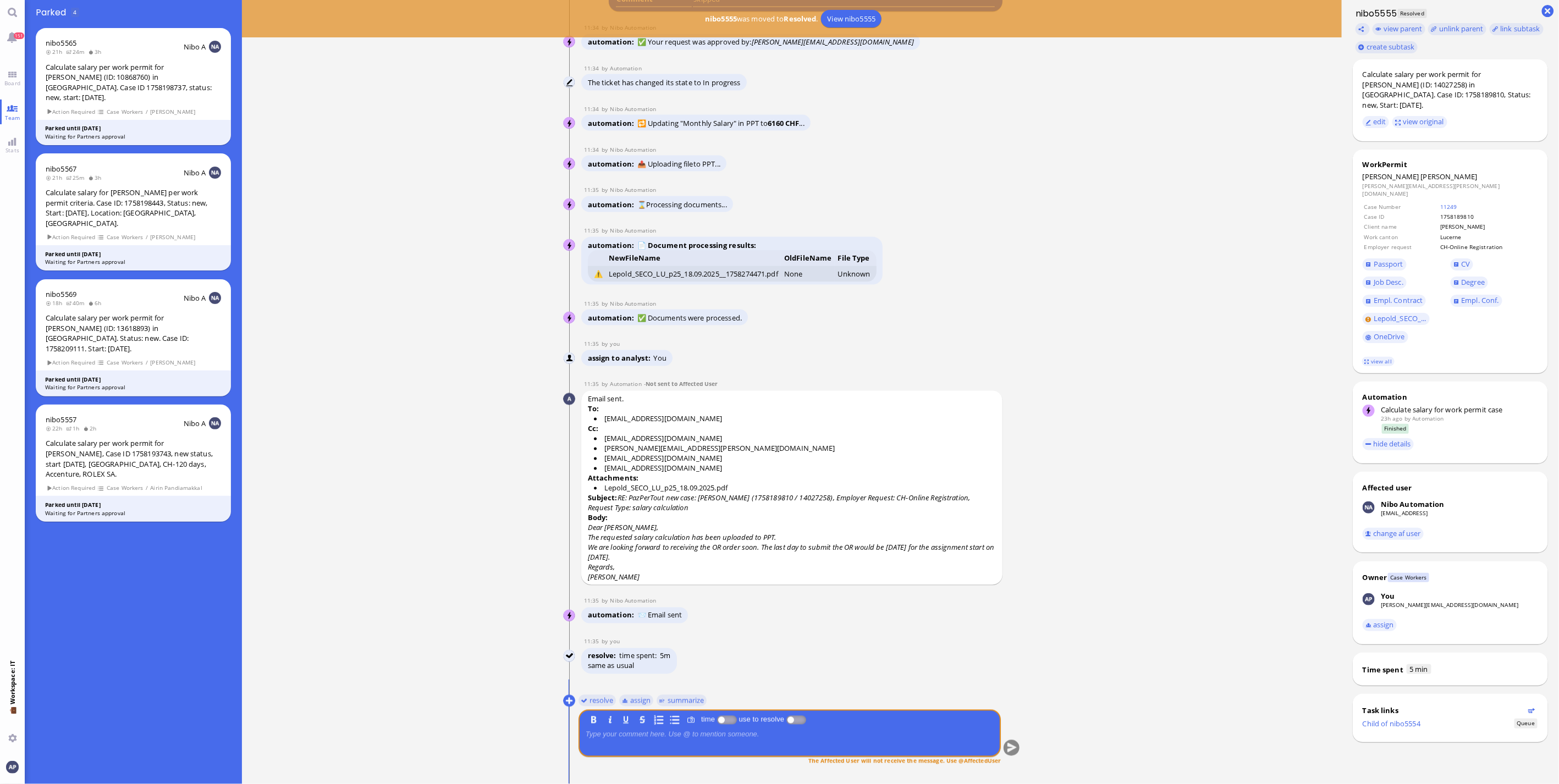
drag, startPoint x: 709, startPoint y: 638, endPoint x: 704, endPoint y: 652, distance: 14.9
click at [15, 77] on link "Board" at bounding box center [12, 78] width 25 height 25
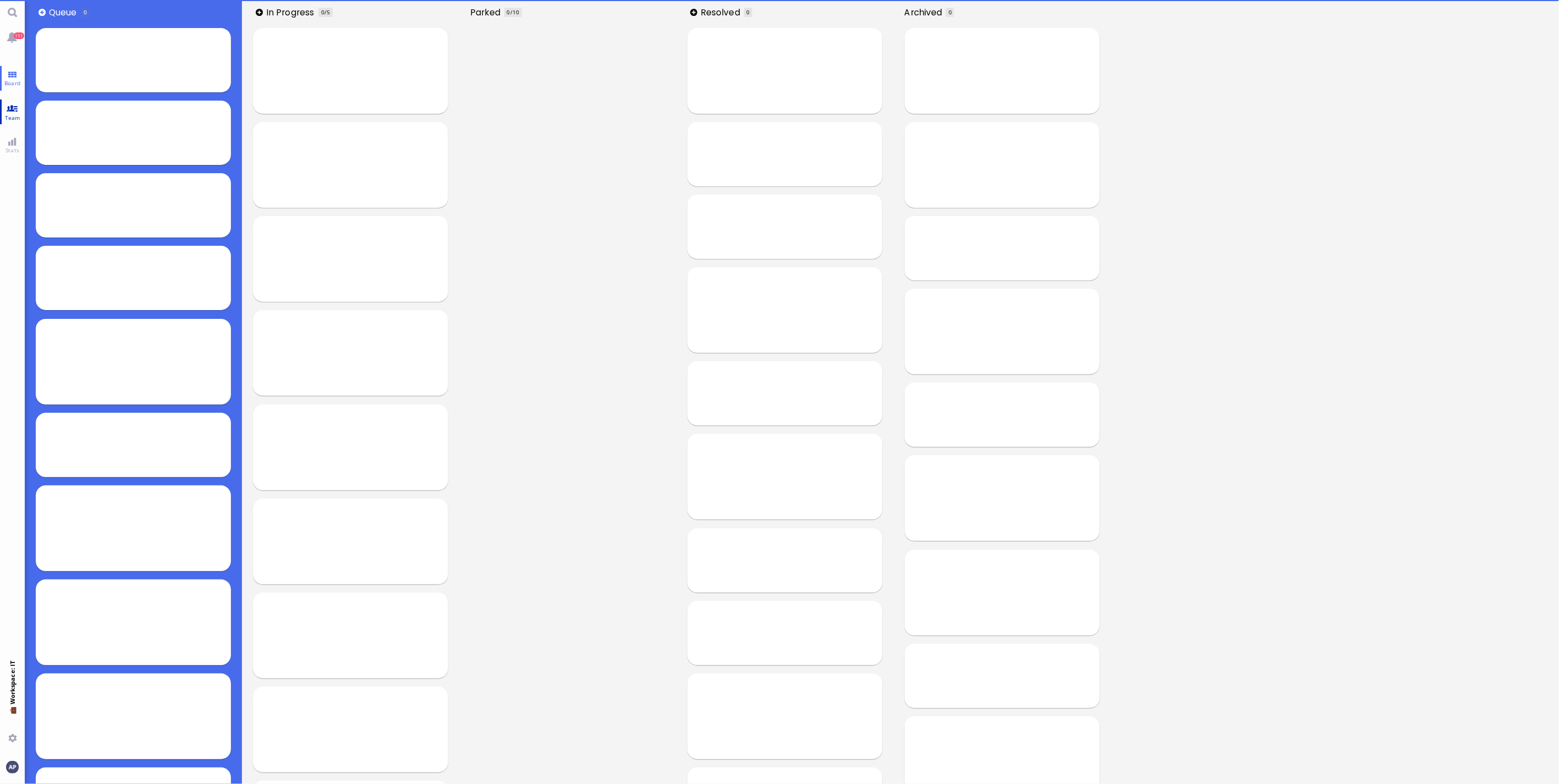
click at [13, 106] on link "Team" at bounding box center [12, 112] width 25 height 25
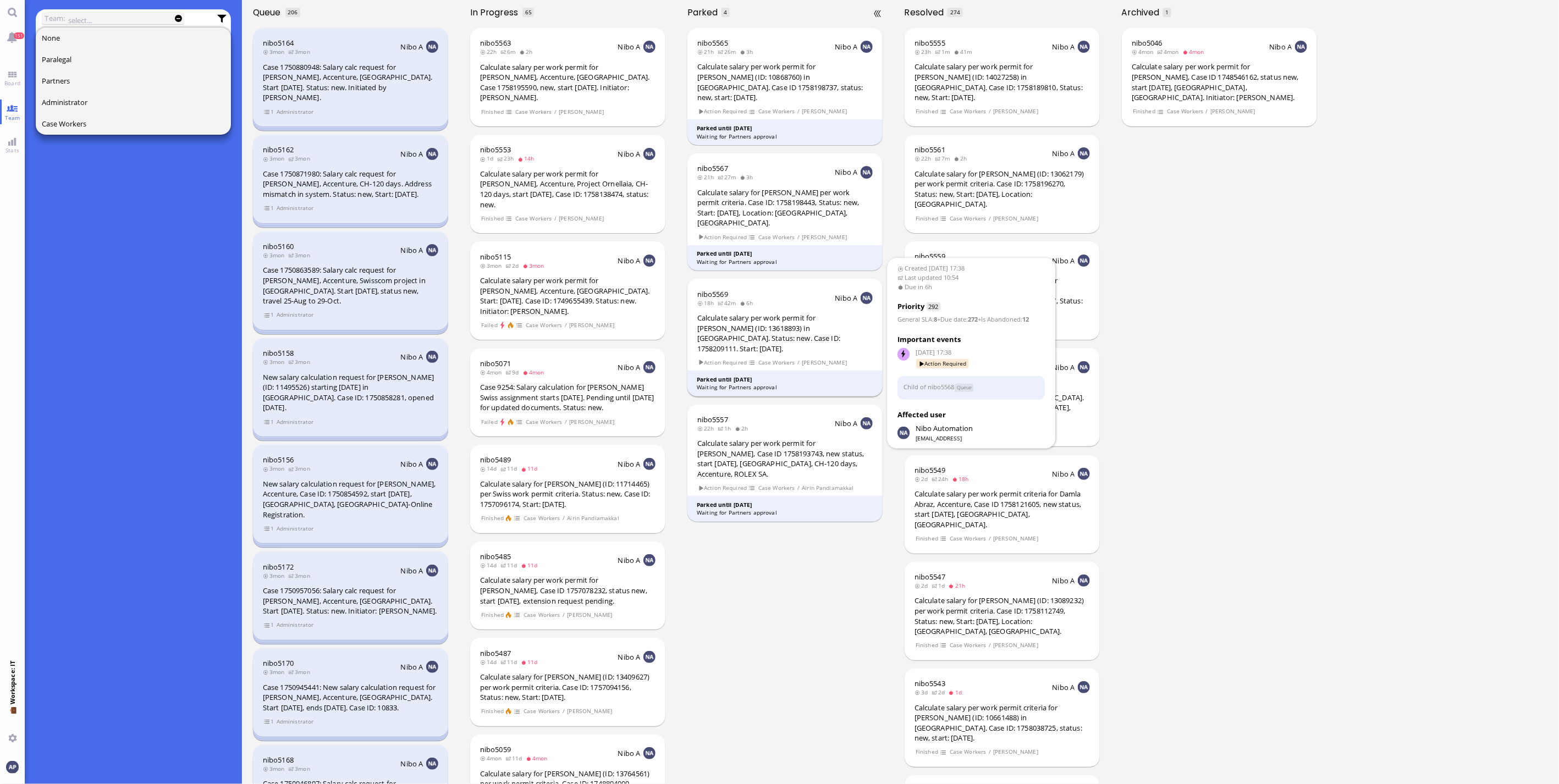
click at [785, 314] on div "Calculate salary per work permit for [PERSON_NAME] (ID: 13618893) in [GEOGRAPHI…" at bounding box center [785, 333] width 175 height 41
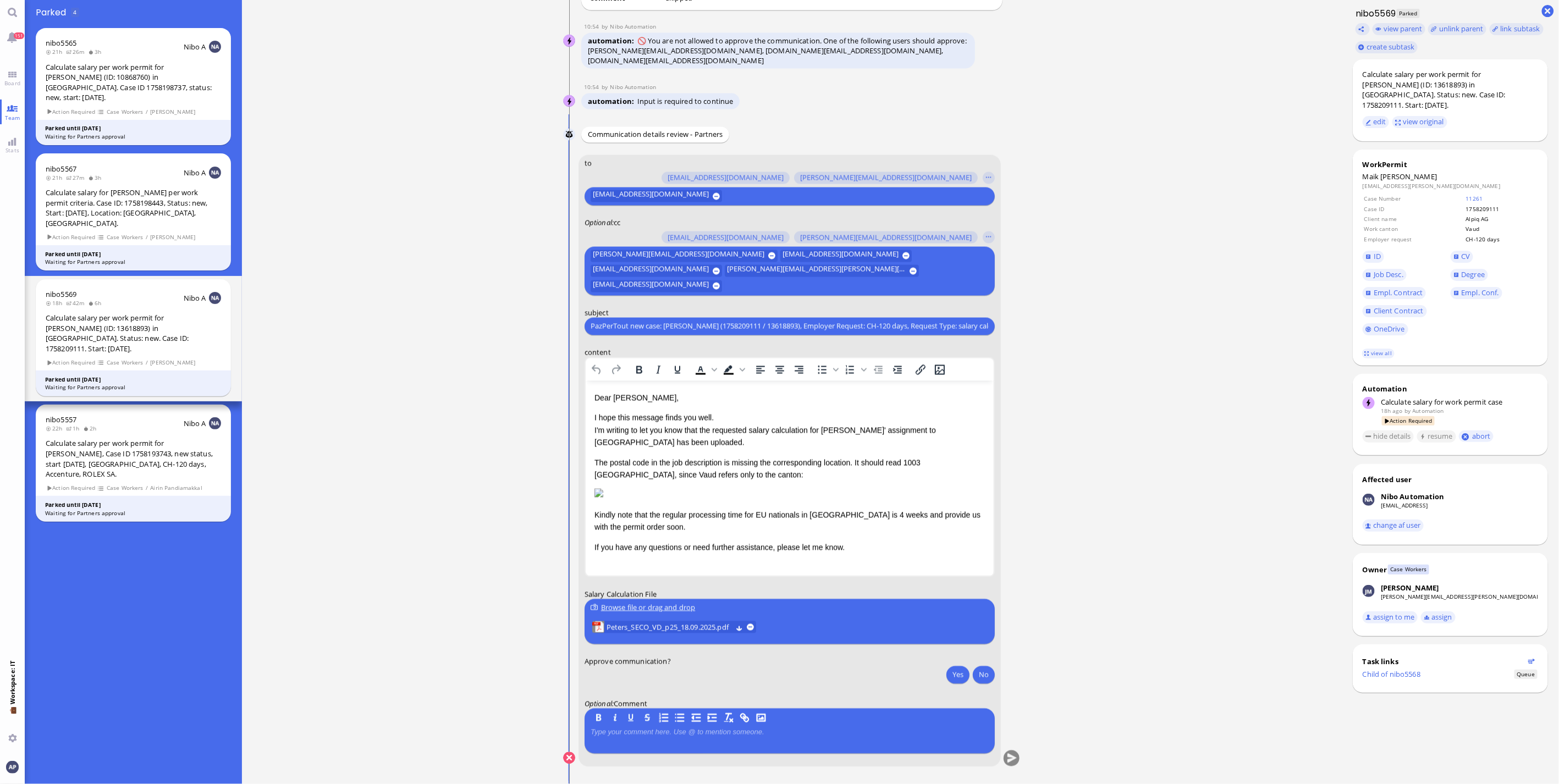
drag, startPoint x: 415, startPoint y: 615, endPoint x: 1167, endPoint y: 767, distance: 767.2
click at [415, 615] on ticket "[DATE] 17:38 by Automation Automation Calculate eligible salary for work permit…" at bounding box center [792, 392] width 1100 height 784
click at [904, 562] on html "Dear [PERSON_NAME], I hope this message finds you well. I'm writing to let you …" at bounding box center [788, 472] width 408 height 184
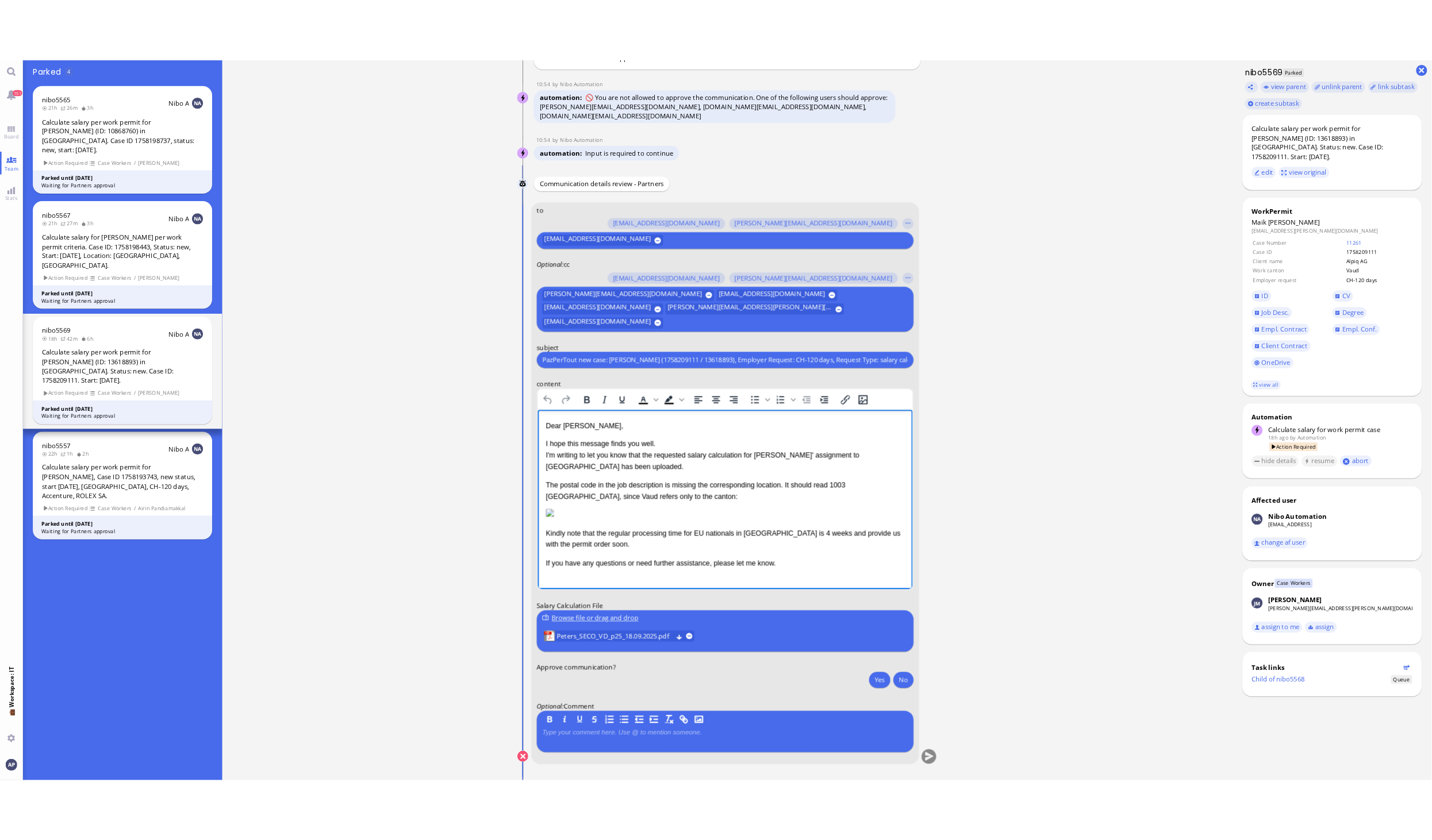
scroll to position [1, 0]
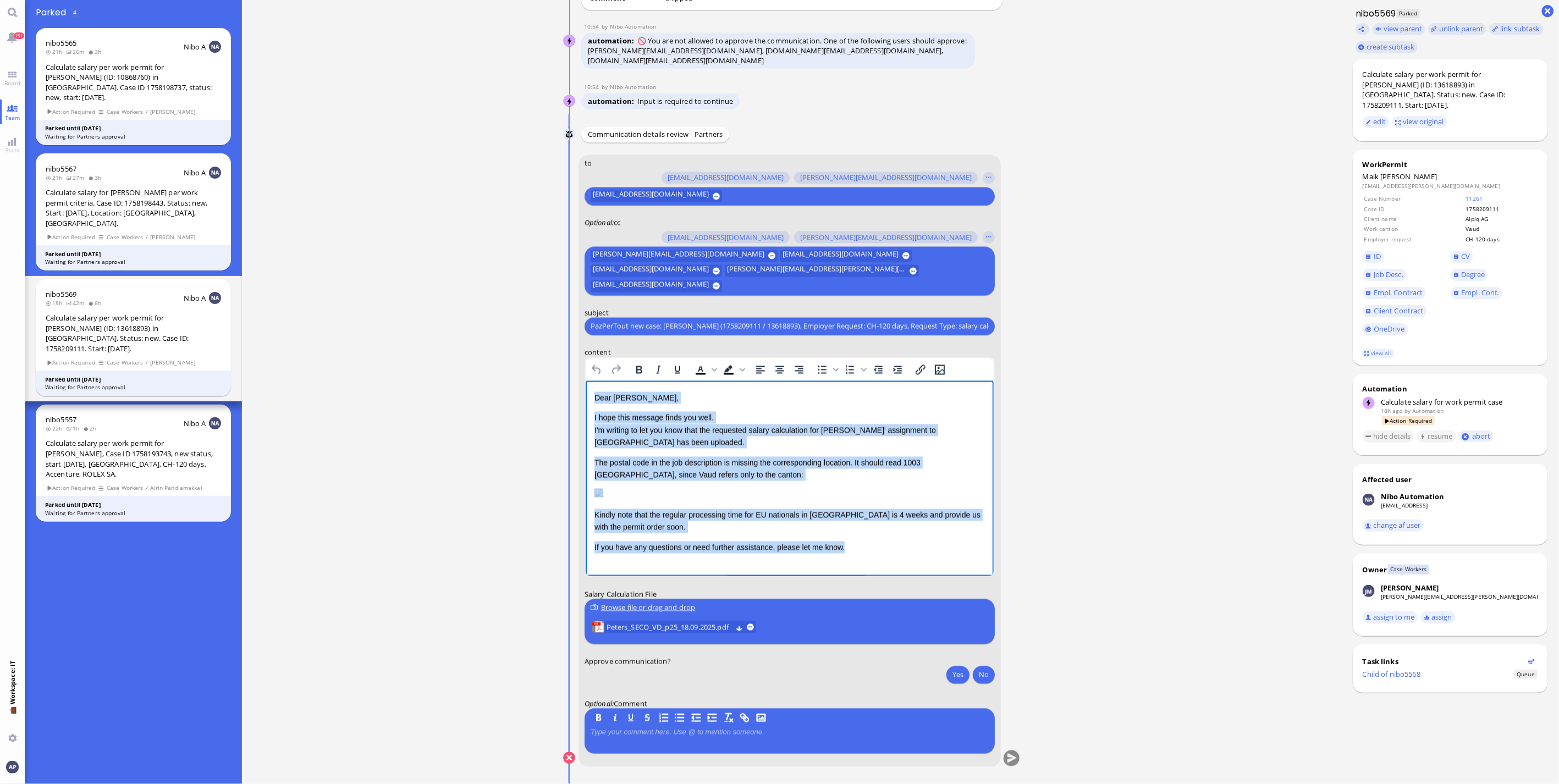
drag, startPoint x: 890, startPoint y: 556, endPoint x: 564, endPoint y: 362, distance: 379.4
click at [585, 381] on html "Dear [PERSON_NAME], I hope this message finds you well. I'm writing to let you …" at bounding box center [788, 472] width 408 height 184
click at [595, 402] on p "Dear [PERSON_NAME]," at bounding box center [789, 398] width 391 height 12
drag, startPoint x: 595, startPoint y: 396, endPoint x: 888, endPoint y: 559, distance: 335.3
click at [888, 559] on html "Dear [PERSON_NAME], I hope this message finds you well. I'm writing to let you …" at bounding box center [788, 472] width 408 height 184
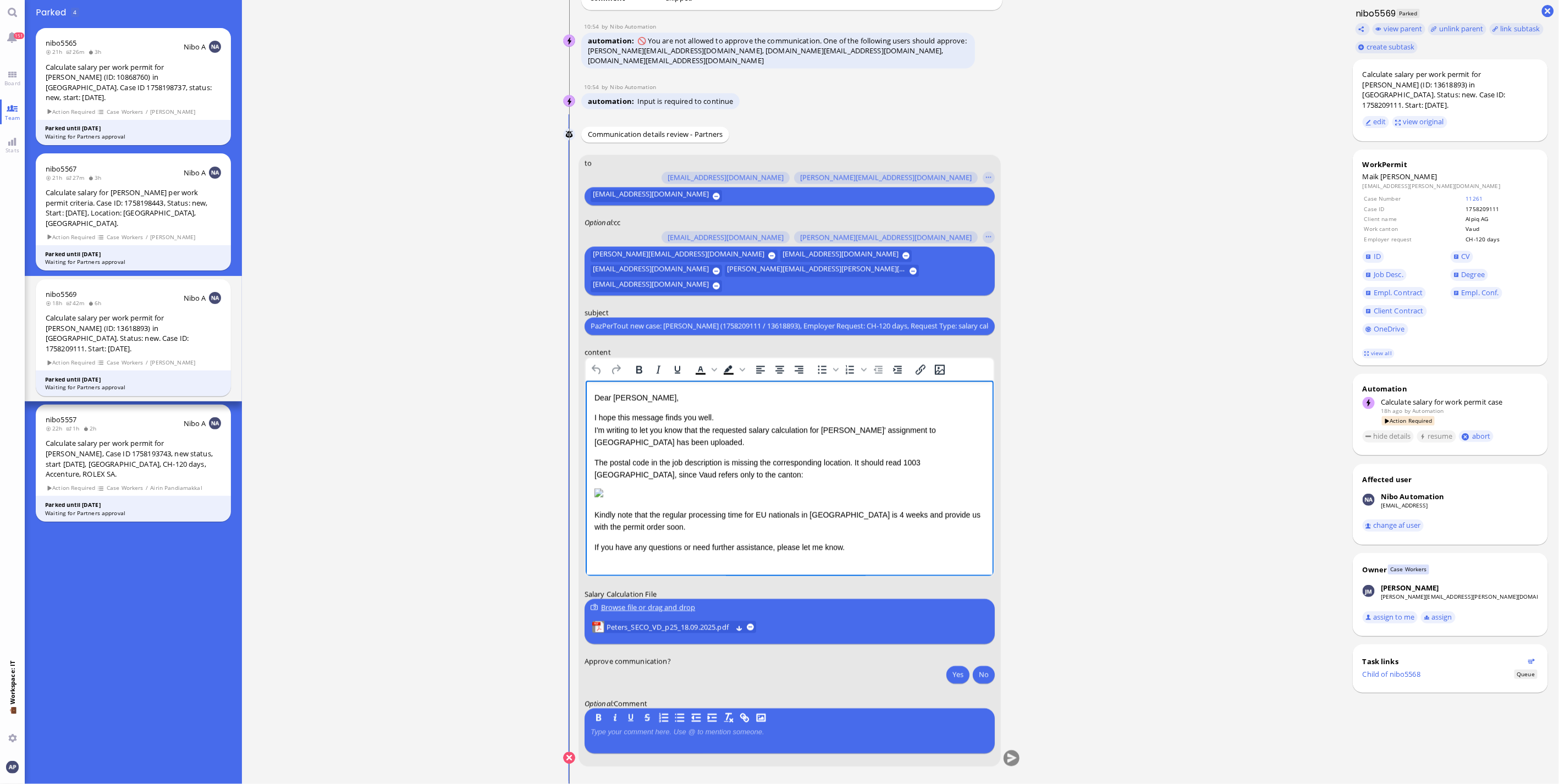
click at [888, 559] on html "Dear [PERSON_NAME], I hope this message finds you well. I'm writing to let you …" at bounding box center [788, 472] width 408 height 184
drag, startPoint x: 872, startPoint y: 559, endPoint x: 628, endPoint y: 427, distance: 277.4
click at [628, 427] on html "Dear [PERSON_NAME], I hope this message finds you well. I'm writing to let you …" at bounding box center [788, 472] width 408 height 184
click at [590, 400] on html "Dear [PERSON_NAME], I hope this message finds you well. I'm writing to let you …" at bounding box center [788, 472] width 408 height 184
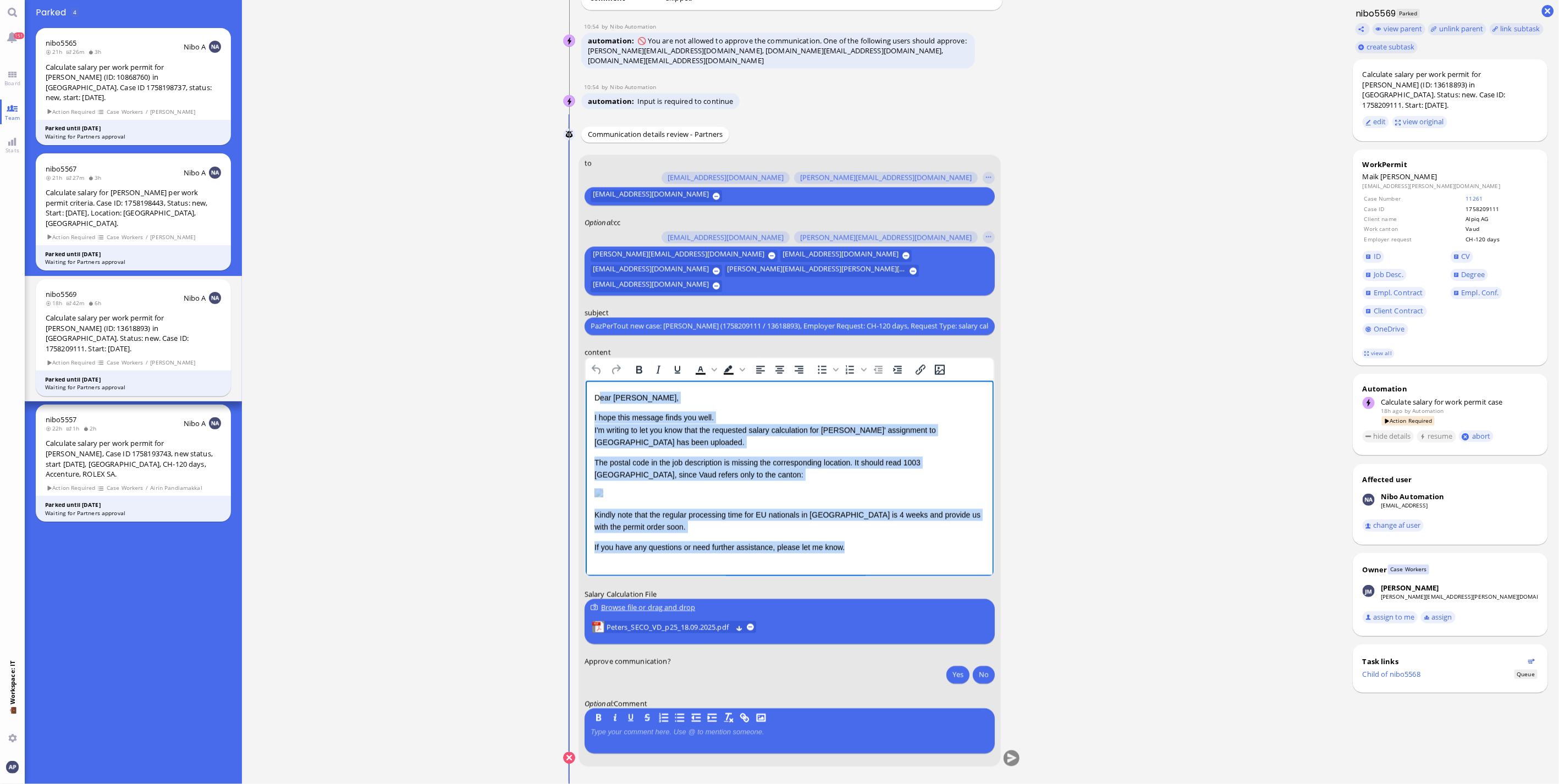
drag, startPoint x: 597, startPoint y: 397, endPoint x: 1526, endPoint y: 967, distance: 1089.9
click at [946, 564] on html "Dear [PERSON_NAME], I hope this message finds you well. I'm writing to let you …" at bounding box center [788, 472] width 408 height 184
click at [603, 491] on img "Rich Text Area. Press ALT-0 for help." at bounding box center [598, 493] width 9 height 9
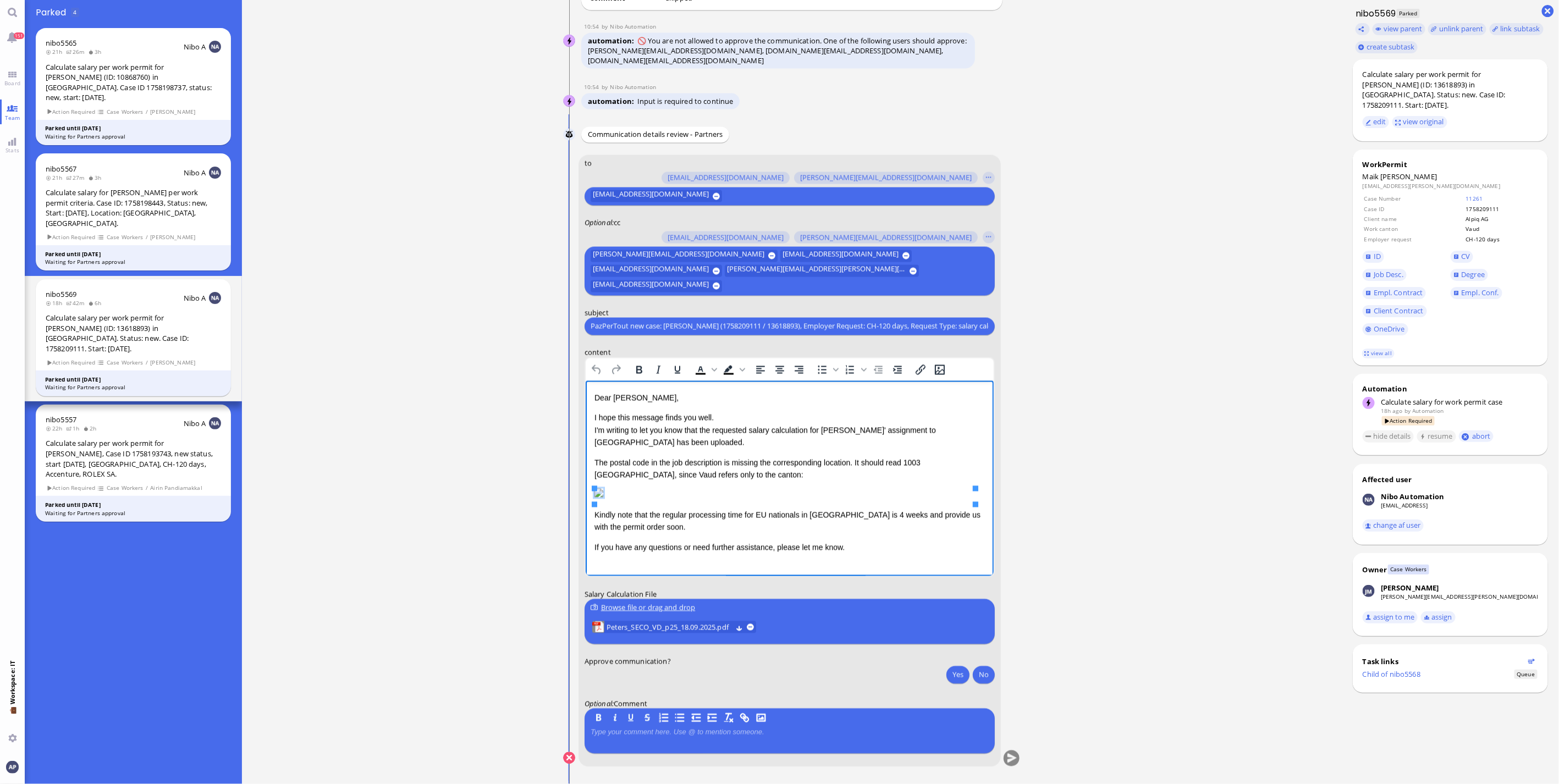
click at [861, 550] on p "If you have any questions or need further assistance, please let me know." at bounding box center [789, 547] width 391 height 12
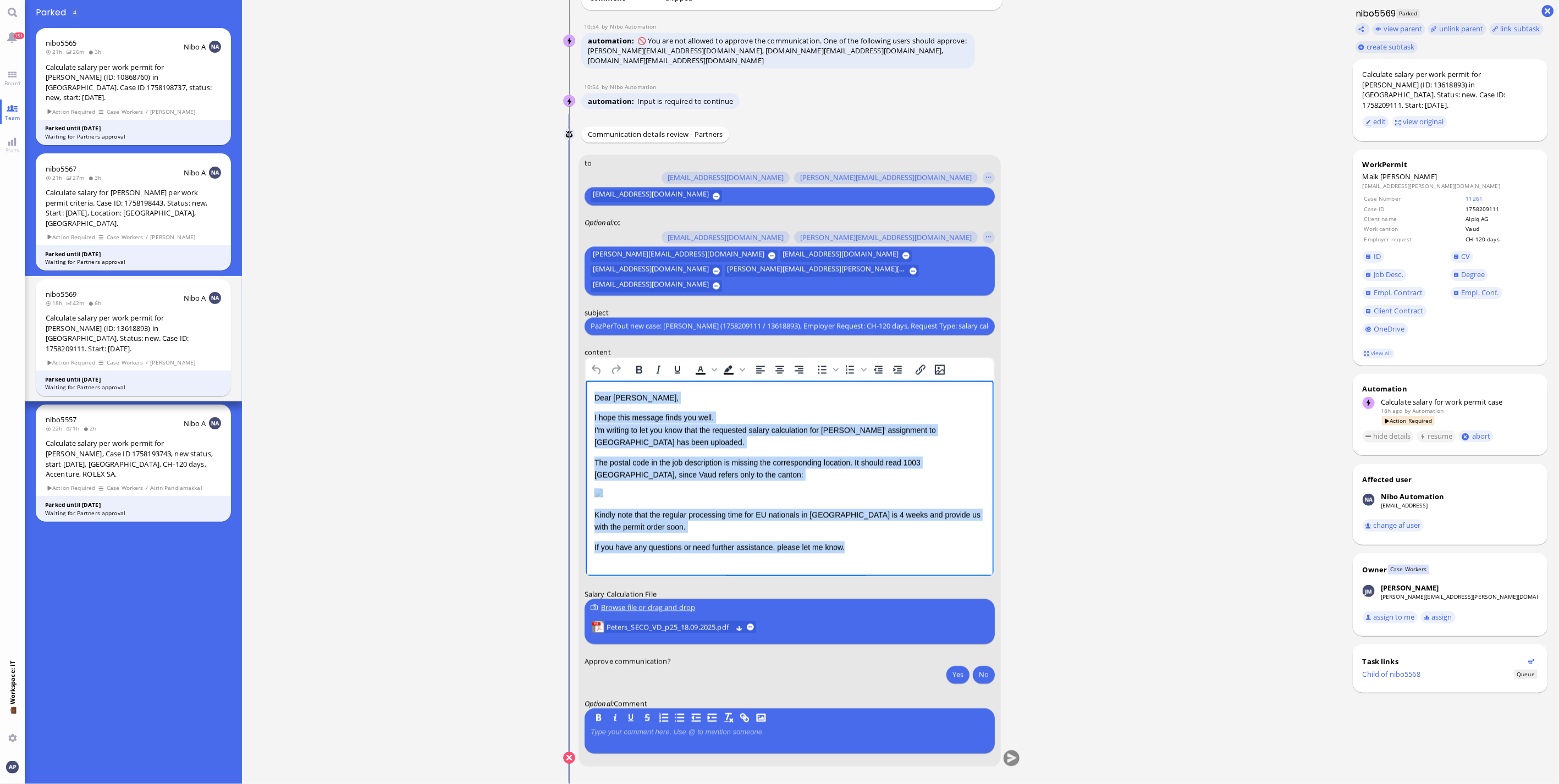
drag, startPoint x: 841, startPoint y: 555, endPoint x: 575, endPoint y: 384, distance: 316.2
click at [585, 384] on html "Dear [PERSON_NAME], I hope this message finds you well. I'm writing to let you …" at bounding box center [788, 472] width 408 height 184
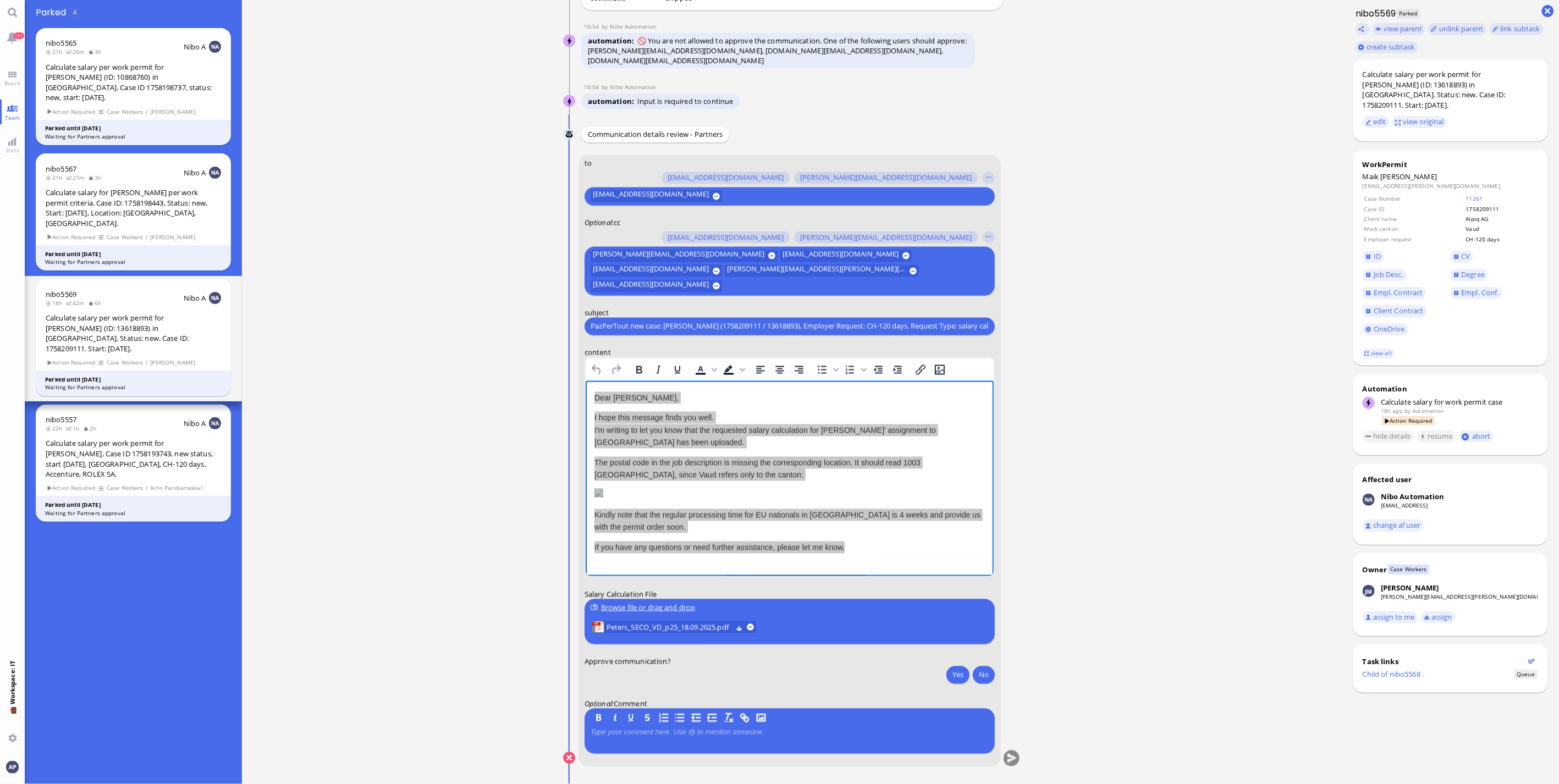
click at [1164, 648] on ticket "[DATE] 17:38 by Automation Automation Calculate eligible salary for work permit…" at bounding box center [792, 392] width 1100 height 784
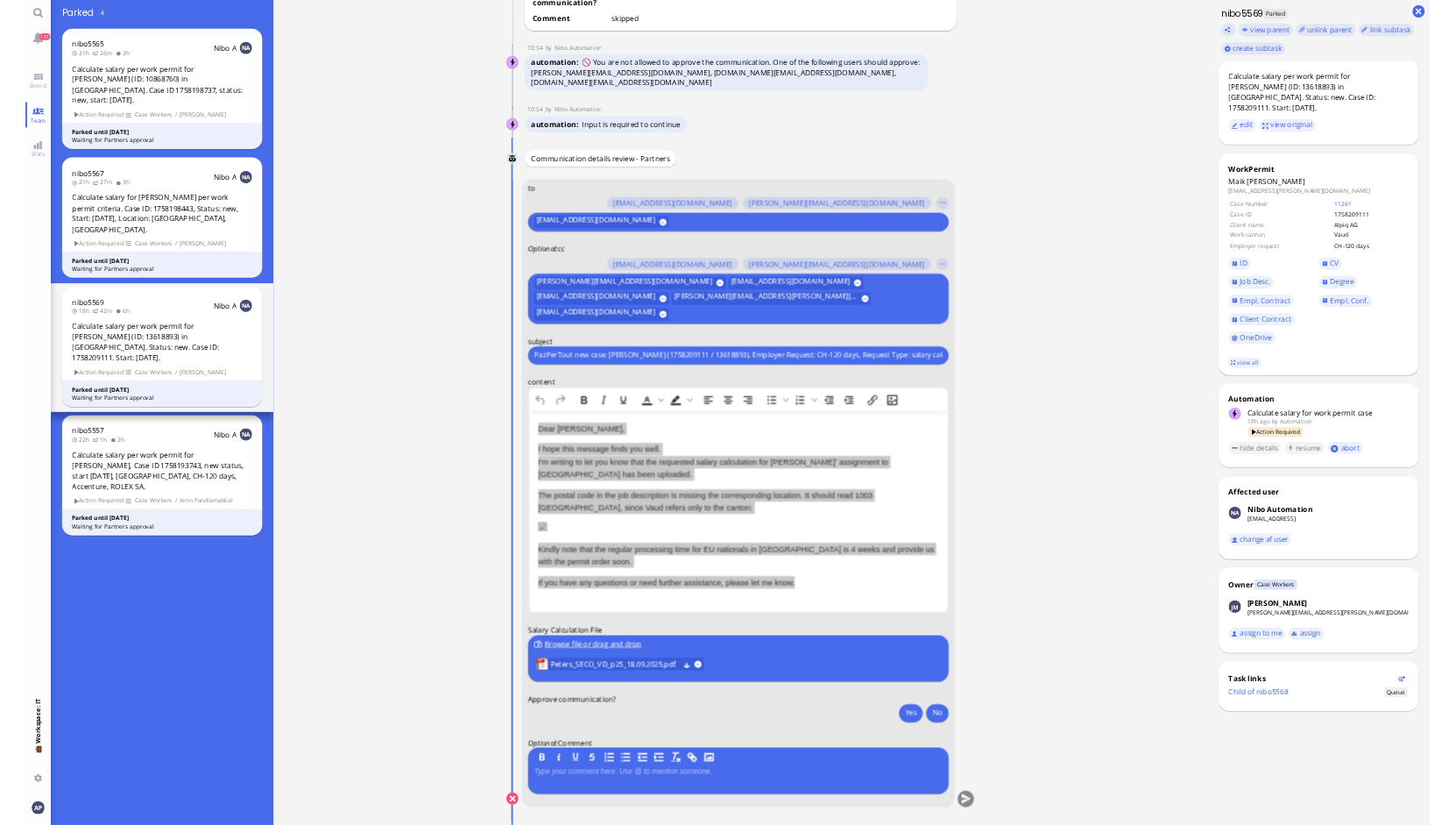
scroll to position [0, 0]
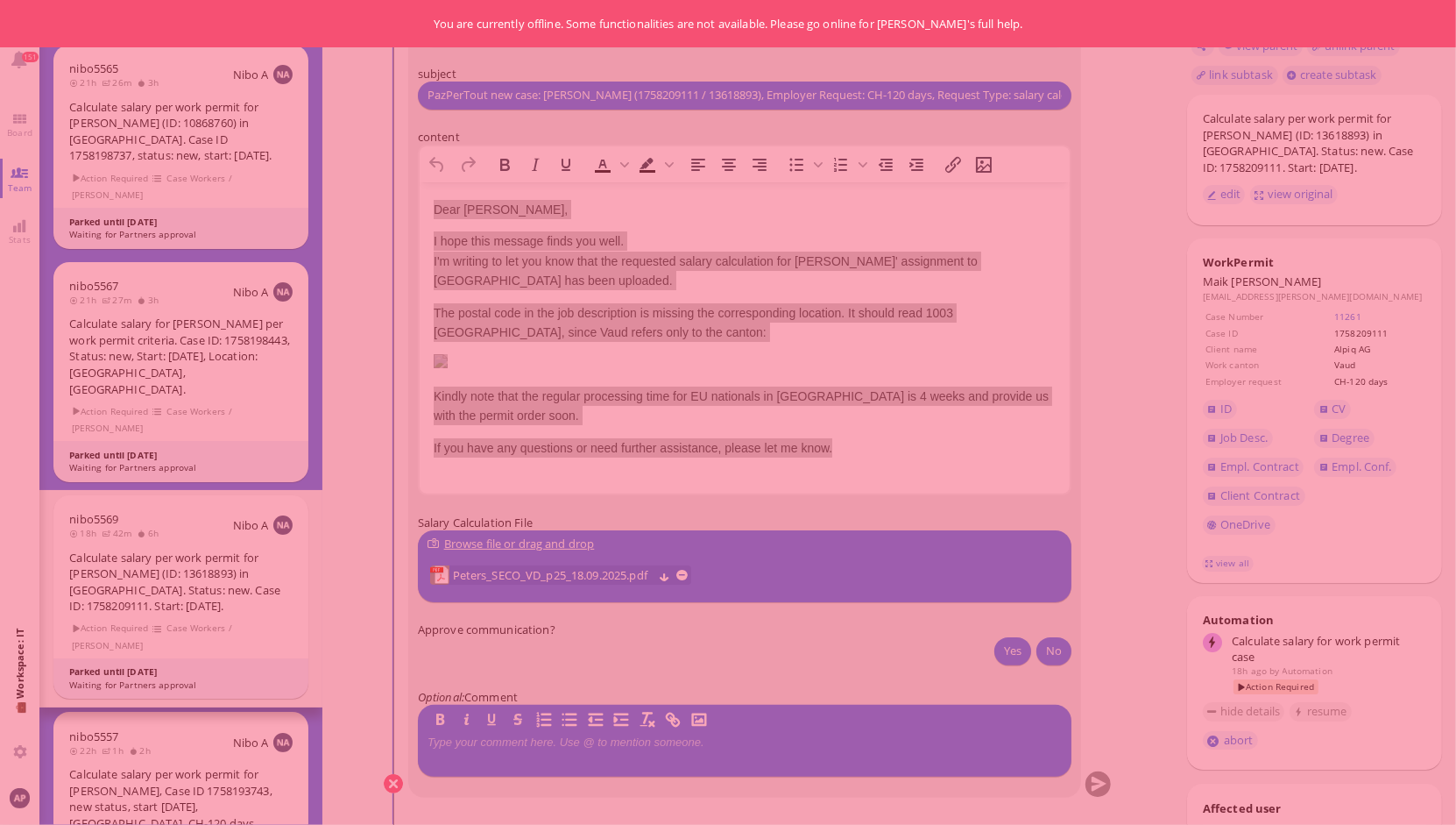
click at [1107, 197] on div at bounding box center [728, 412] width 1456 height 825
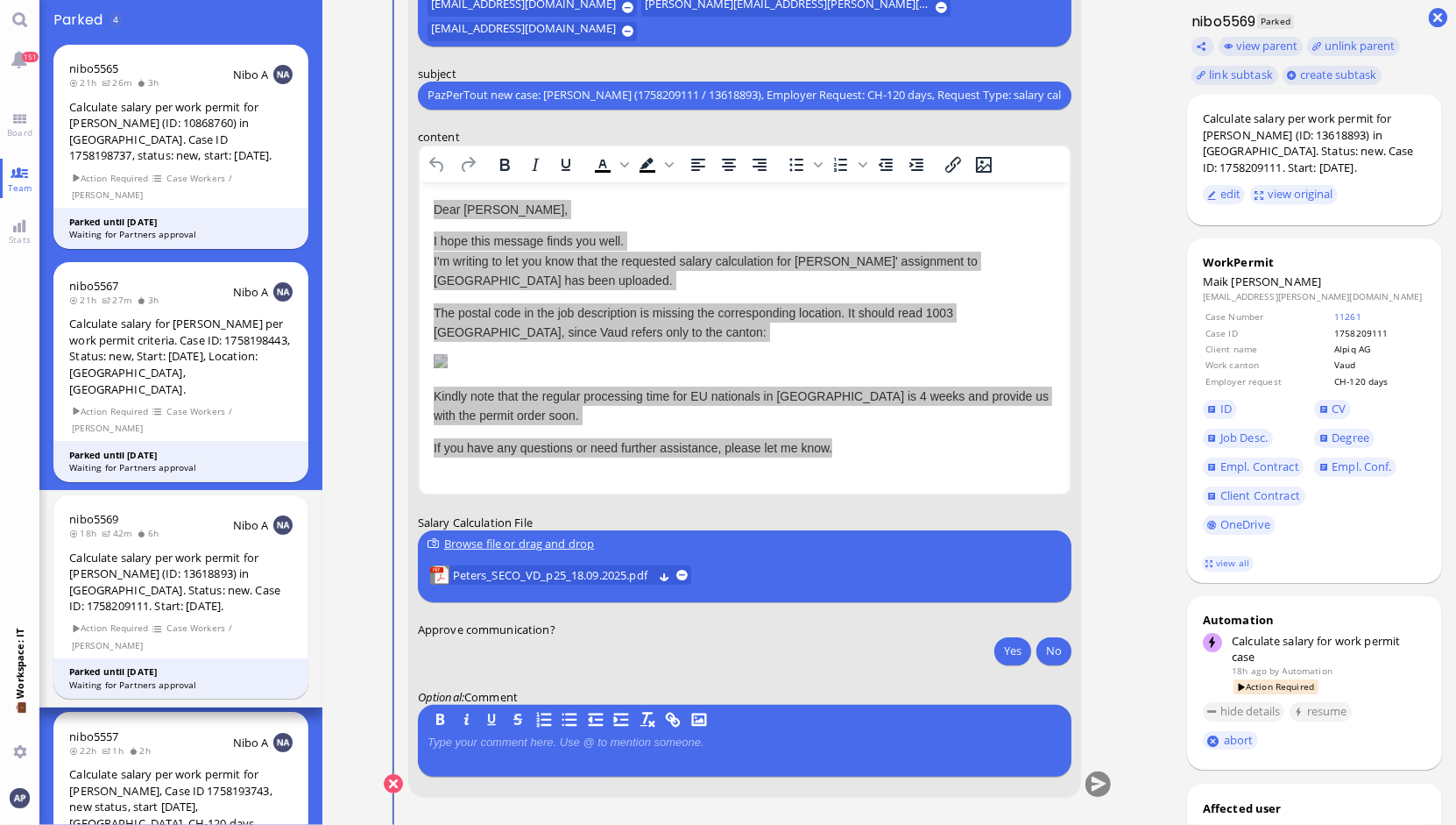
click at [1123, 255] on nitautoscroll "[DATE] 17:38 by Automation Automation Calculate eligible salary for work permit…" at bounding box center [748, 412] width 810 height 825
click at [8, 123] on link "Board" at bounding box center [20, 125] width 39 height 39
click at [29, 178] on link "Team" at bounding box center [20, 178] width 39 height 39
click at [14, 173] on link "Team" at bounding box center [20, 178] width 39 height 39
click at [21, 117] on link "Board" at bounding box center [20, 125] width 39 height 39
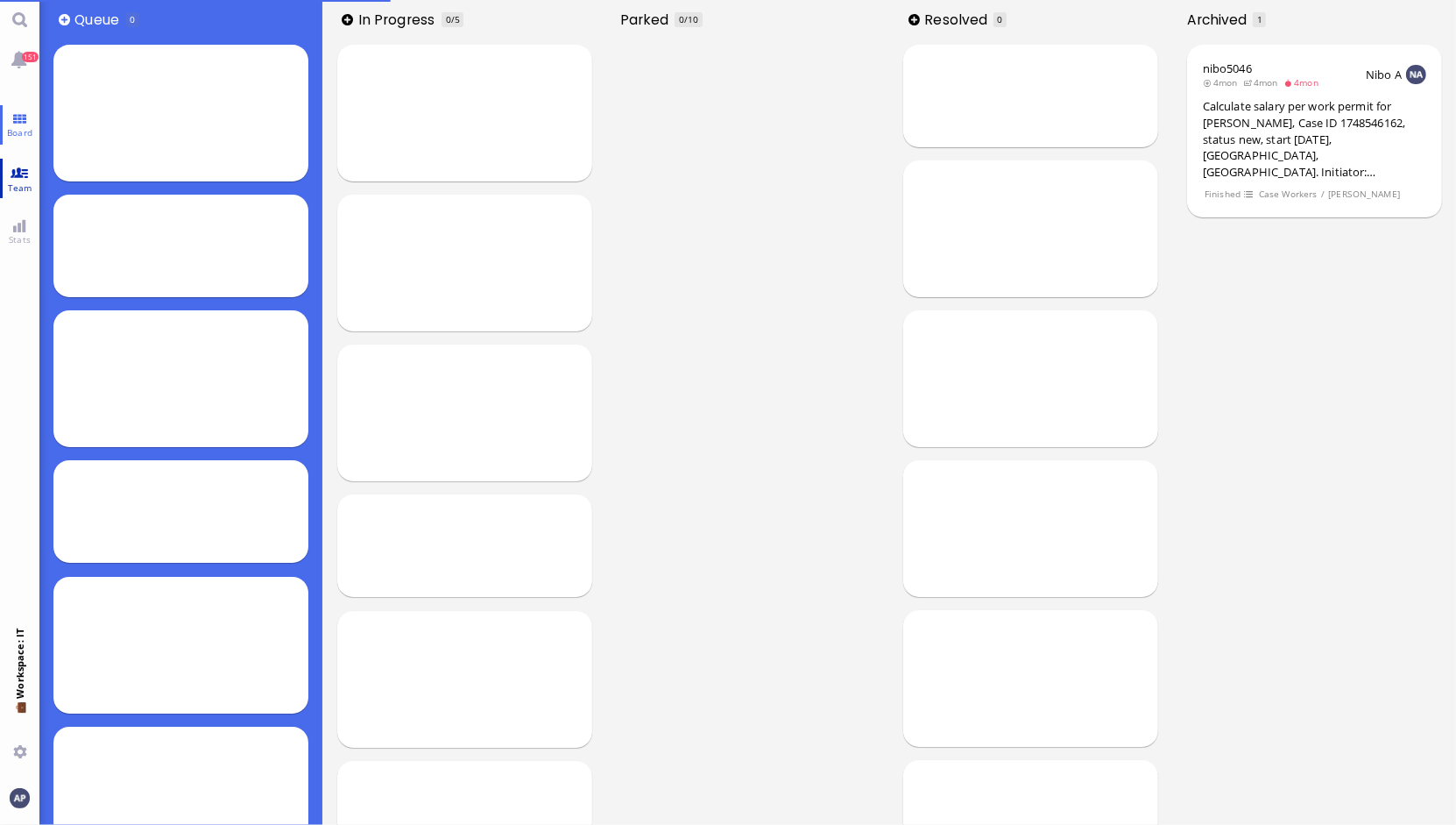
click at [19, 178] on link "Team" at bounding box center [20, 178] width 39 height 39
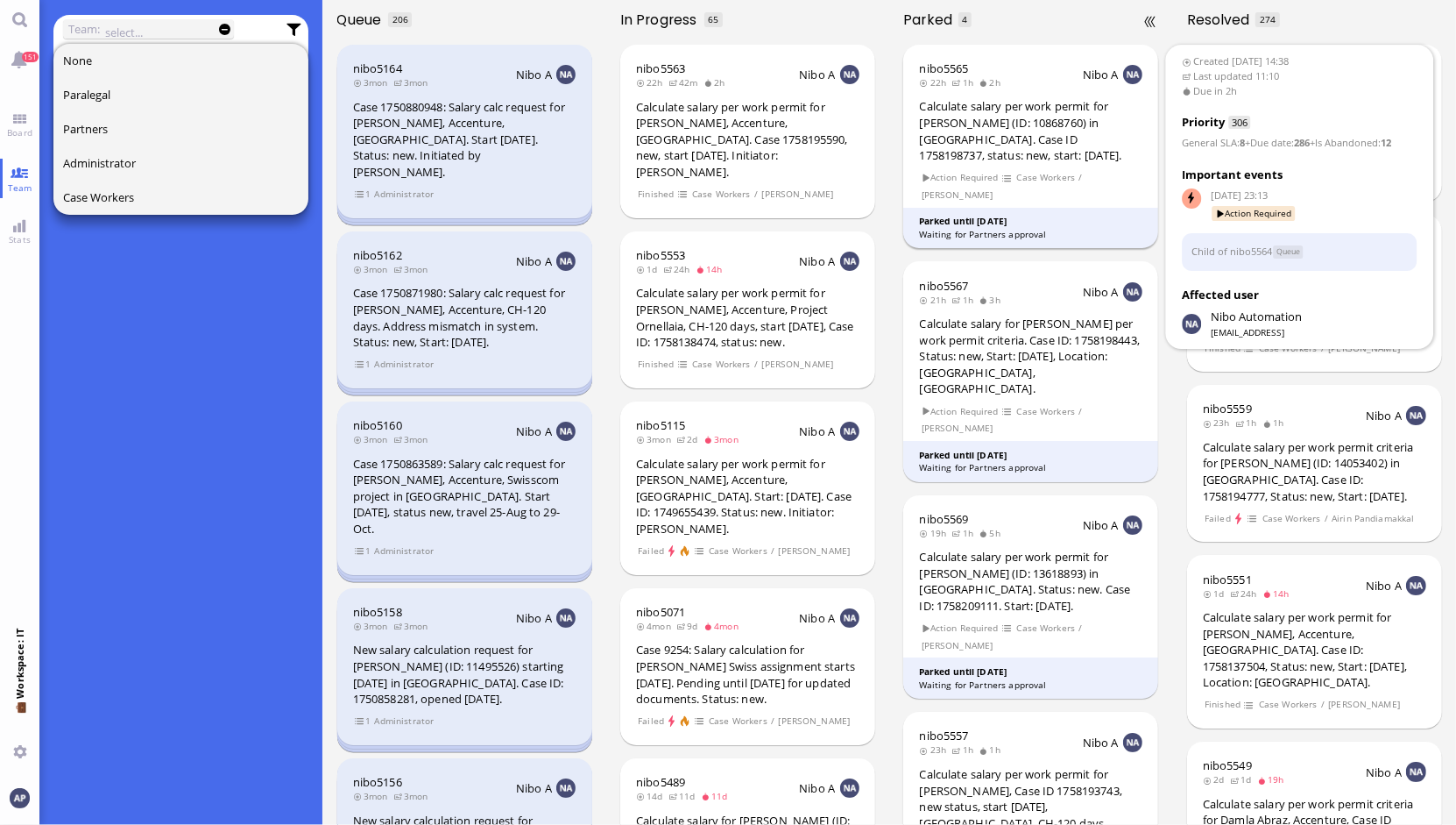
click at [1071, 152] on div "Calculate salary per work permit for [PERSON_NAME] (ID: 10868760) in [GEOGRAPHI…" at bounding box center [1031, 131] width 223 height 65
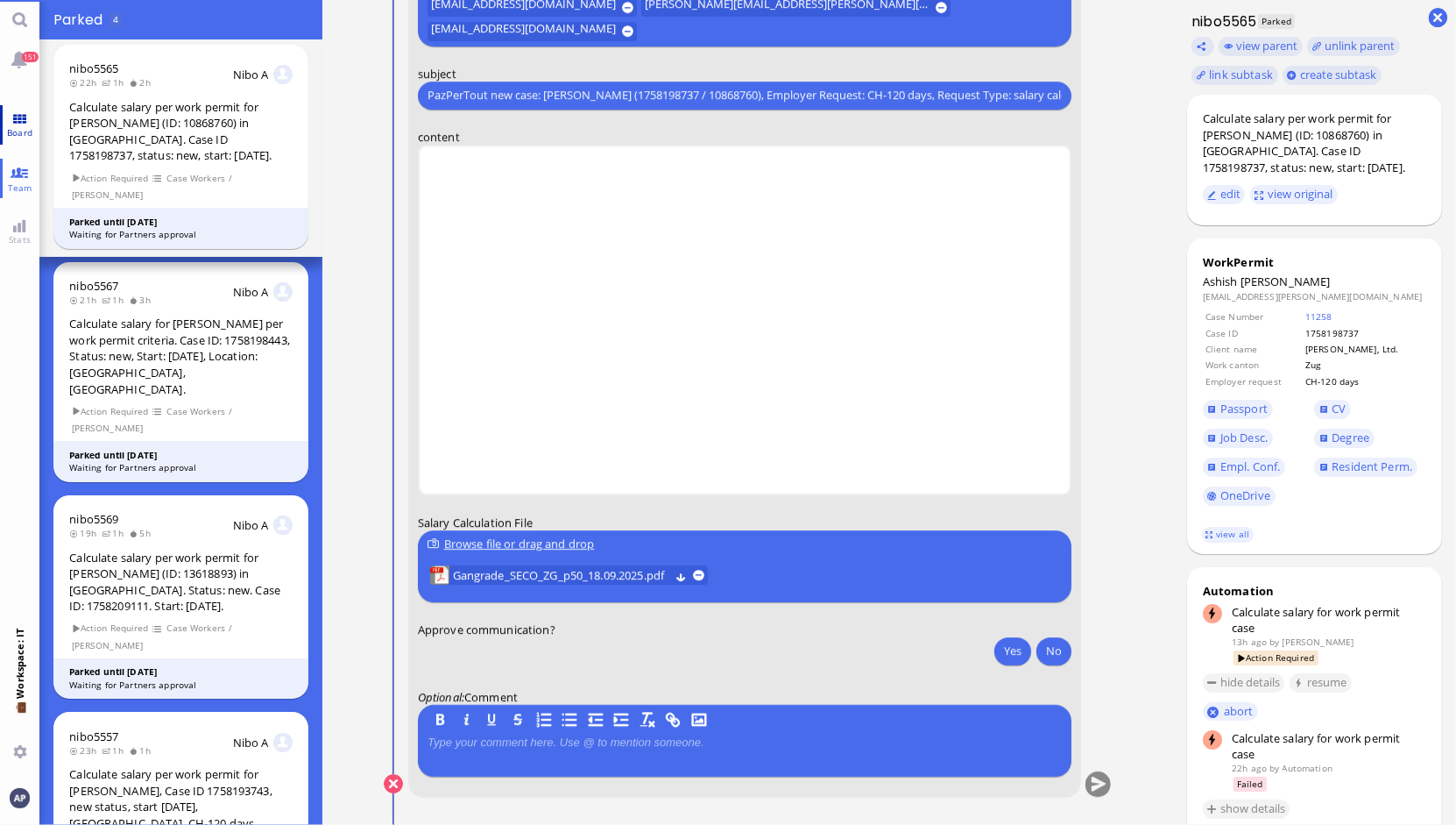
click at [18, 118] on link "Board" at bounding box center [20, 125] width 39 height 39
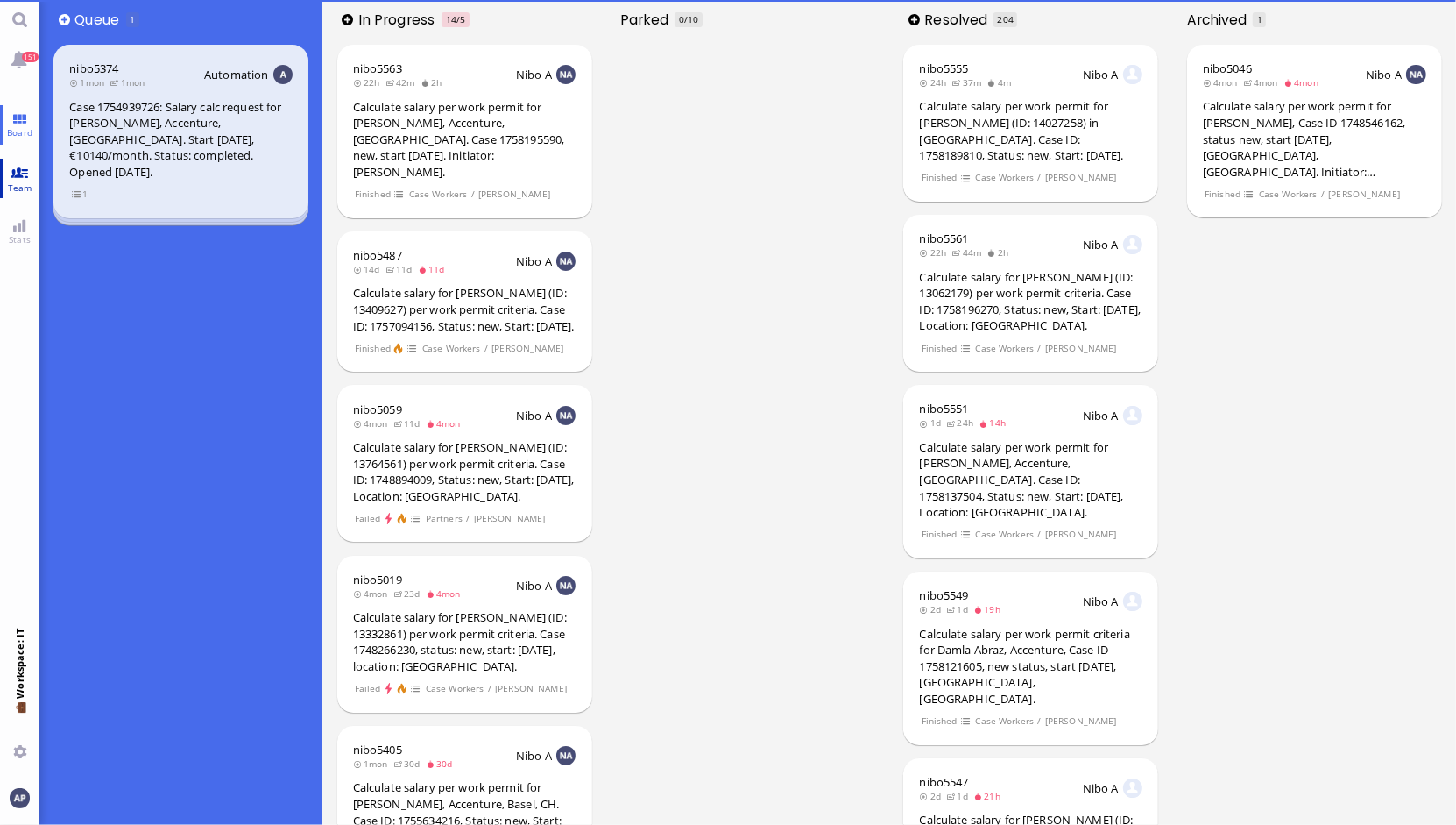
click at [18, 167] on link "Team" at bounding box center [20, 178] width 39 height 39
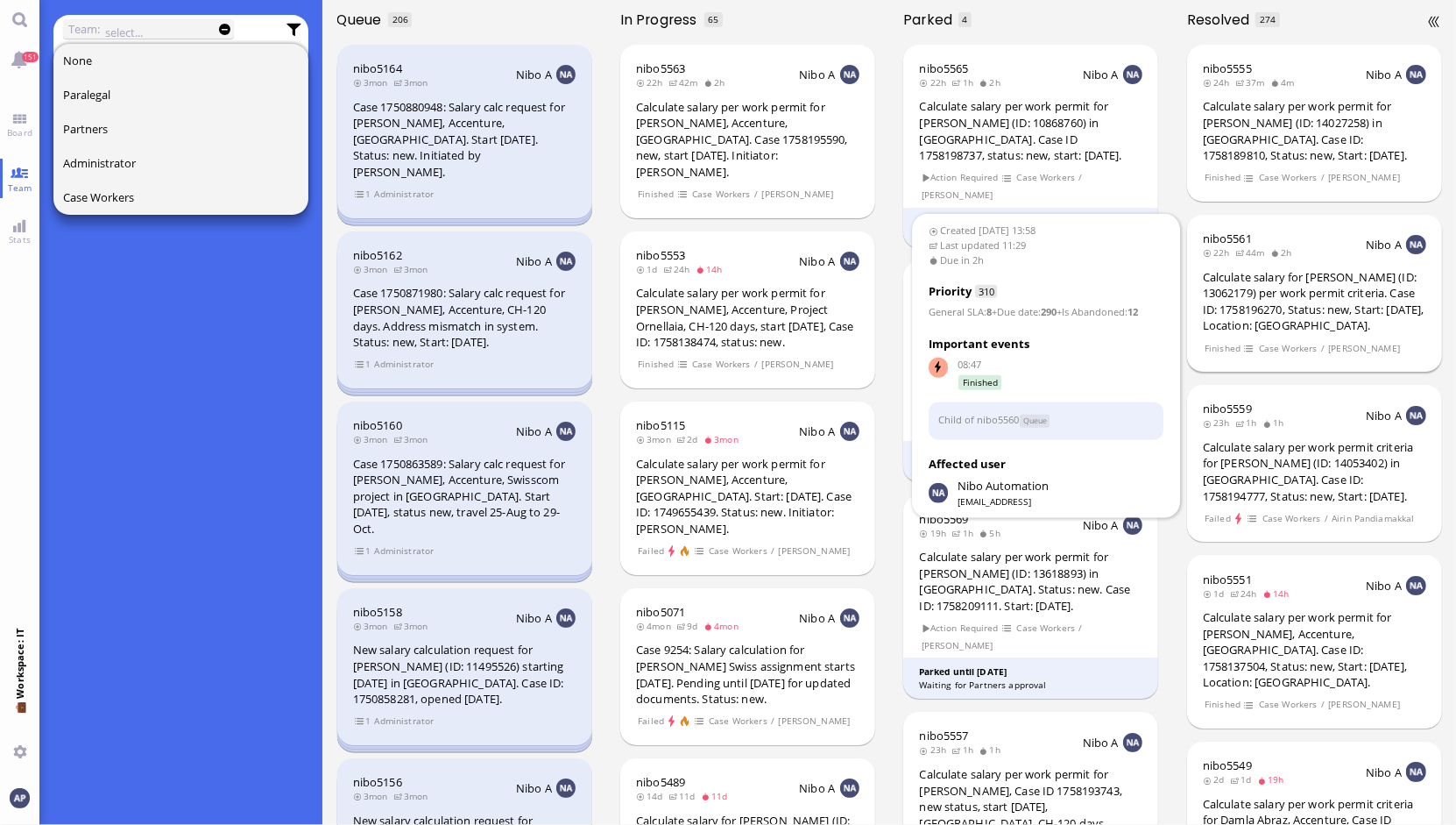
click at [1297, 295] on div "Calculate salary for [PERSON_NAME] (ID: 13062179) per work permit criteria. Cas…" at bounding box center [1314, 302] width 223 height 65
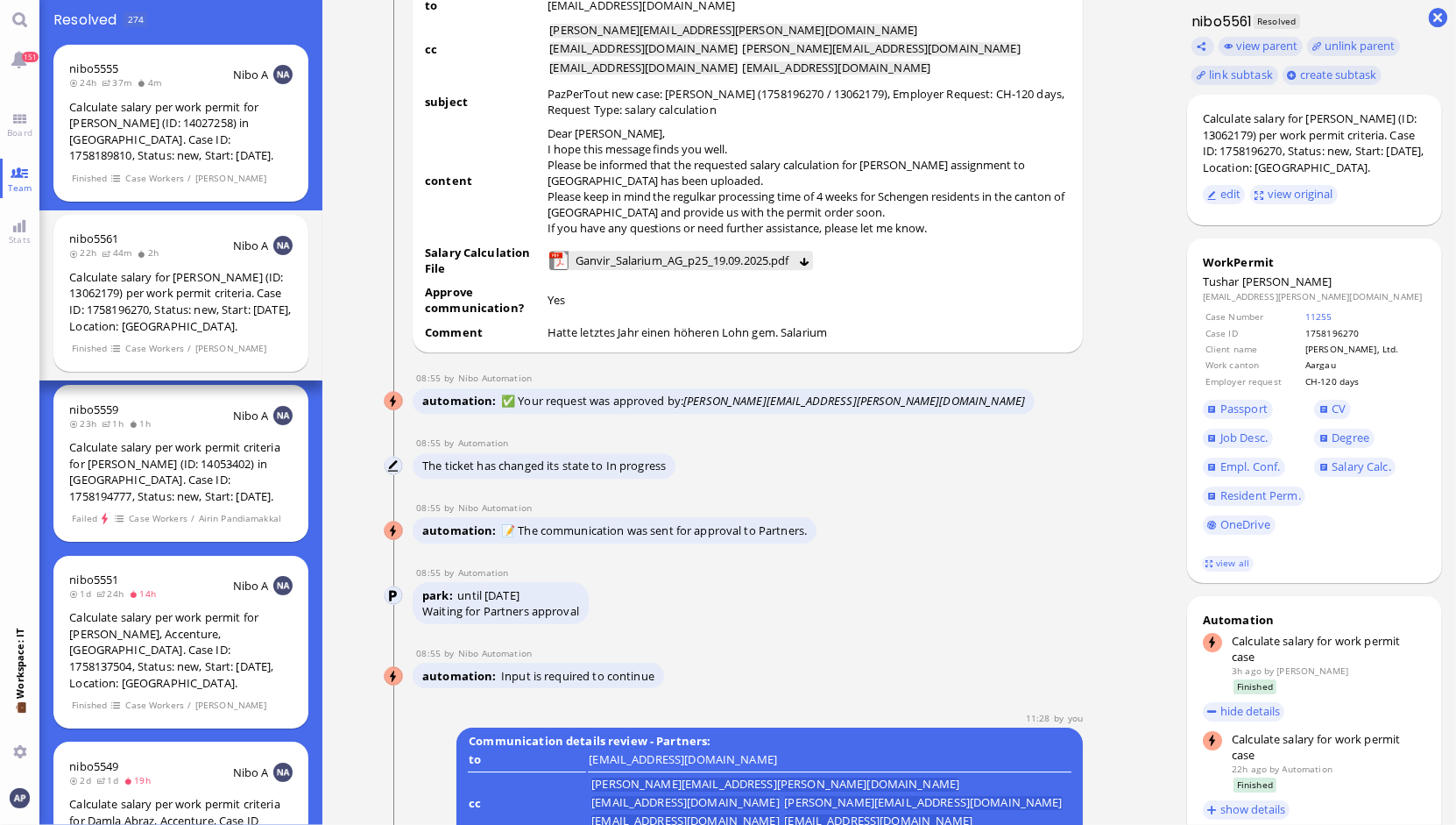
scroll to position [-1636, 0]
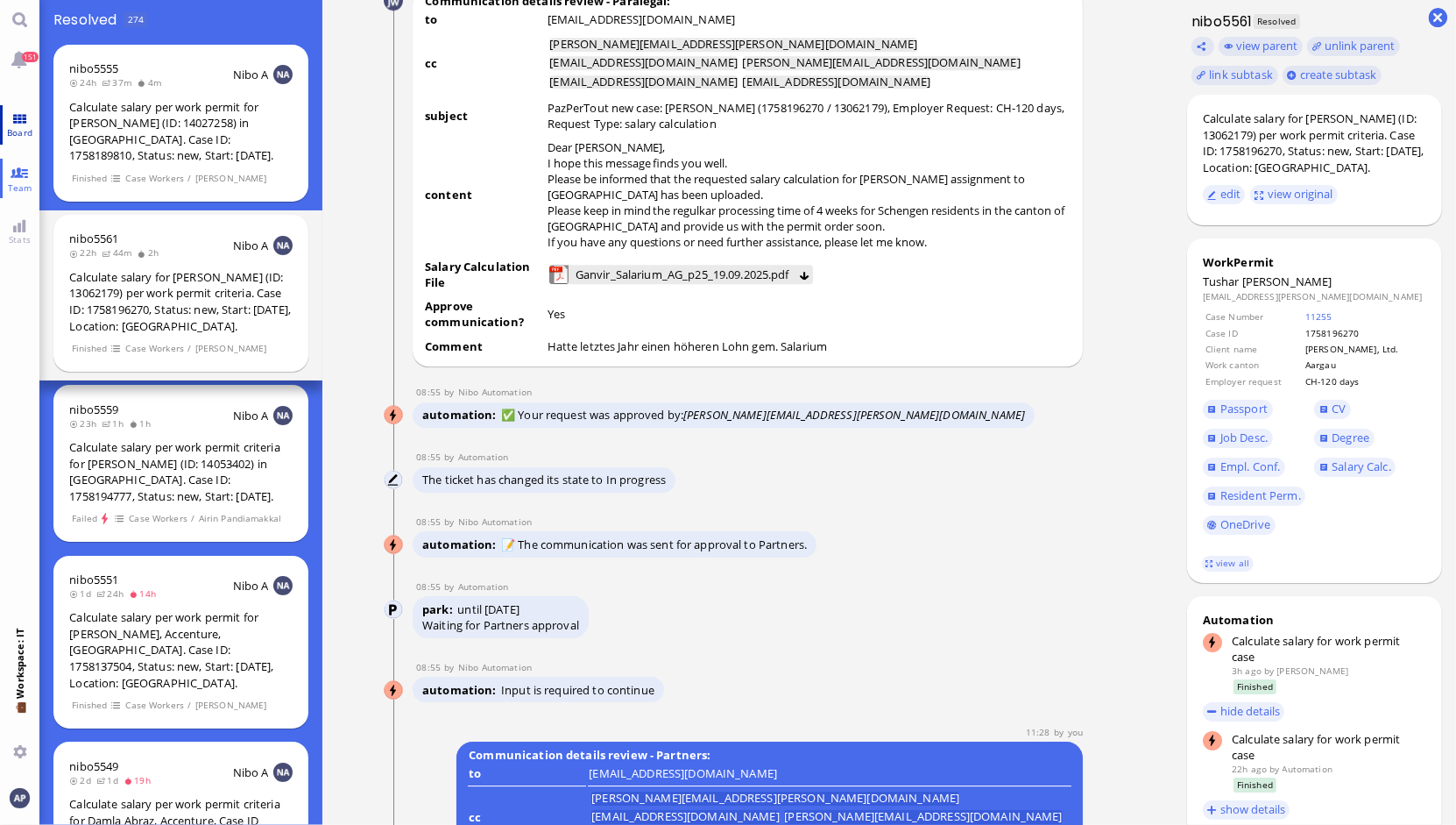
click at [11, 114] on link "Board" at bounding box center [20, 125] width 39 height 39
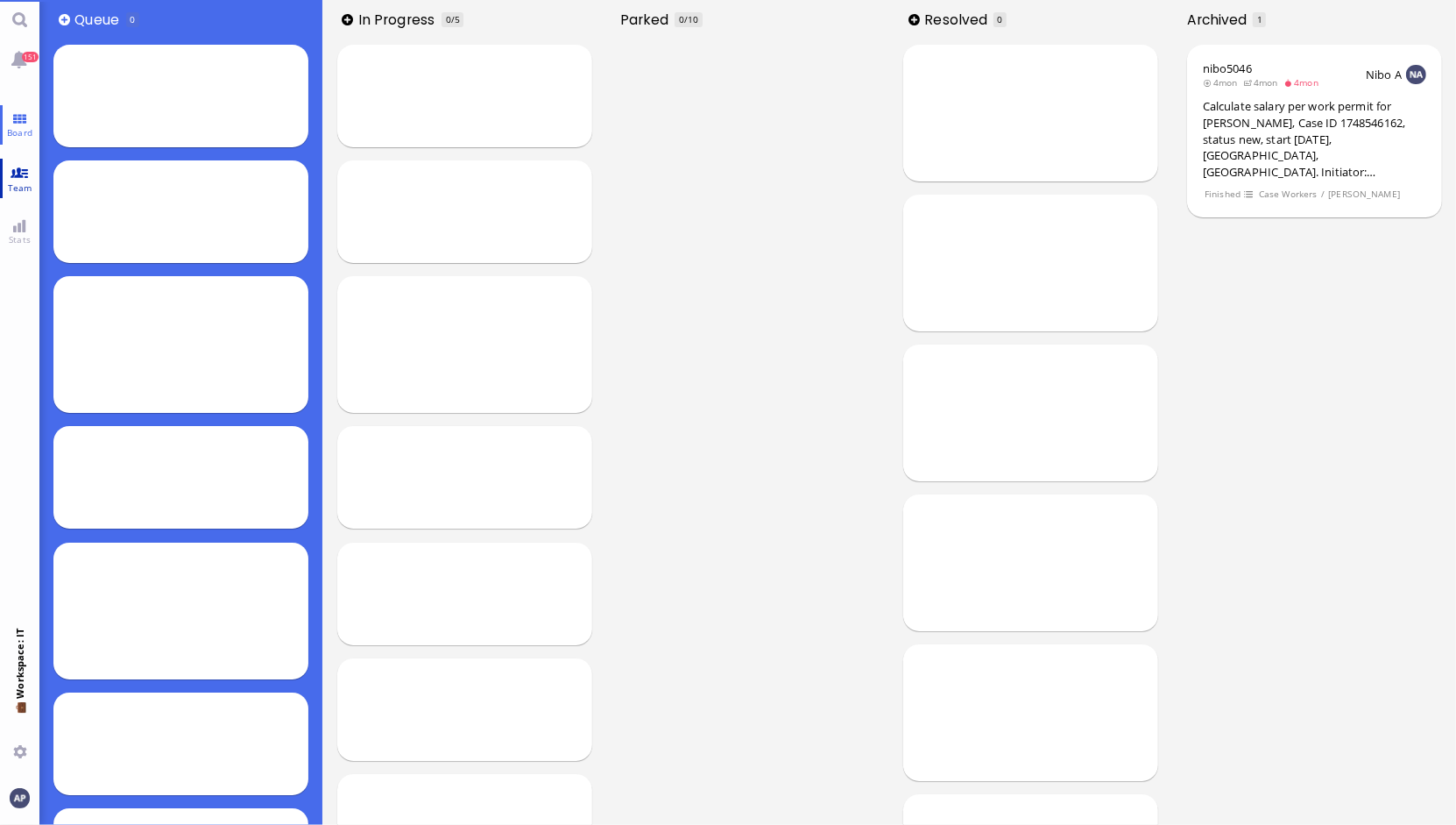
click at [12, 159] on link "Team" at bounding box center [20, 178] width 39 height 39
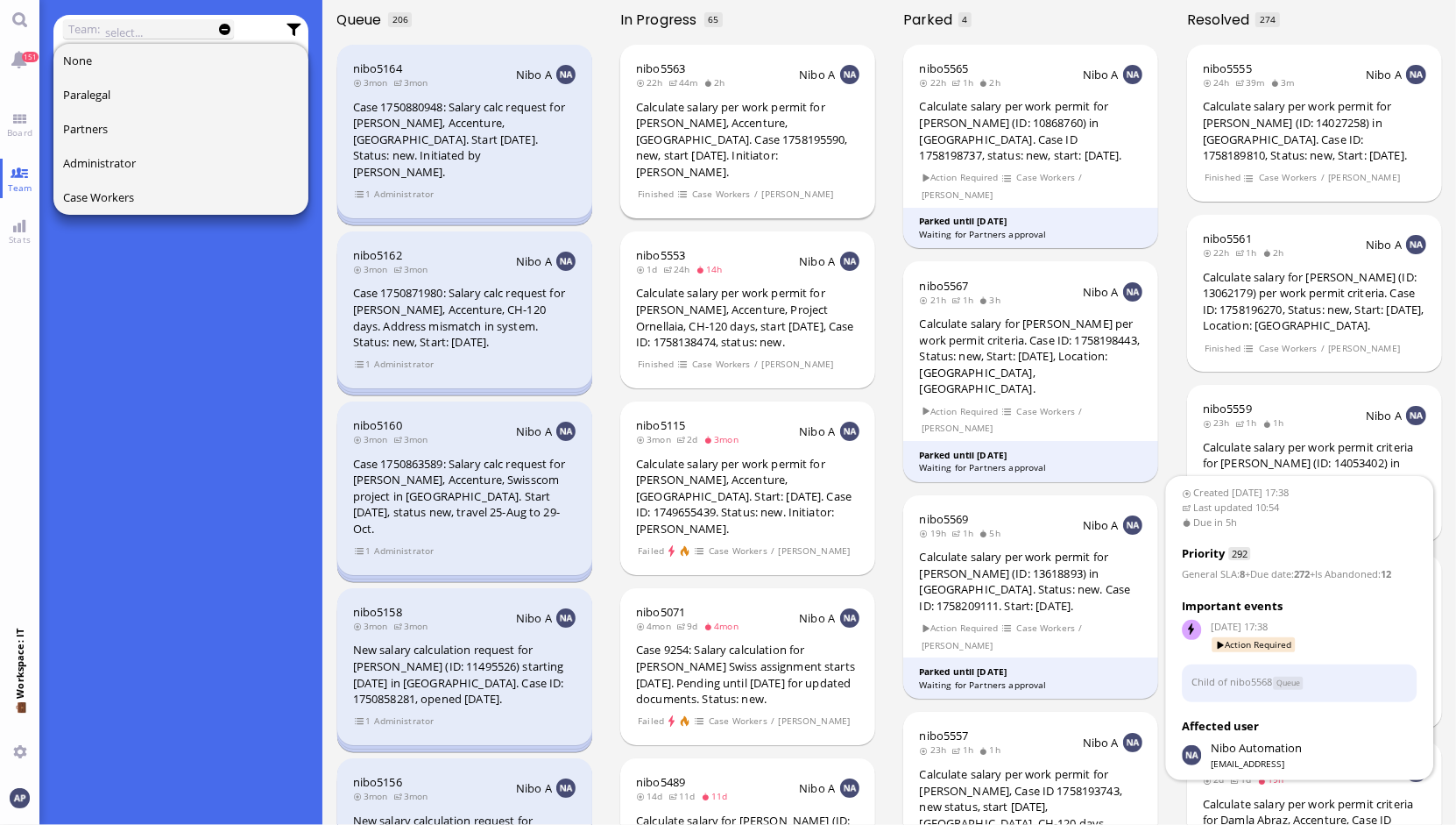
click at [792, 124] on div "Calculate salary per work permit for [PERSON_NAME], Accenture, [GEOGRAPHIC_DATA…" at bounding box center [747, 140] width 223 height 82
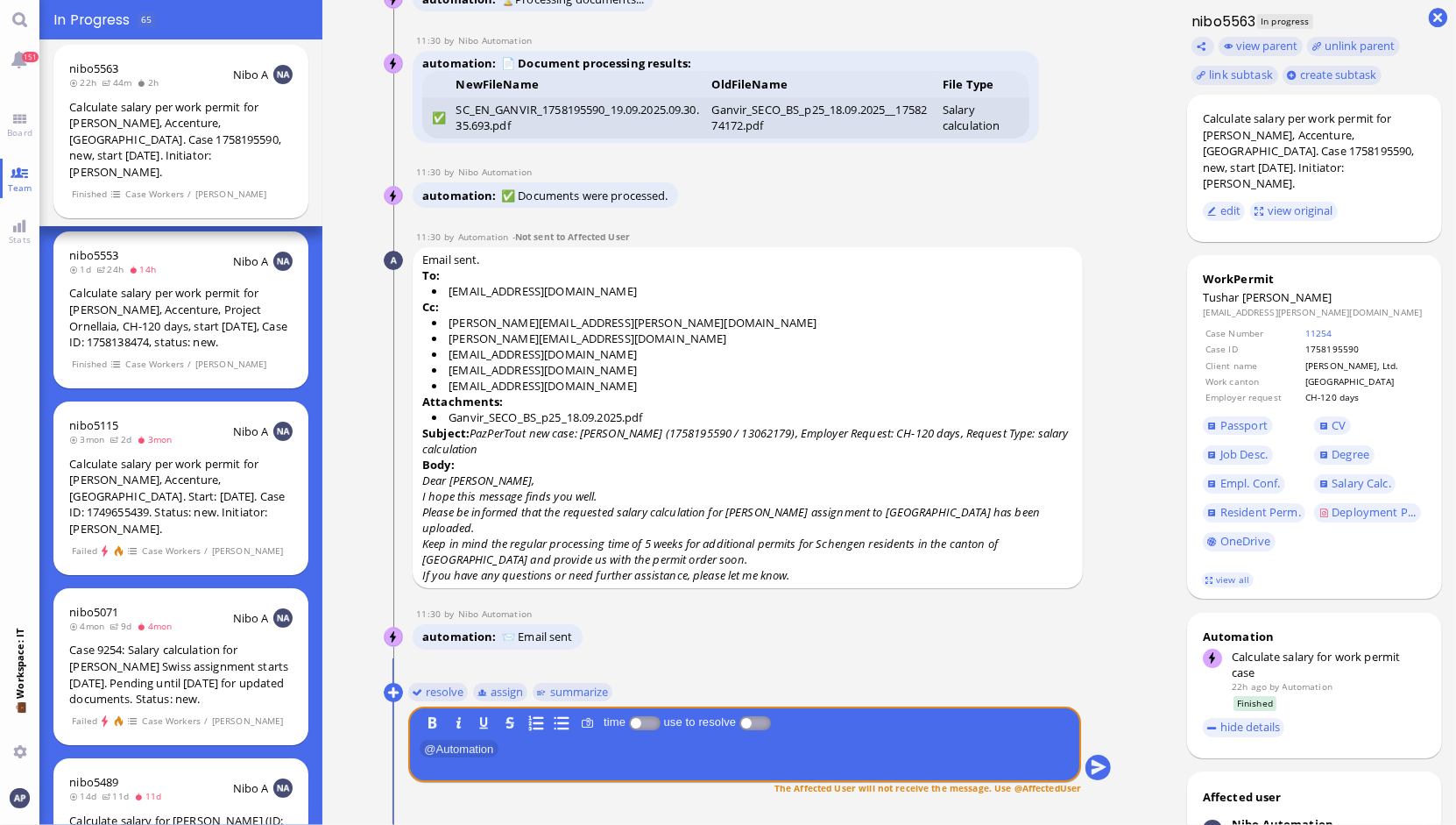
click at [432, 678] on div "resolve assign summarize" at bounding box center [509, 691] width 205 height 29
click at [432, 693] on button "resolve" at bounding box center [437, 691] width 61 height 20
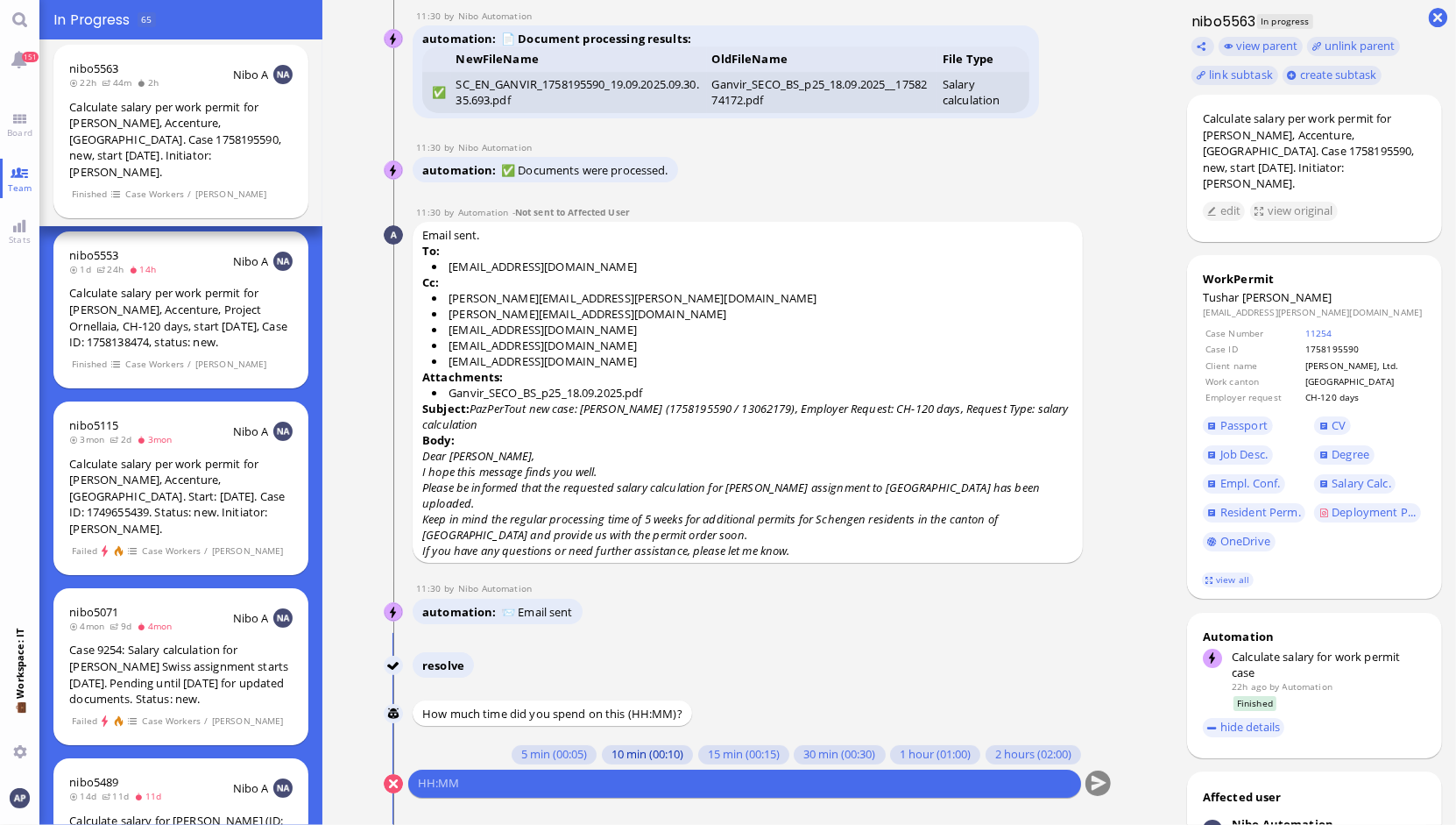
click at [601, 752] on button "10 min (00:10)" at bounding box center [646, 755] width 91 height 20
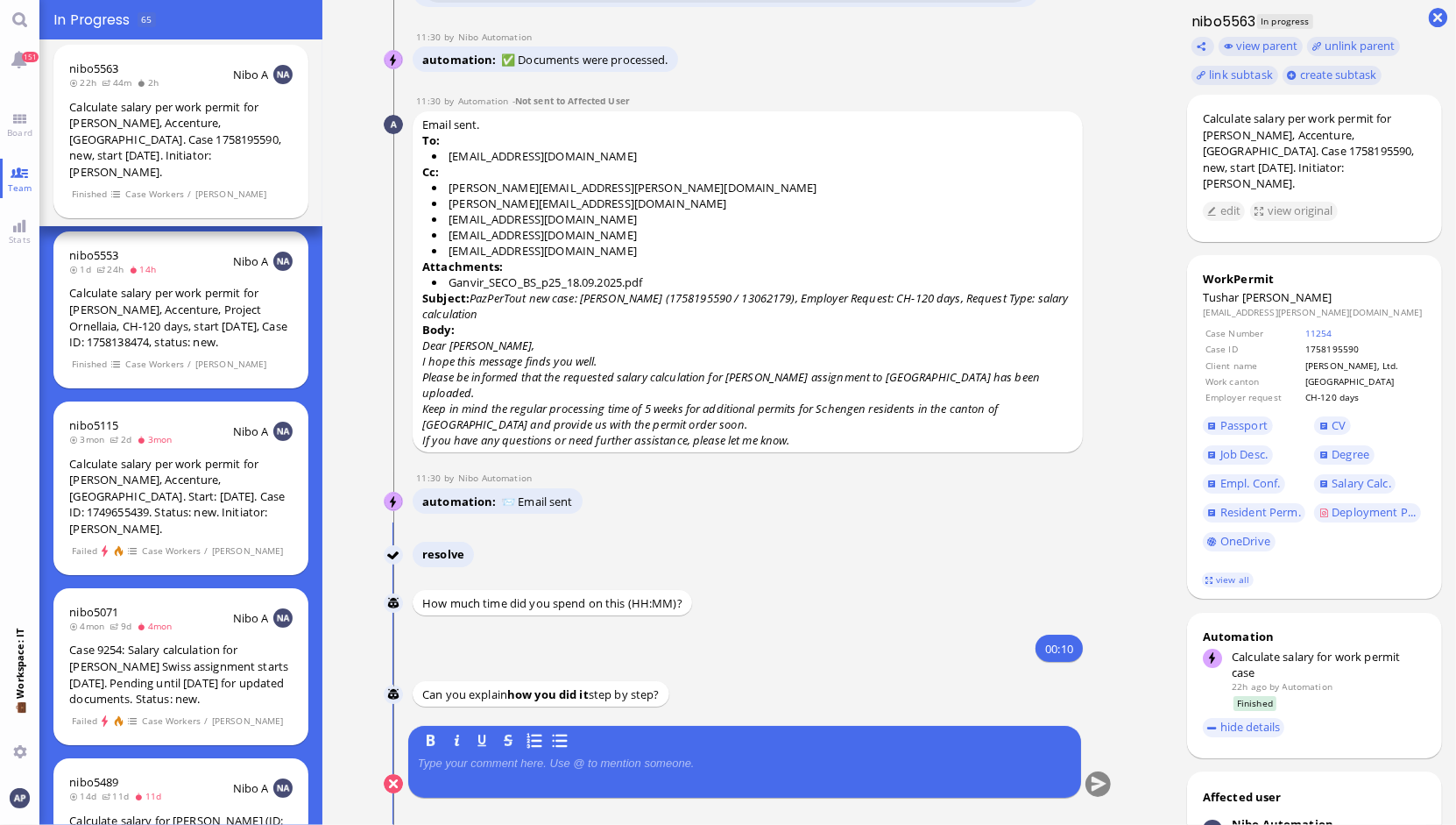
click at [931, 762] on p at bounding box center [744, 763] width 654 height 14
click at [1085, 786] on button "submit" at bounding box center [1098, 784] width 27 height 27
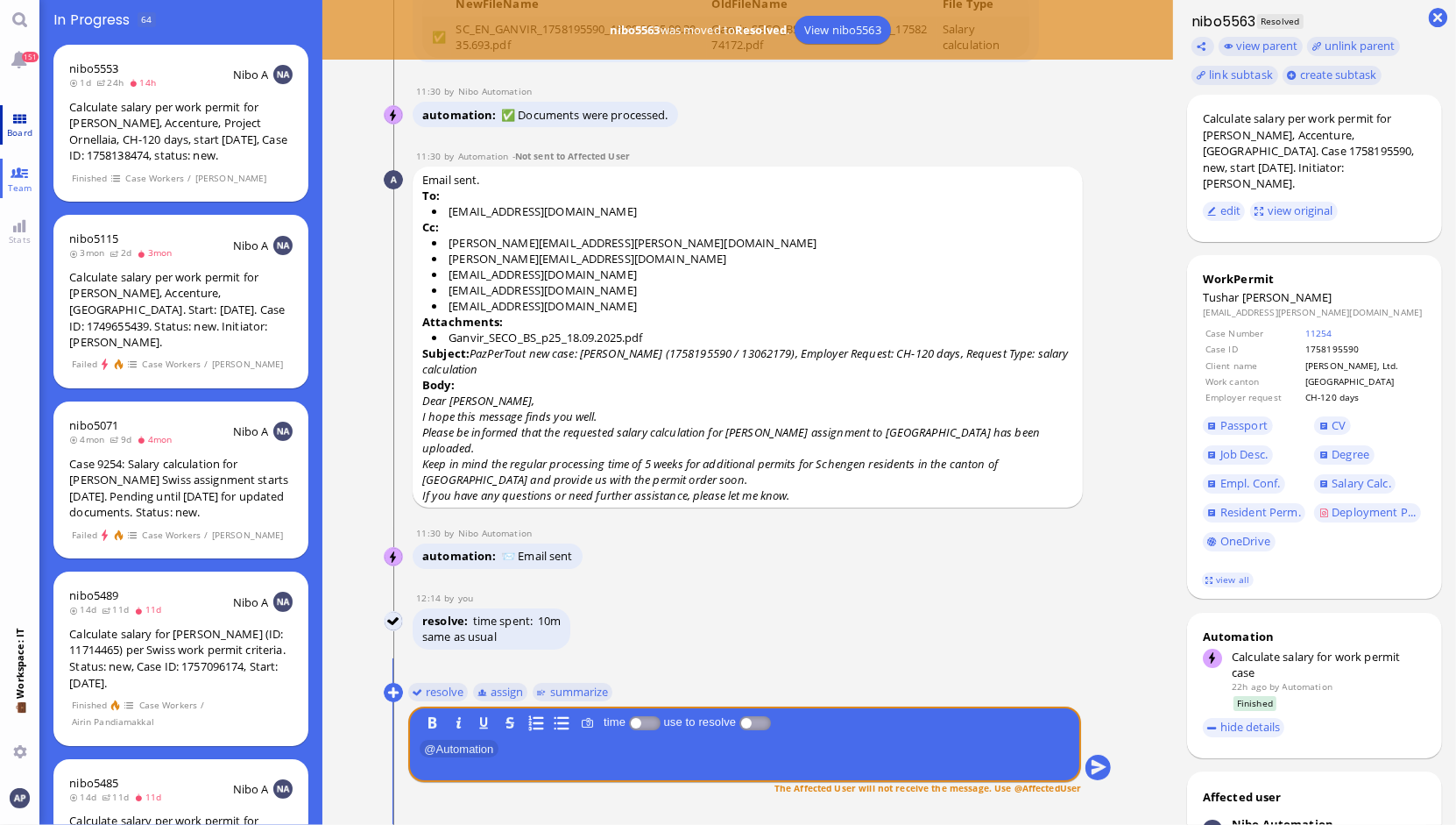
click at [29, 105] on link "Board" at bounding box center [20, 125] width 39 height 39
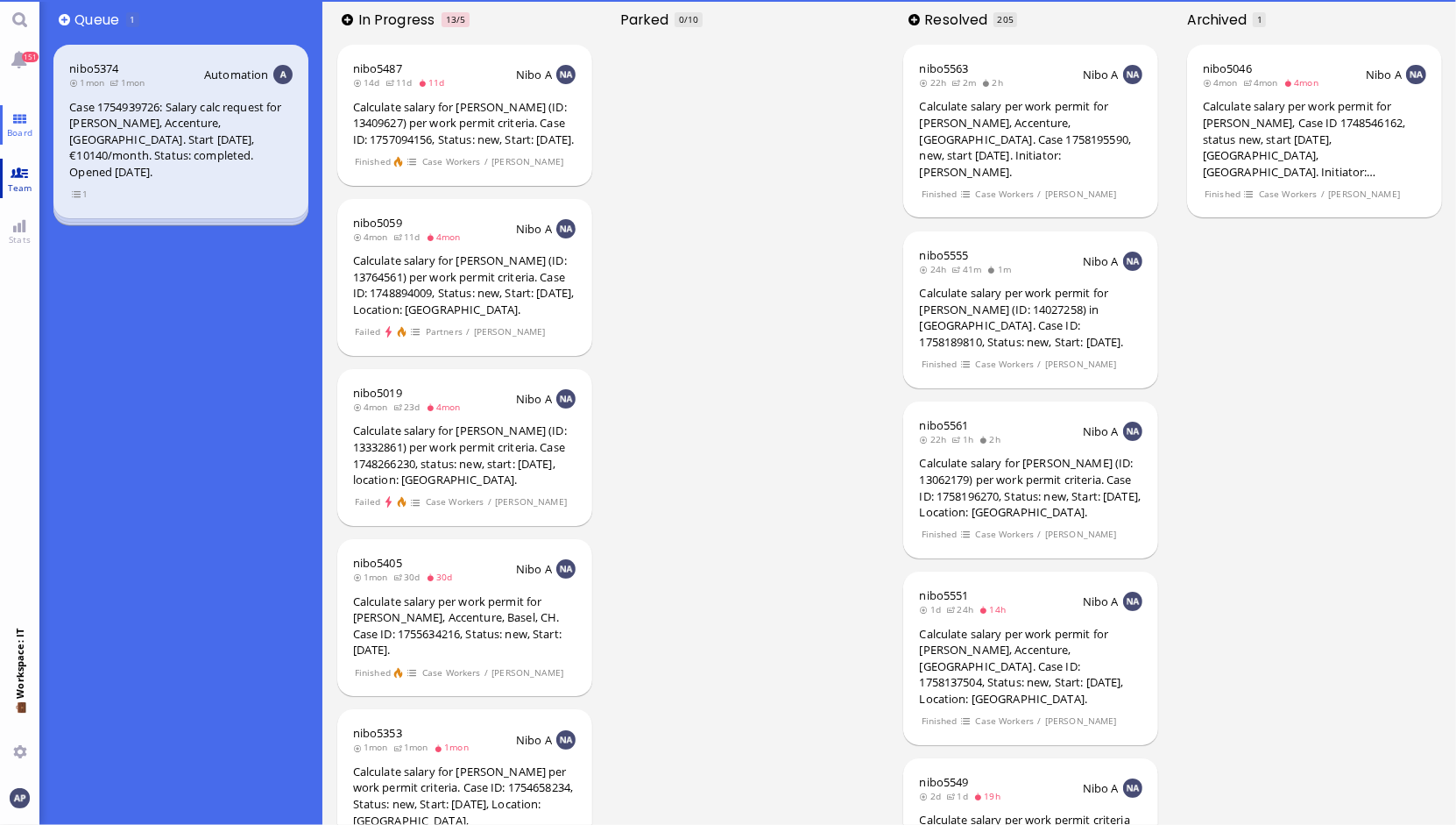
click at [17, 172] on link "Team" at bounding box center [20, 178] width 39 height 39
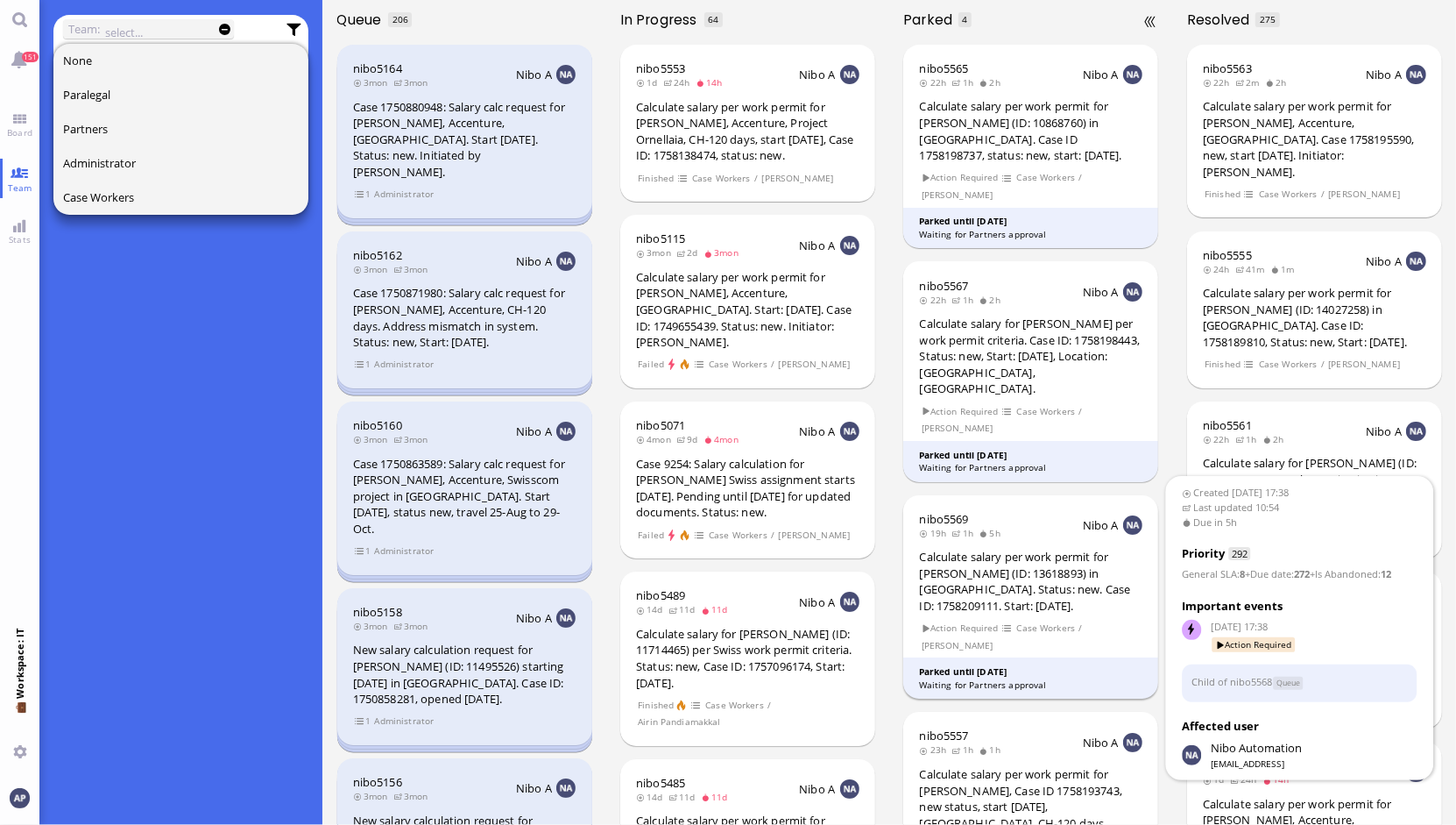
click at [1018, 582] on div "Calculate salary per work permit for [PERSON_NAME] (ID: 13618893) in [GEOGRAPHI…" at bounding box center [1031, 581] width 223 height 65
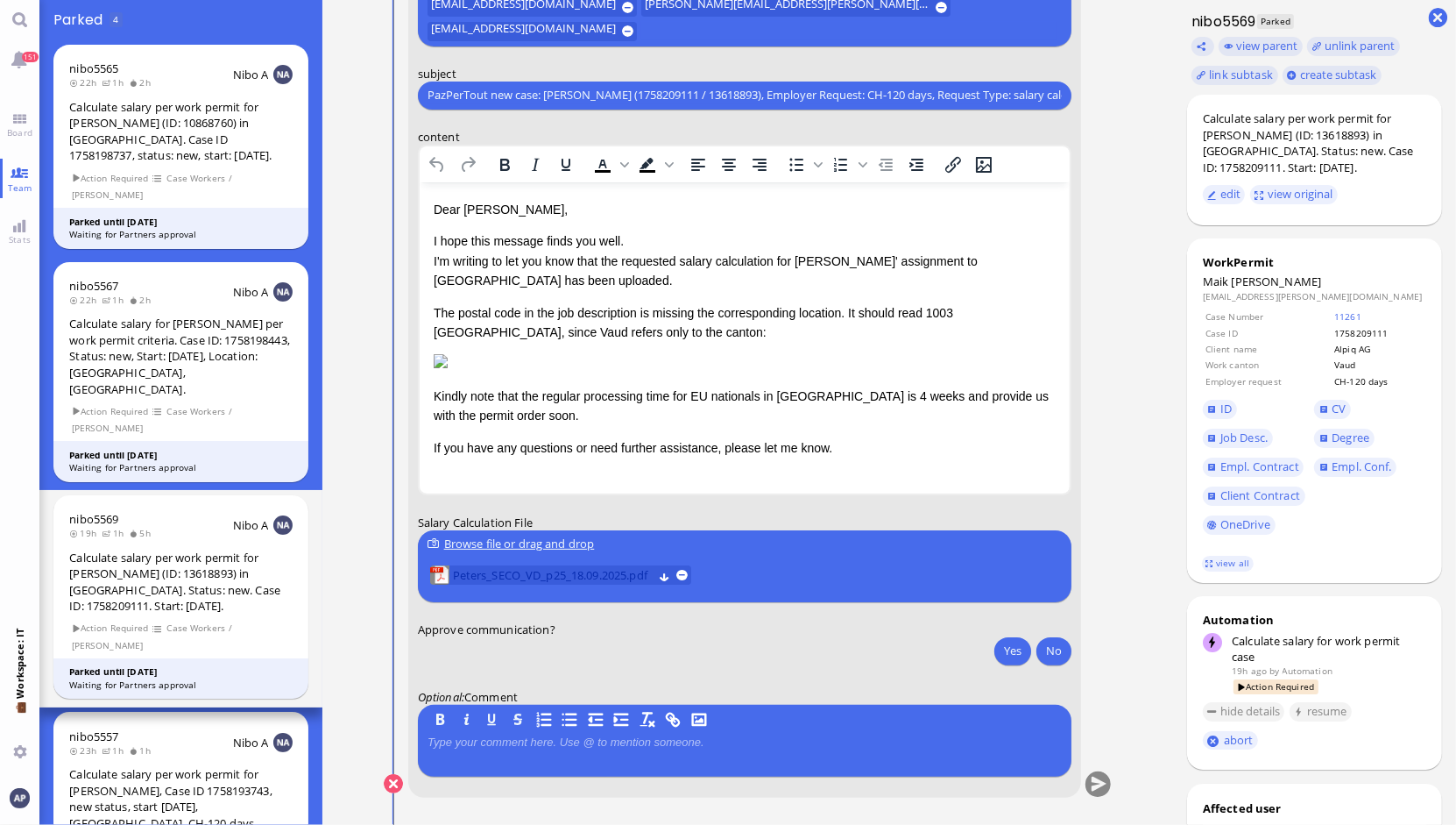
click at [609, 570] on span "Peters_SECO_VD_p25_18.09.2025.pdf" at bounding box center [552, 575] width 200 height 20
click at [996, 653] on button "Yes" at bounding box center [1013, 650] width 36 height 29
click at [1086, 783] on button "submit" at bounding box center [1098, 784] width 27 height 27
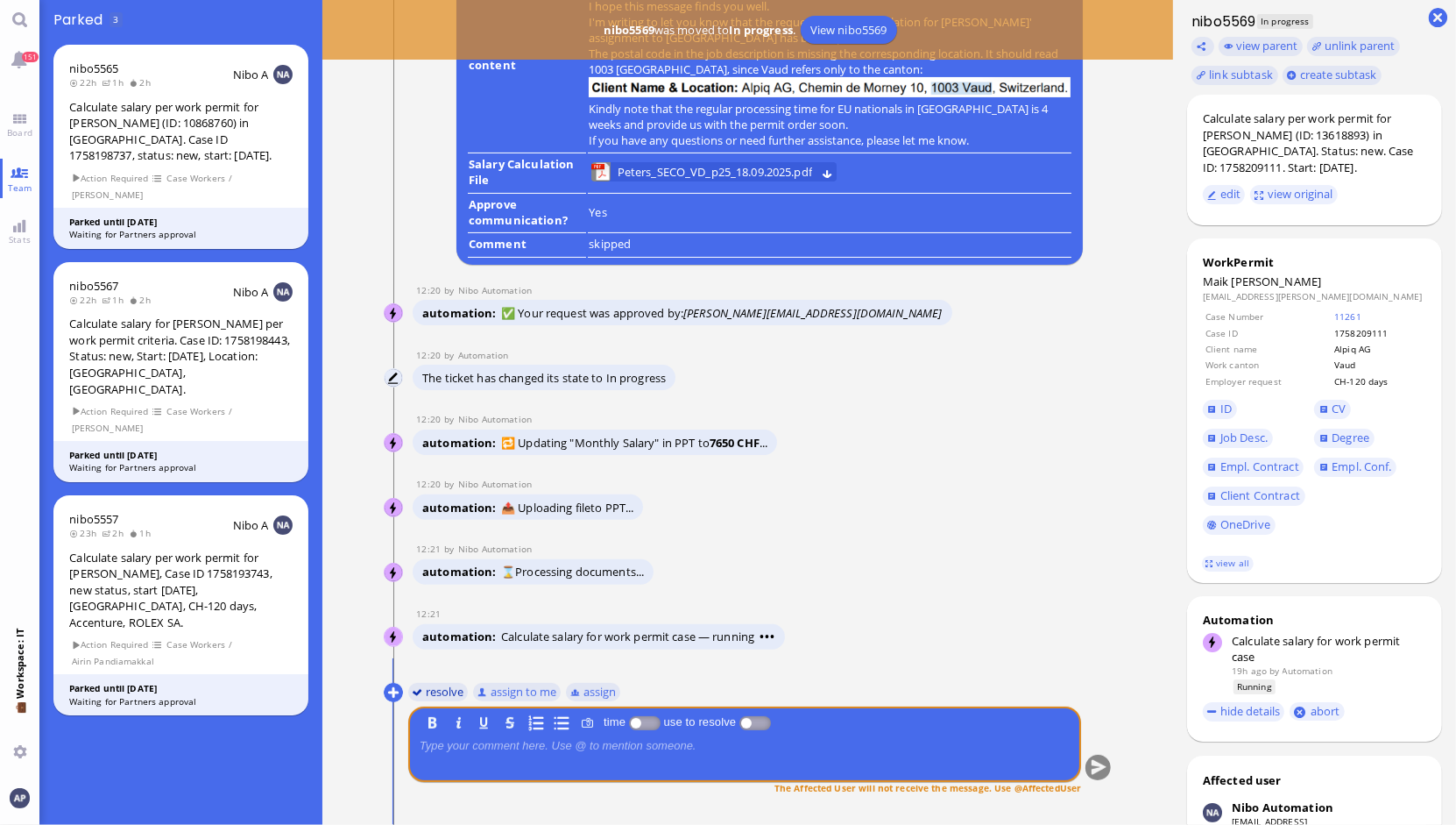
click at [440, 685] on button "resolve" at bounding box center [437, 691] width 61 height 20
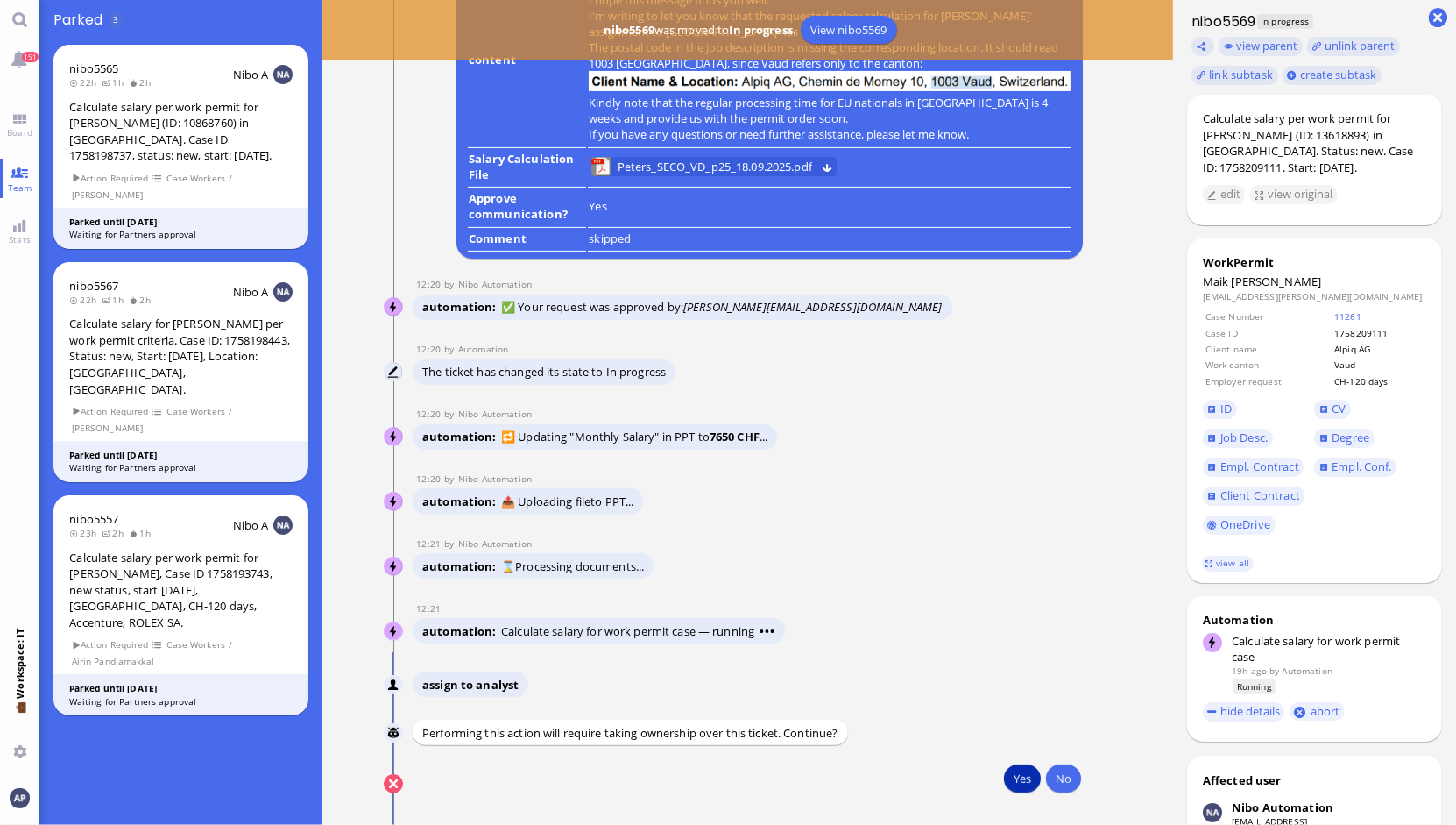
click at [1005, 784] on button "Yes" at bounding box center [1022, 778] width 36 height 29
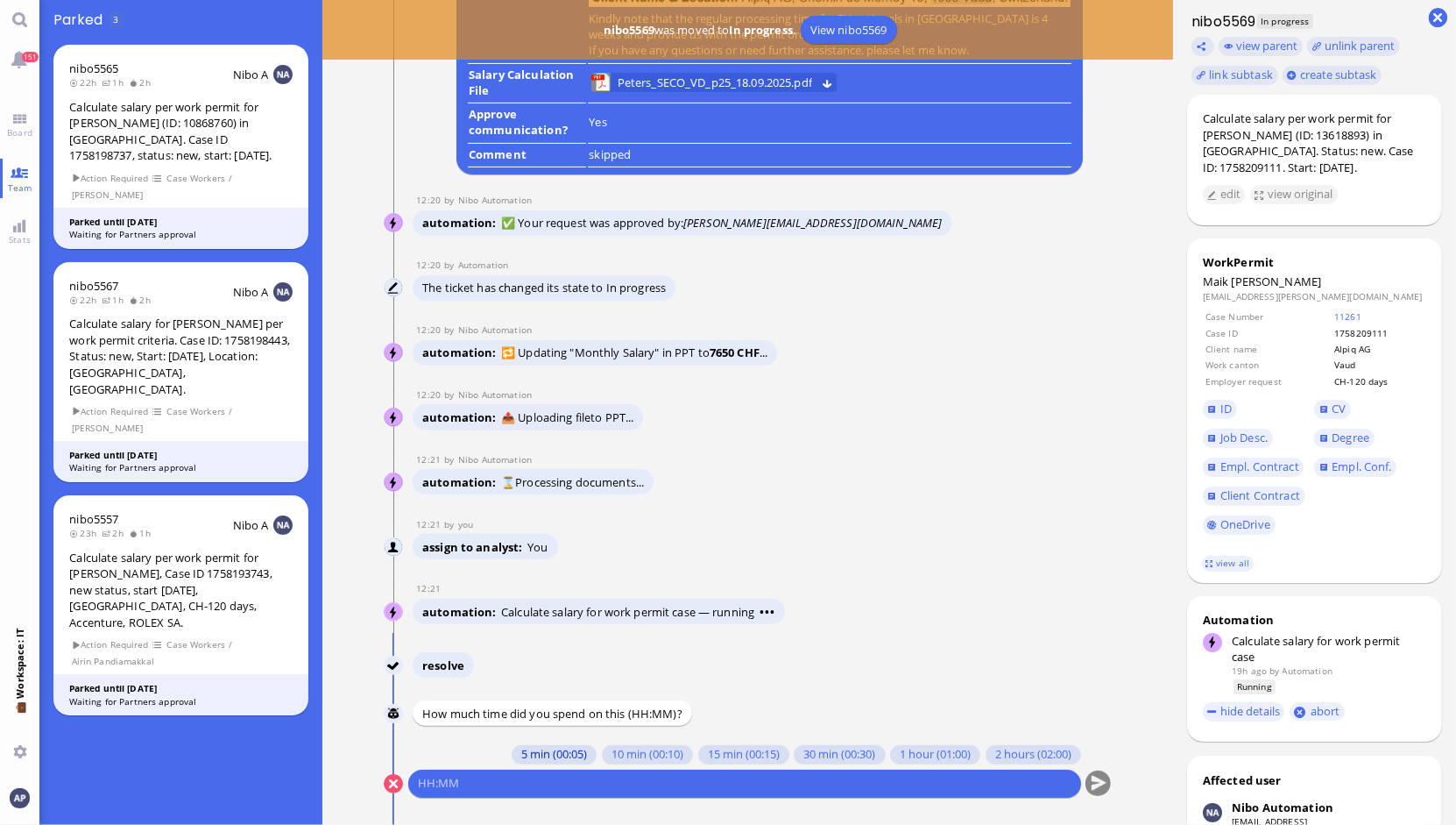
click at [538, 757] on button "5 min (00:05)" at bounding box center [554, 755] width 85 height 20
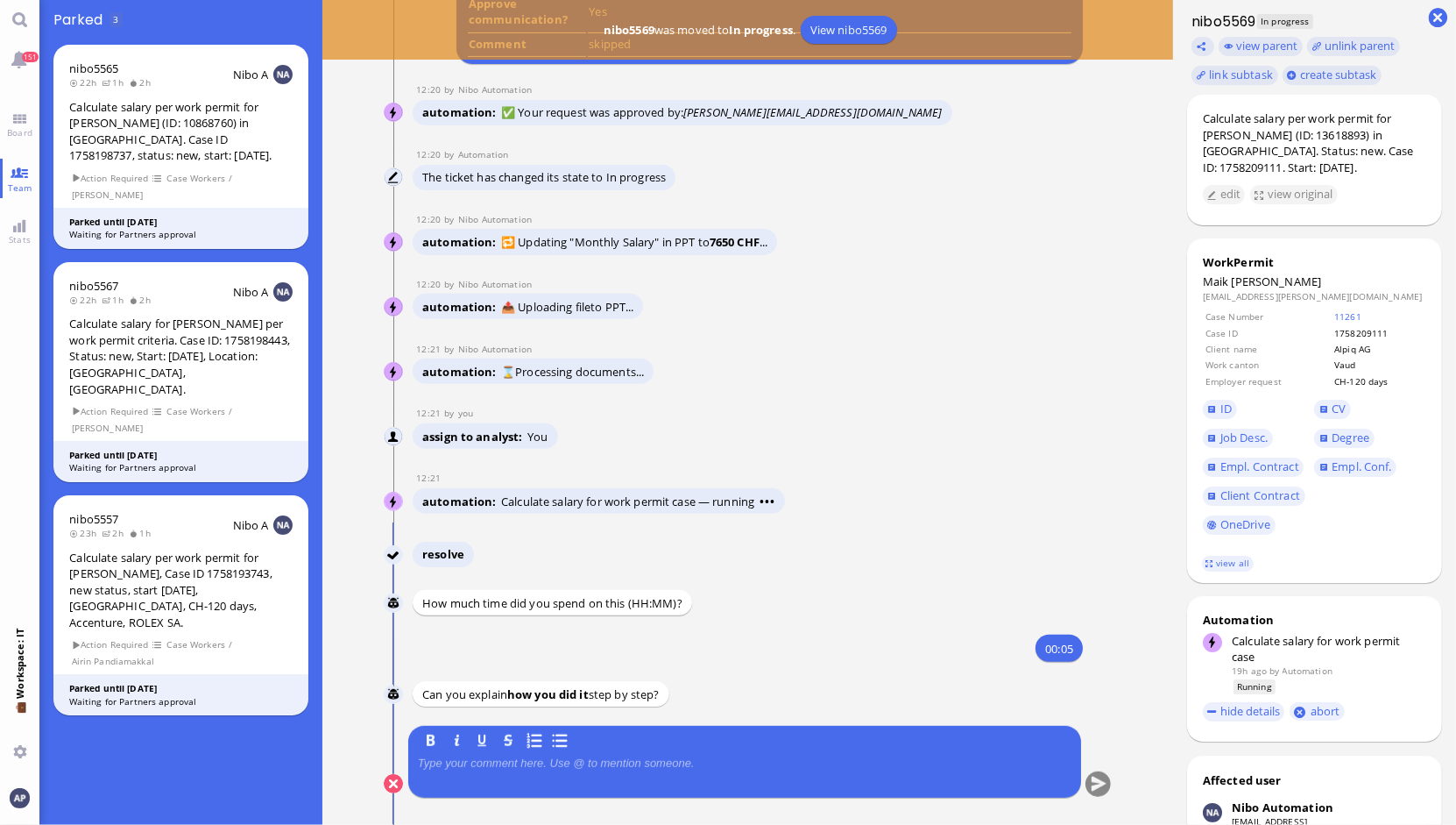
click at [545, 762] on p at bounding box center [744, 763] width 654 height 14
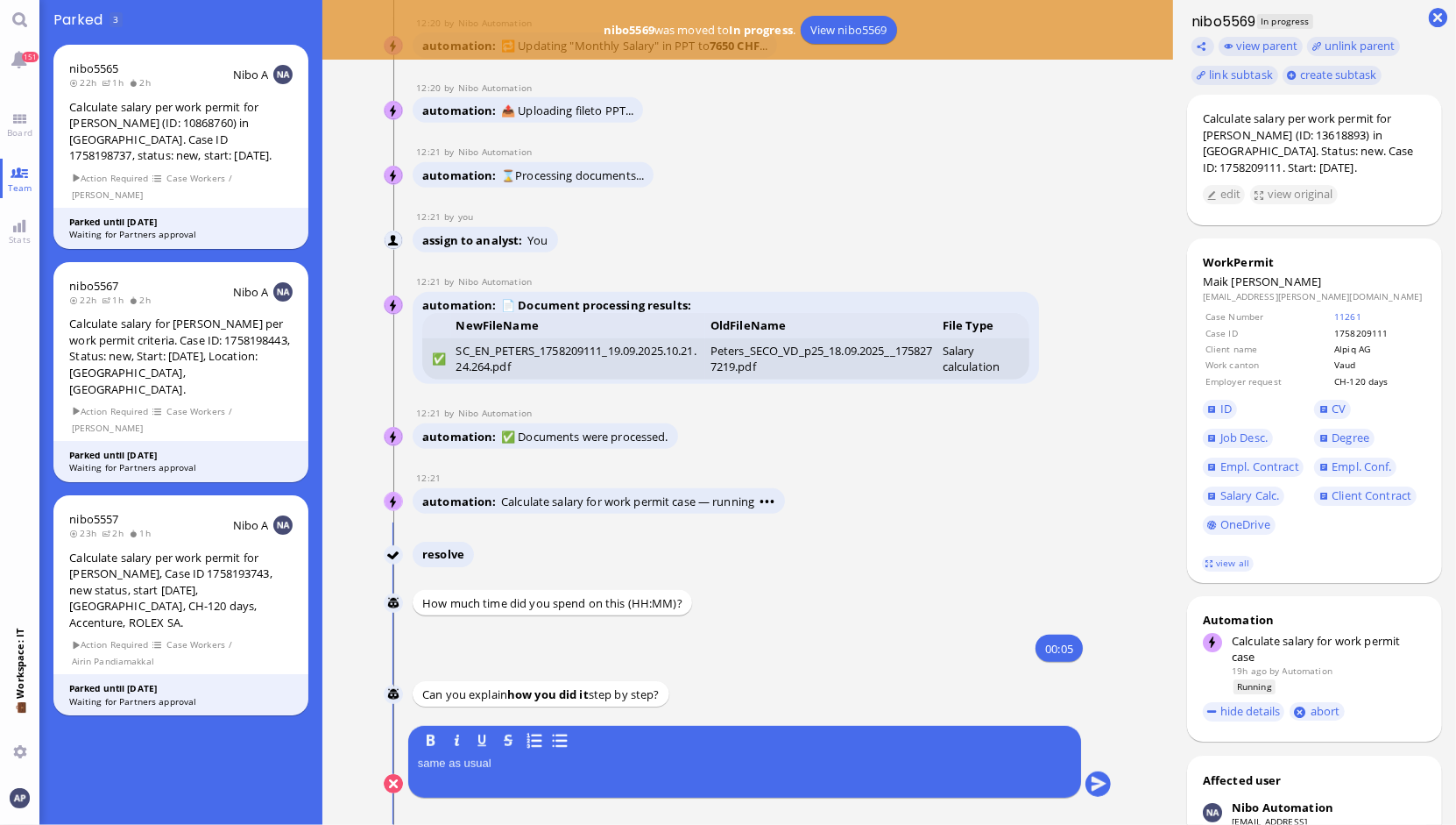
click at [1088, 769] on conversation-line "You B I U S same as usual" at bounding box center [748, 772] width 729 height 93
click at [1089, 784] on button "submit" at bounding box center [1098, 784] width 27 height 27
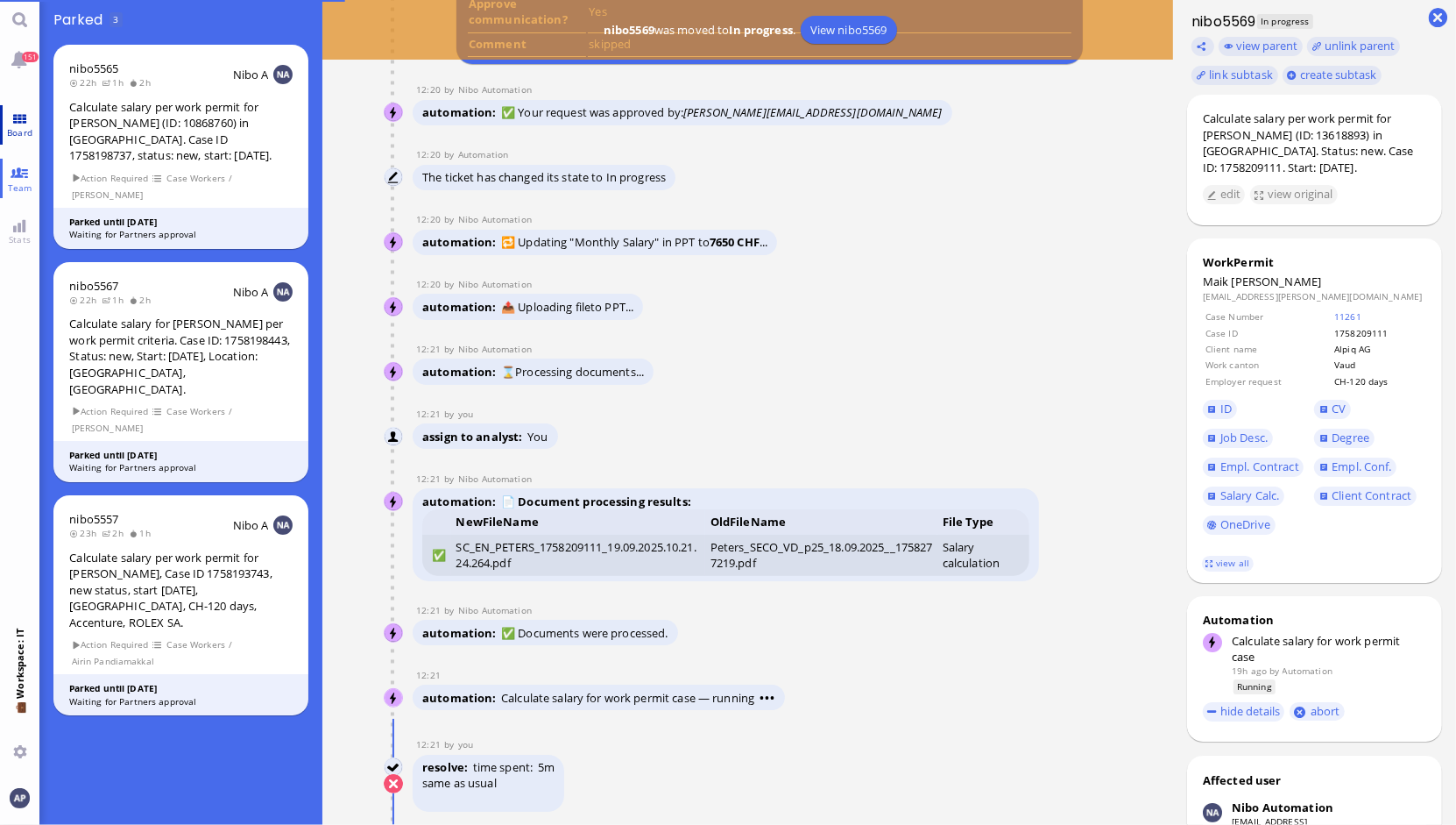
click at [12, 123] on link "Board" at bounding box center [20, 125] width 39 height 39
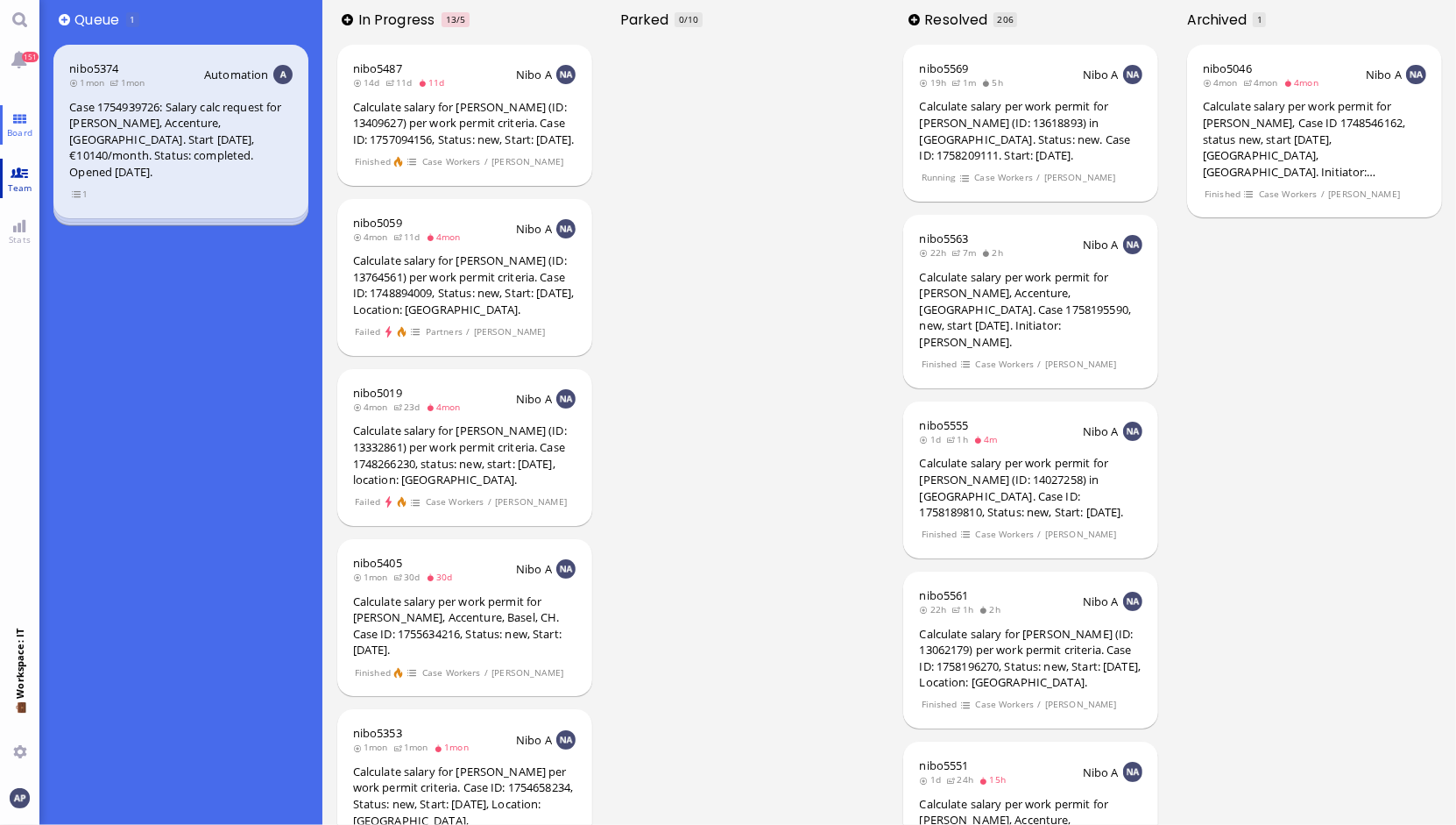
click at [20, 164] on link "Team" at bounding box center [20, 178] width 39 height 39
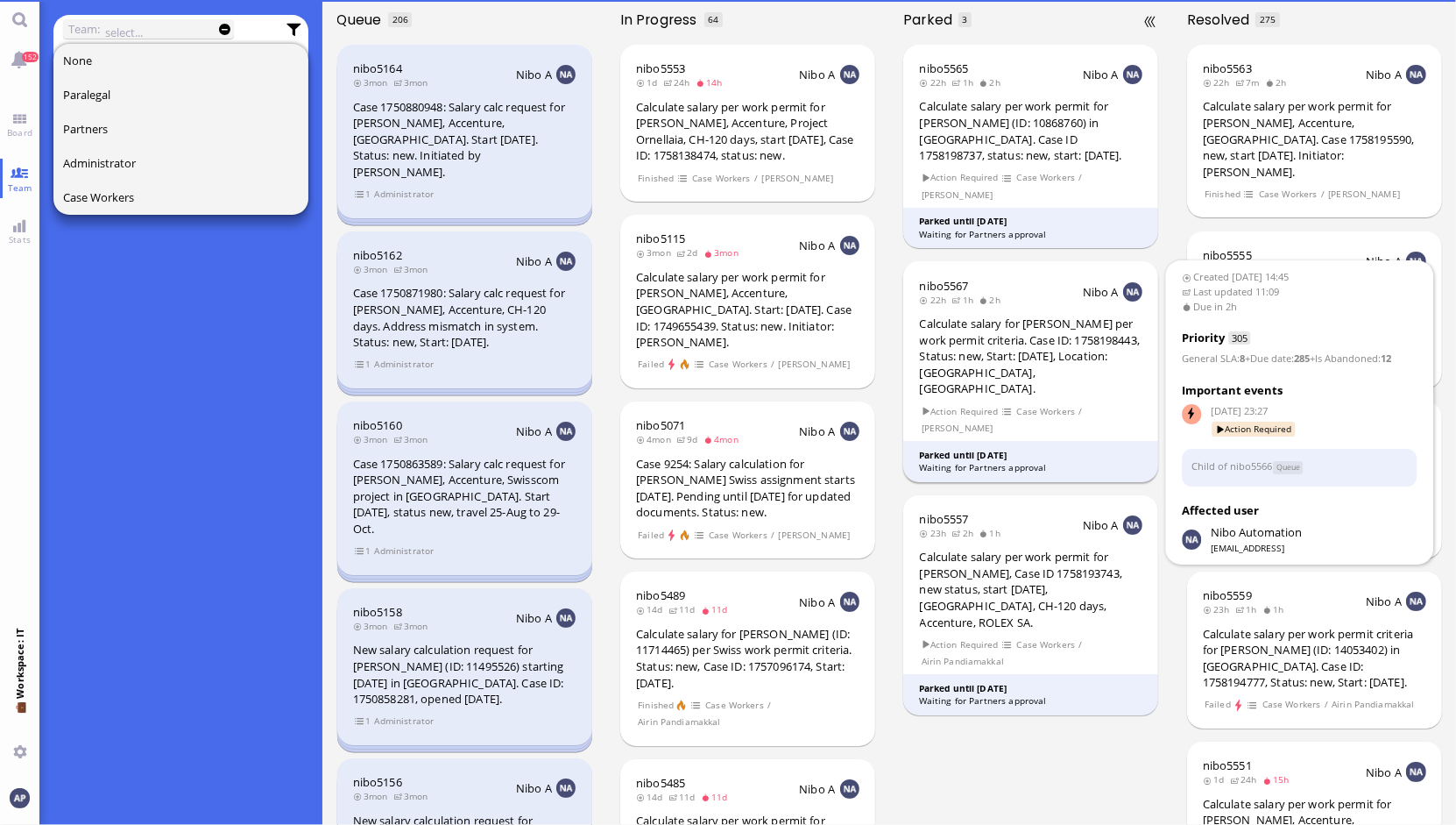
click at [1005, 349] on div "Calculate salary for [PERSON_NAME] per work permit criteria. Case ID: 175819844…" at bounding box center [1031, 356] width 223 height 82
